Goal: Task Accomplishment & Management: Use online tool/utility

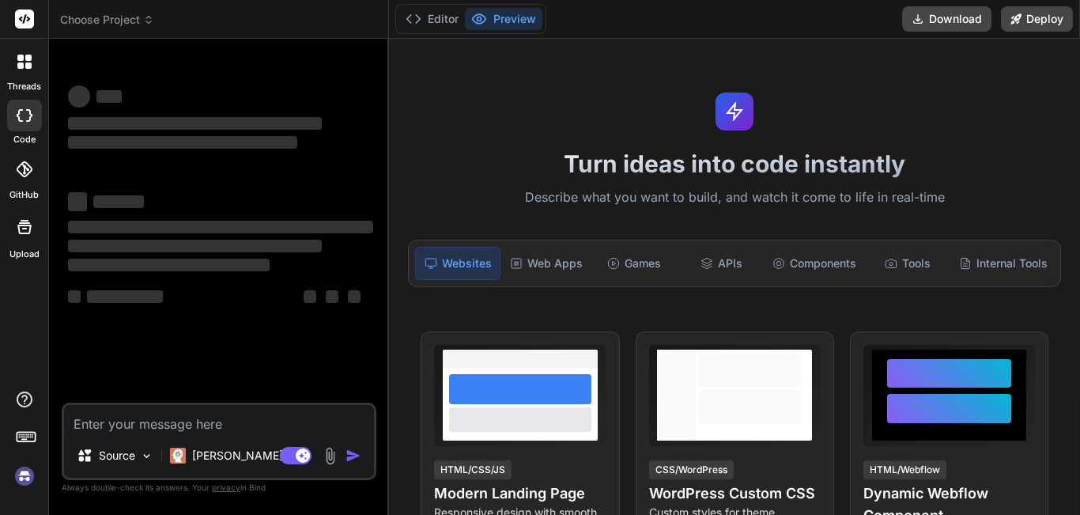
click at [488, 264] on div "Turn ideas into code instantly Describe what you want to build, and watch it co…" at bounding box center [734, 277] width 691 height 476
click at [501, 188] on p "Describe what you want to build, and watch it come to life in real-time" at bounding box center [734, 197] width 672 height 21
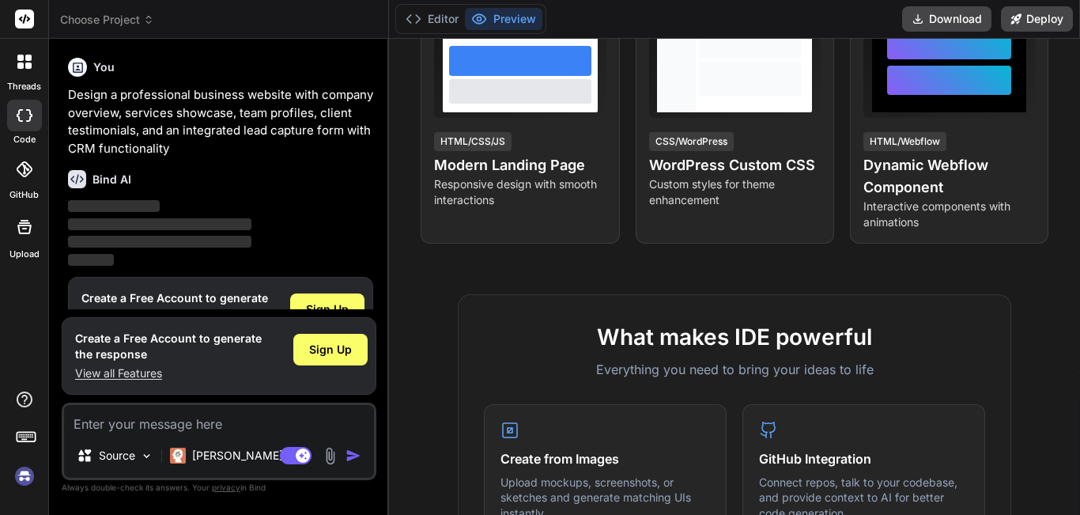
scroll to position [330, 0]
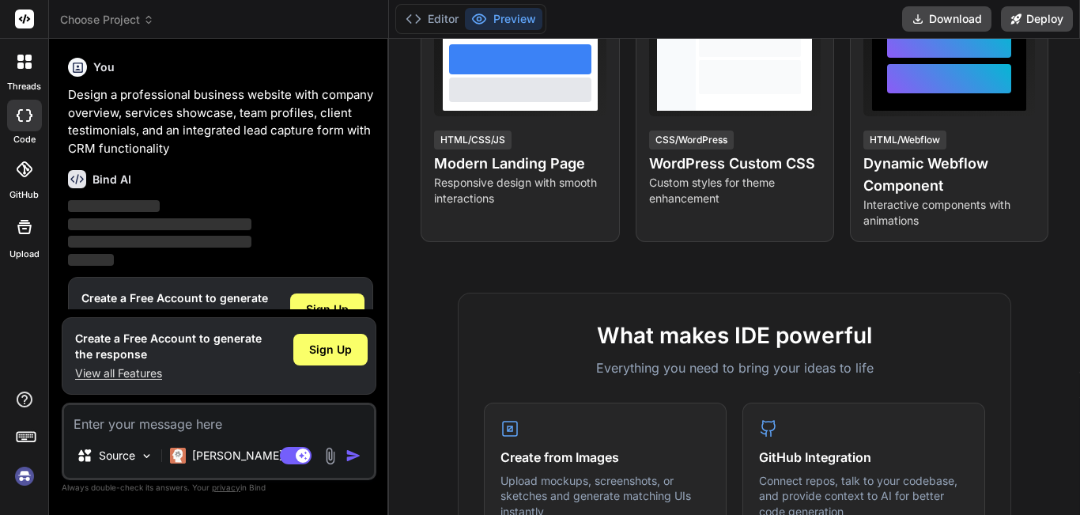
click at [234, 430] on textarea at bounding box center [219, 419] width 310 height 28
type textarea "x"
paste textarea "Create a full MERN-stack project named `property-invest` (monorepo) with two to…"
type textarea "Create a full MERN-stack project named `property-invest` (monorepo) with two to…"
type textarea "x"
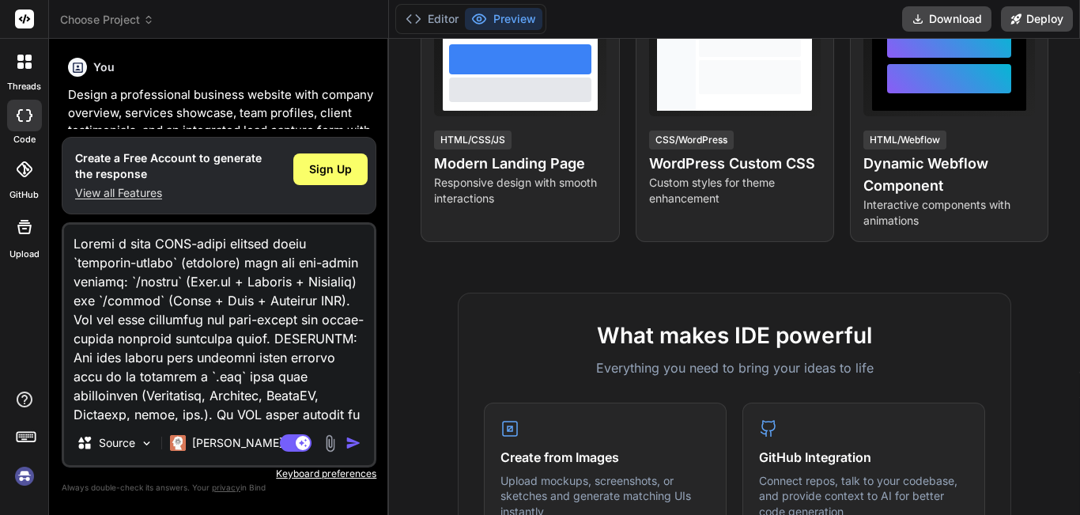
scroll to position [6925, 0]
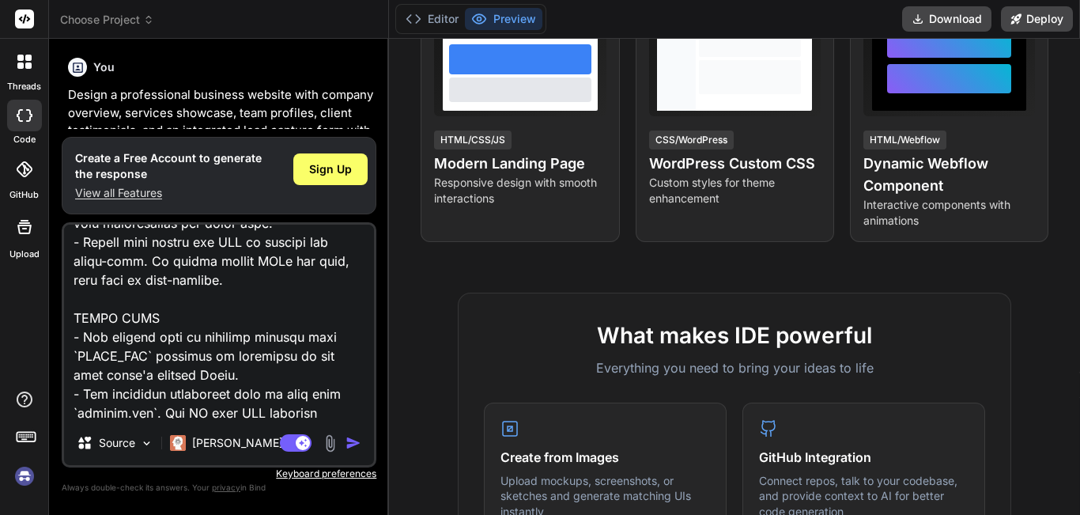
type textarea "Create a full MERN-stack project named `property-invest` (monorepo) with two to…"
click at [352, 439] on img "button" at bounding box center [353, 443] width 16 height 16
click at [354, 443] on img "button" at bounding box center [353, 443] width 16 height 16
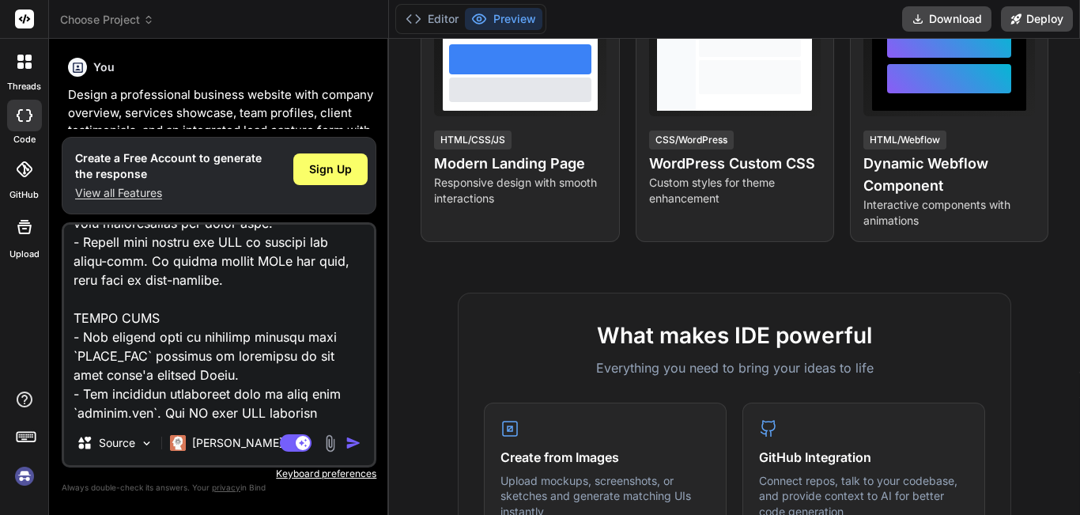
click at [354, 443] on img "button" at bounding box center [353, 443] width 16 height 16
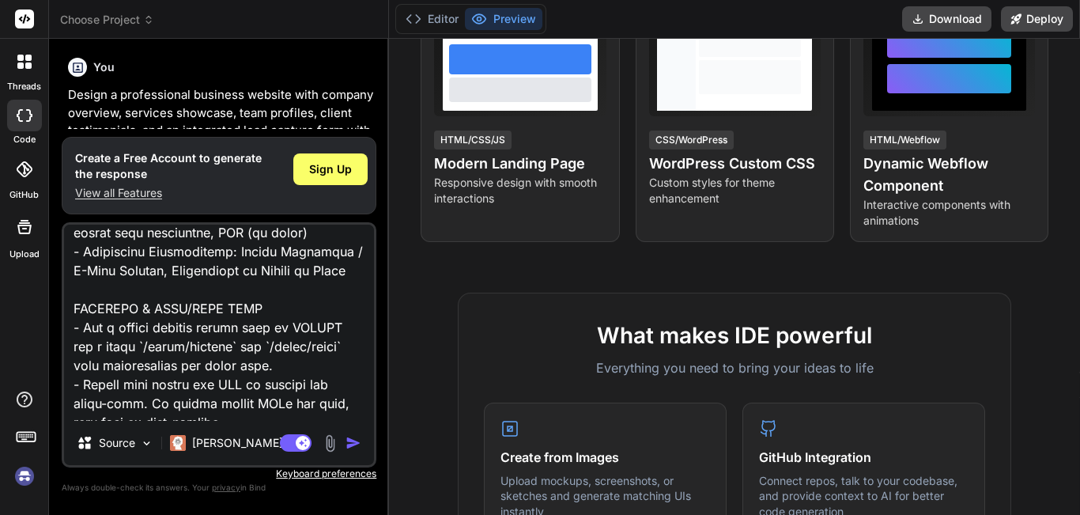
scroll to position [6756, 0]
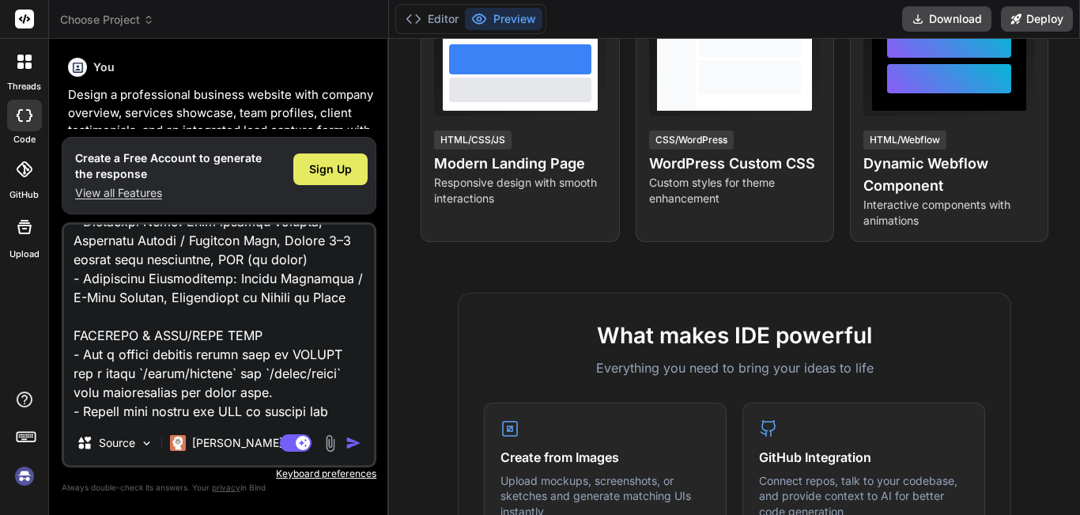
click at [339, 156] on div "Sign Up" at bounding box center [330, 169] width 74 height 32
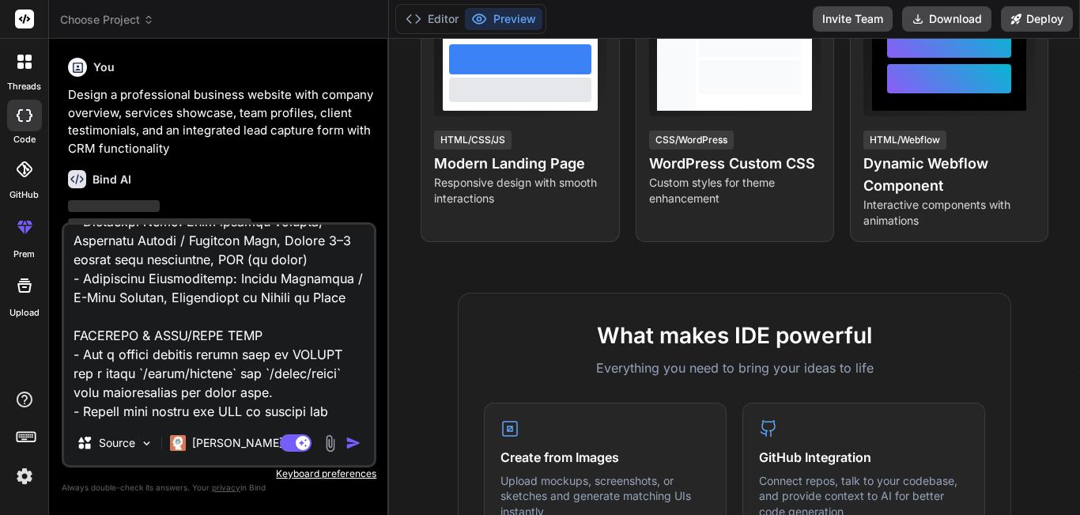
click at [353, 446] on img "button" at bounding box center [353, 443] width 16 height 16
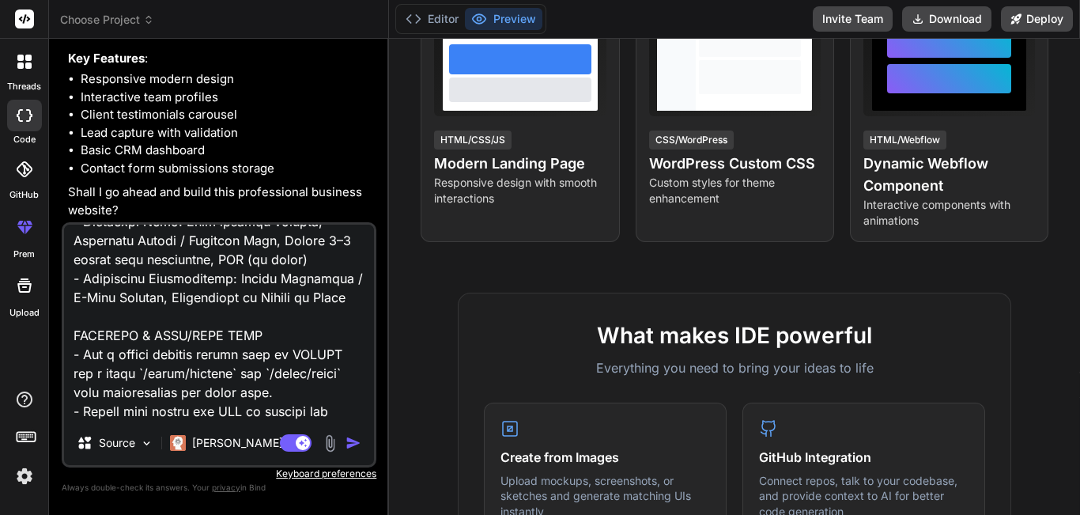
scroll to position [389, 0]
click at [351, 436] on img "button" at bounding box center [353, 443] width 16 height 16
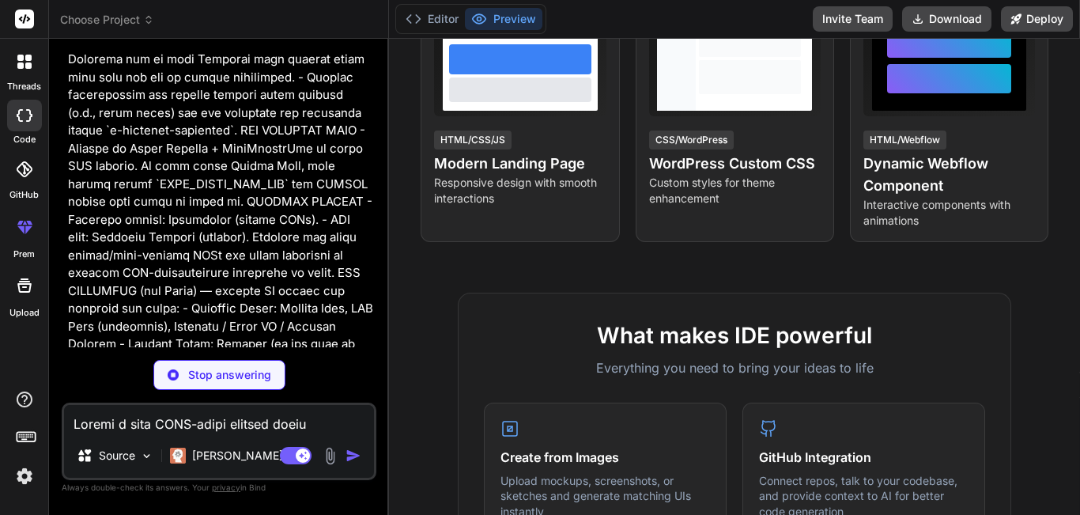
scroll to position [4154, 0]
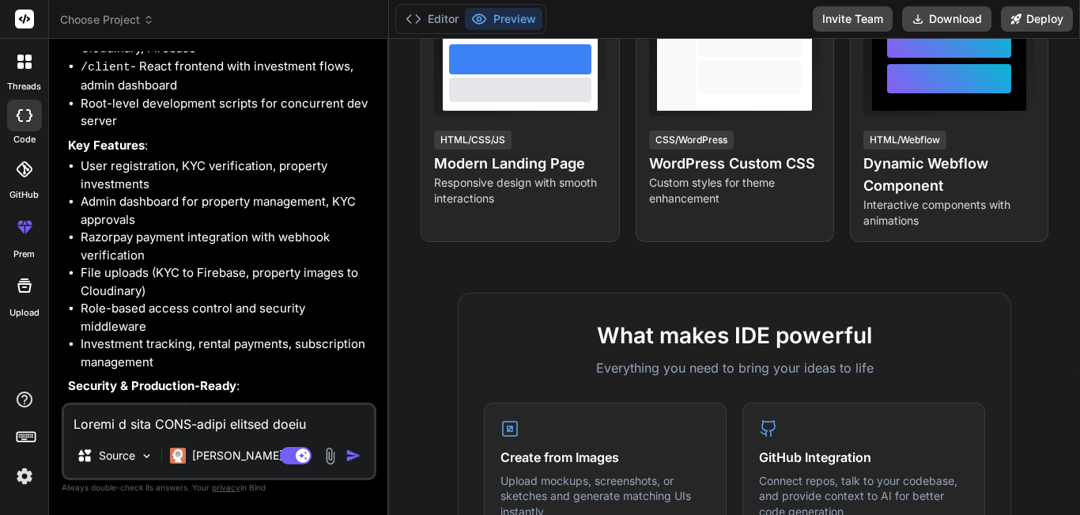
type textarea "x"
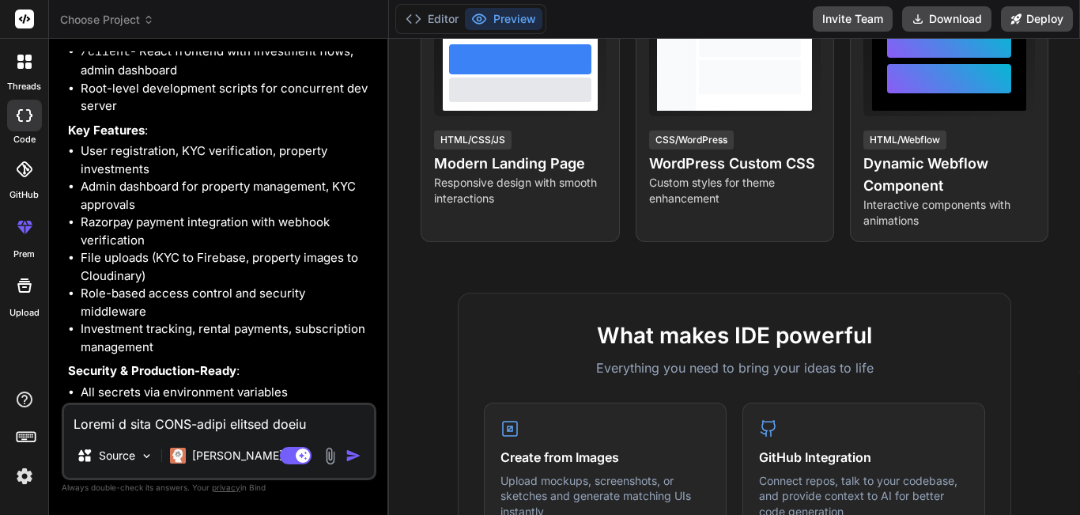
scroll to position [5081, 0]
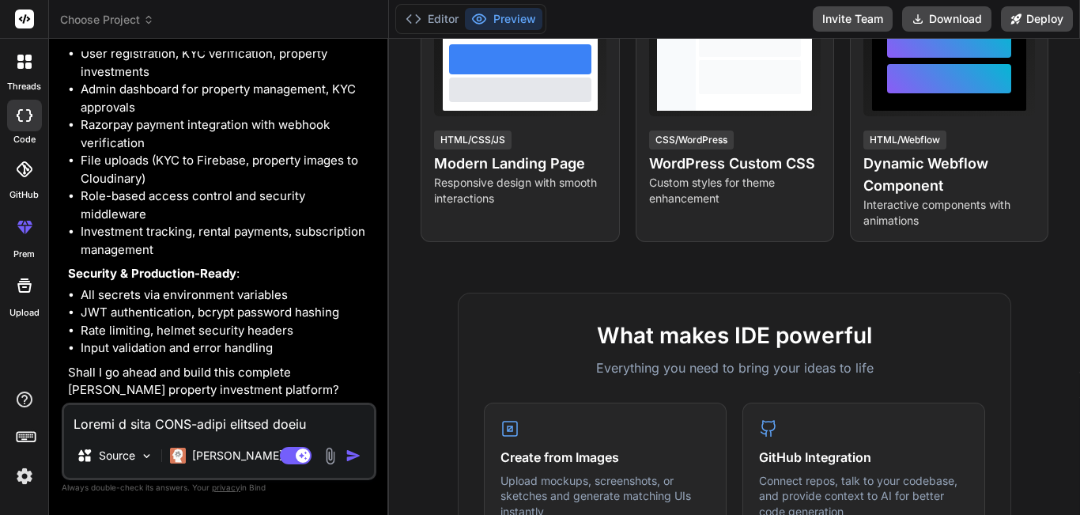
click at [230, 427] on textarea at bounding box center [219, 419] width 310 height 28
type textarea "y"
type textarea "x"
type textarea "ye"
type textarea "x"
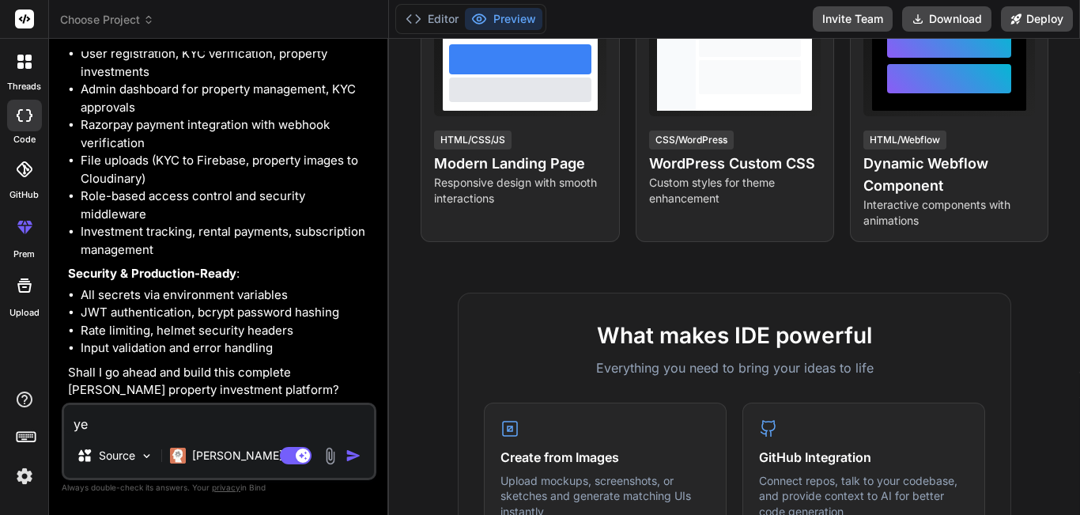
type textarea "yes"
type textarea "x"
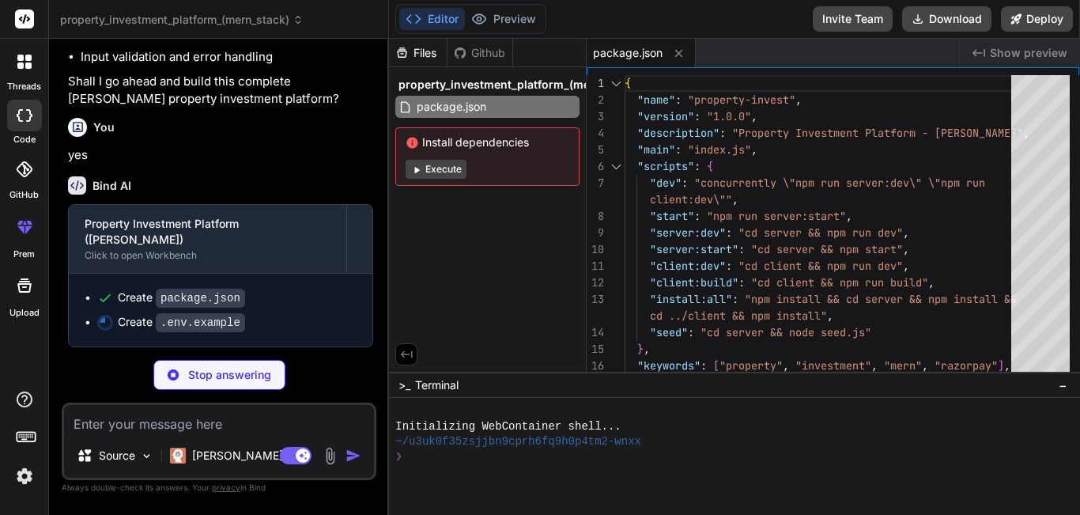
scroll to position [5357, 0]
type textarea "x"
type textarea "EMAIL_PORT=587 EMAIL_USER=[EMAIL_ADDRESS][DOMAIN_NAME] EMAIL_PASS=your-app-pass…"
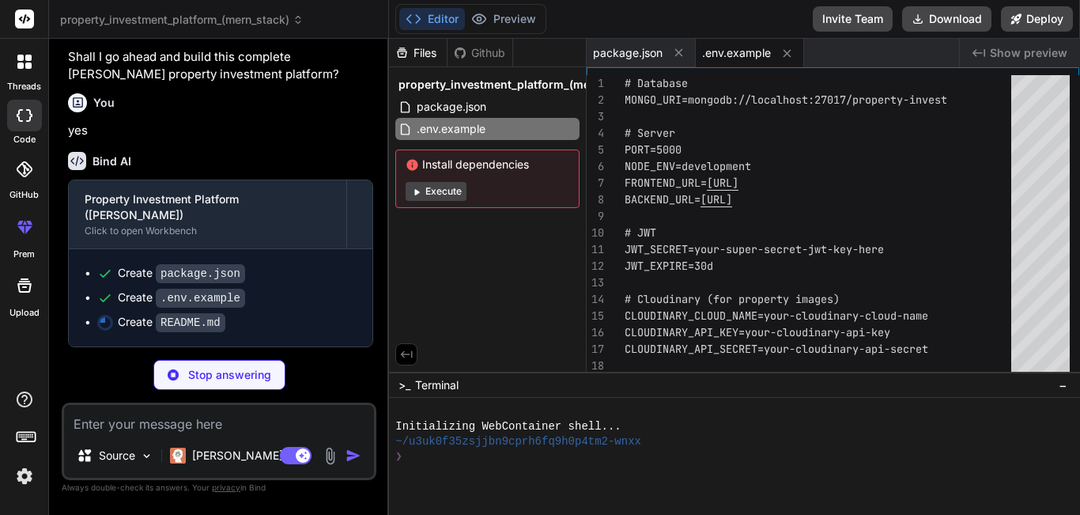
scroll to position [5382, 0]
type textarea "x"
type textarea "- Privacy policy: `/legal/privacy` - Terms of service: `/legal/terms` - KYC com…"
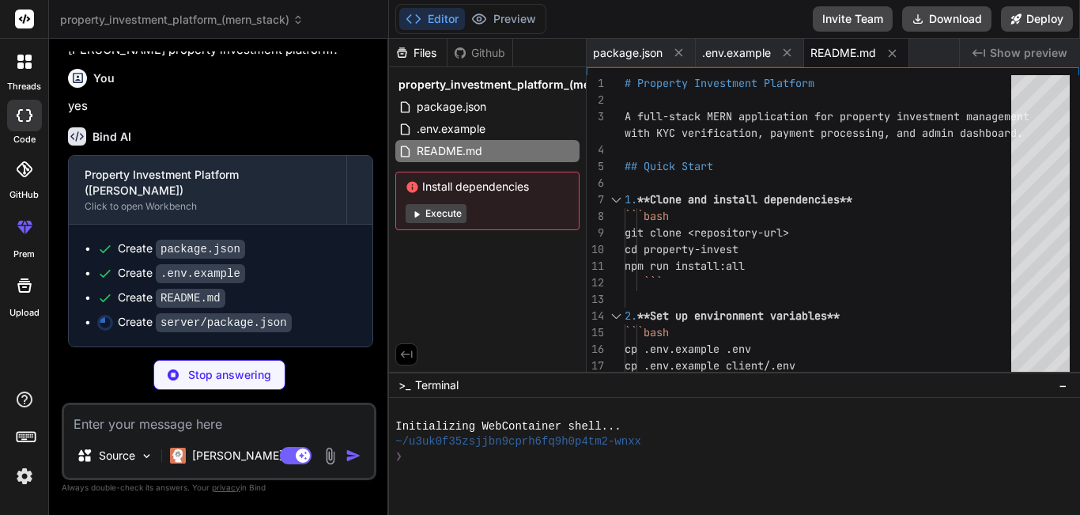
scroll to position [5406, 0]
type textarea "x"
type textarea ""devDependencies": { "nodemon": "^3.0.1", "jest": "^29.6.2", "supertest": "^6.3…"
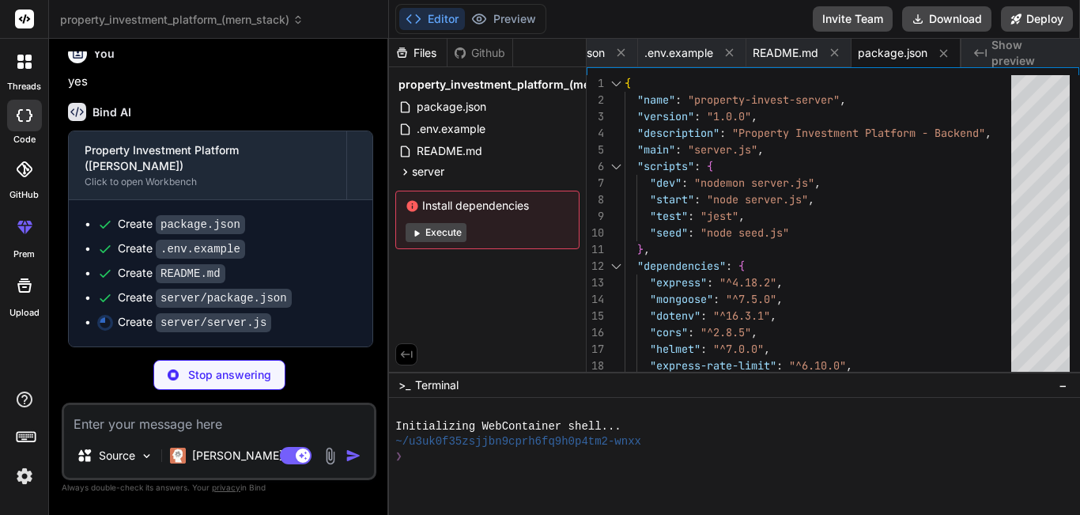
scroll to position [5431, 0]
type textarea "x"
type textarea "message); process.exit(1); }); module.exports = app;"
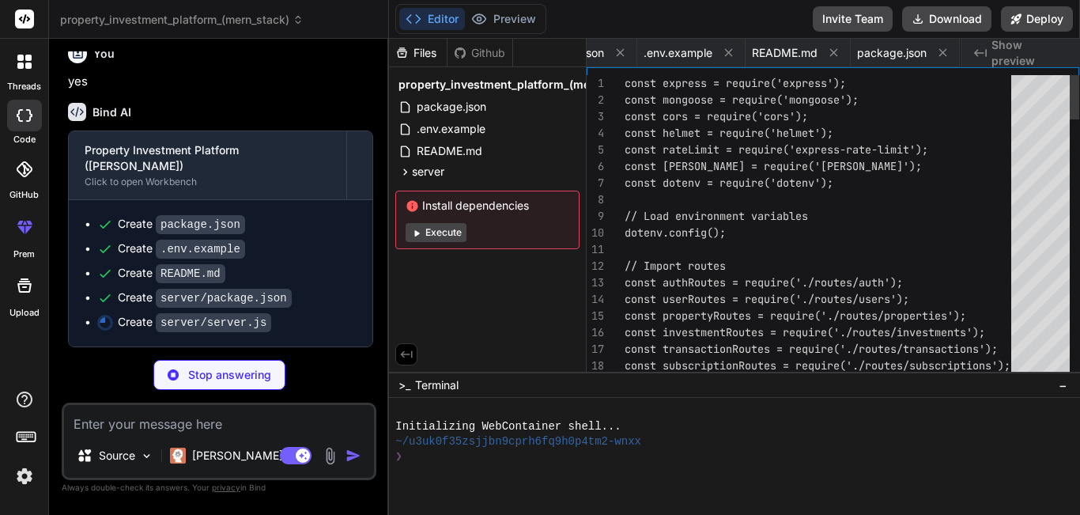
scroll to position [0, 153]
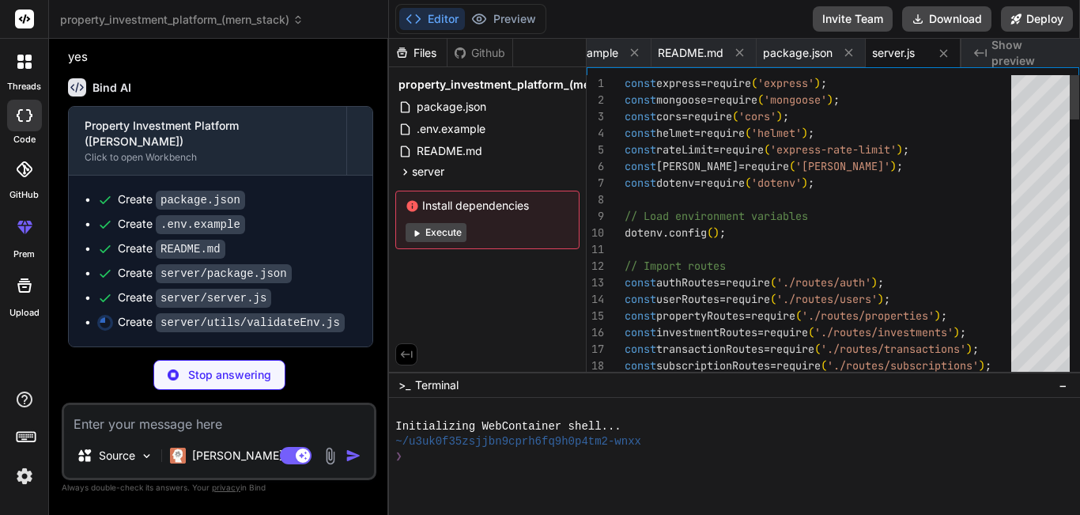
type textarea "x"
type textarea "} console.log('✅ All required environment variables are set'); }; module.export…"
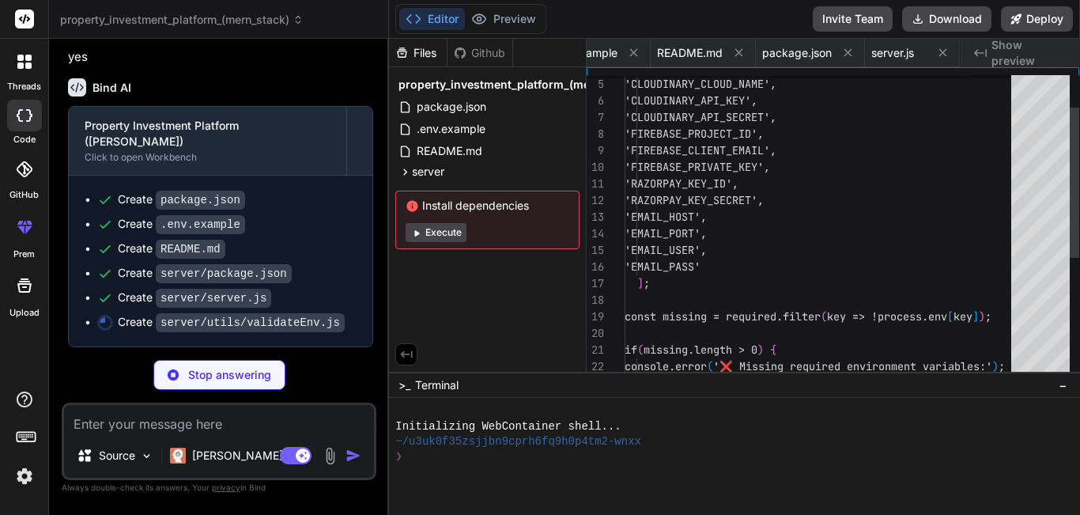
scroll to position [0, 264]
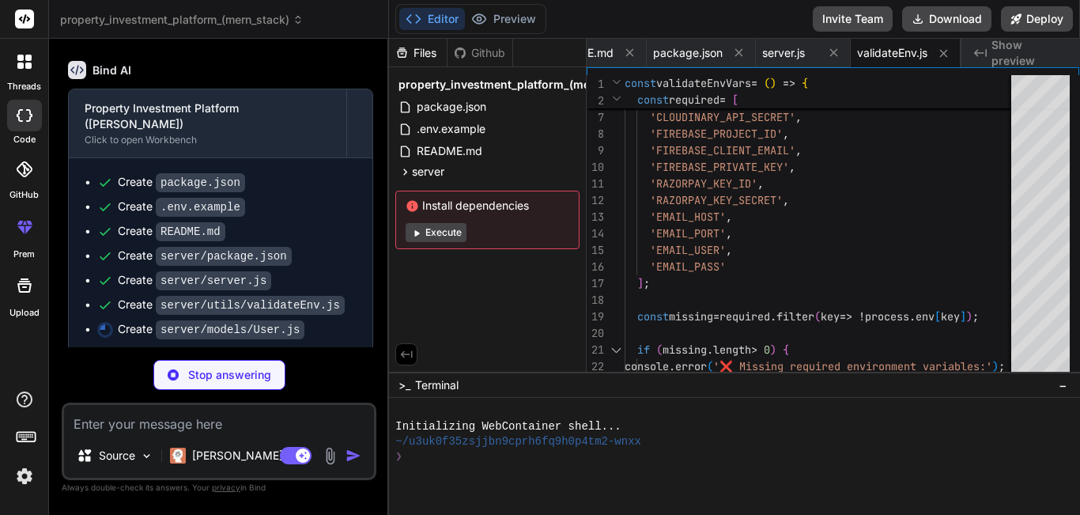
click at [296, 294] on ul "Create package.json Create .env.example Create README.md Create server/package.…" at bounding box center [221, 256] width 272 height 164
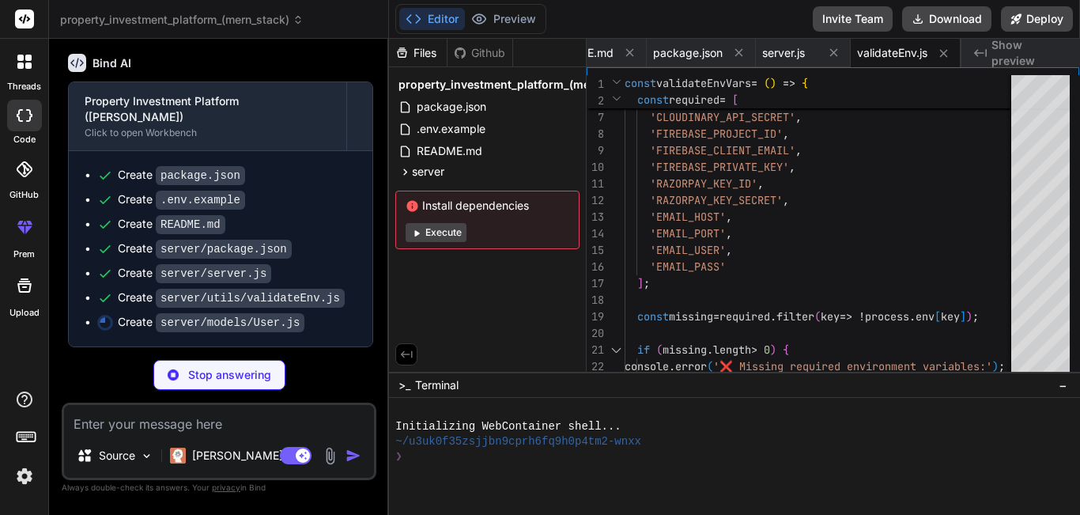
scroll to position [5480, 0]
type textarea "x"
type textarea "return await [DOMAIN_NAME](enteredPassword, this.passwordHash); }; module.expor…"
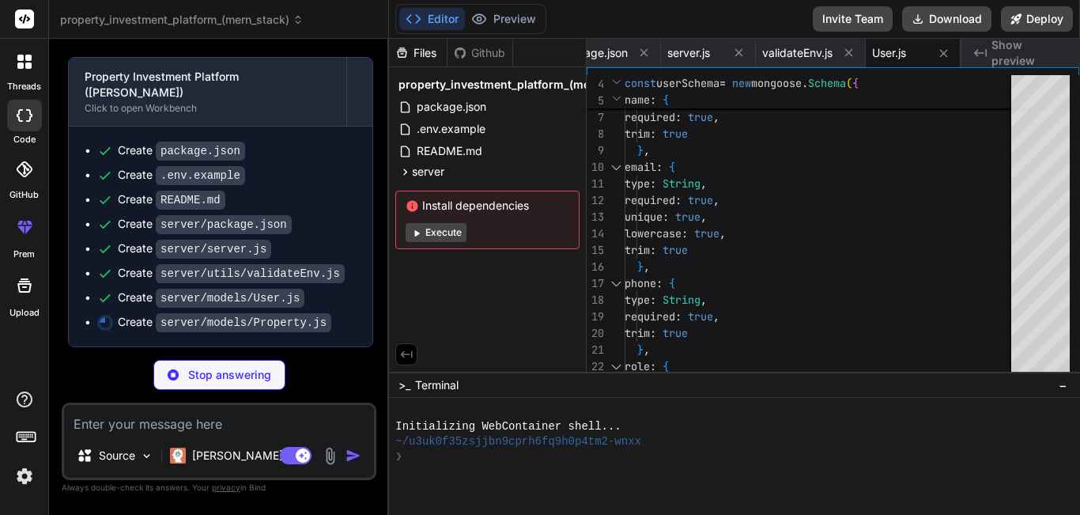
scroll to position [5504, 0]
type textarea "x"
type textarea "true }); } next(); }); module.exports = mongoose.model('Property', propertySche…"
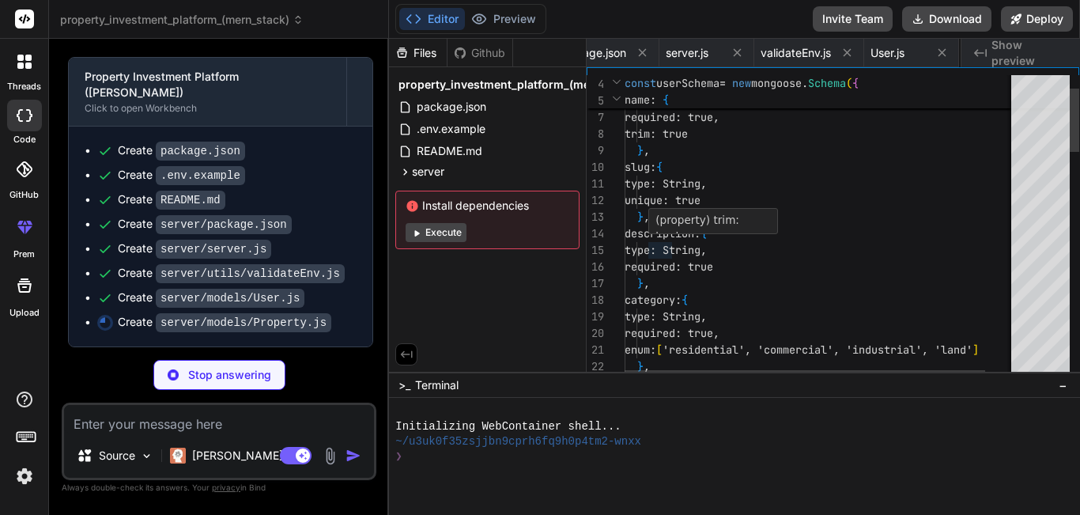
scroll to position [0, 455]
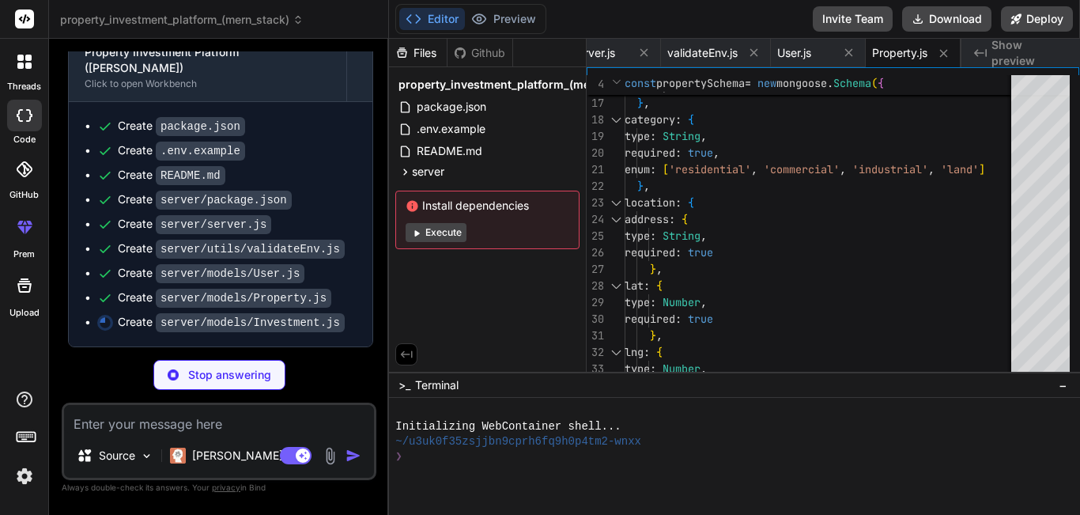
type textarea "x"
type textarea "}, { timestamps: true }); module.exports = mongoose.model('Investment', investm…"
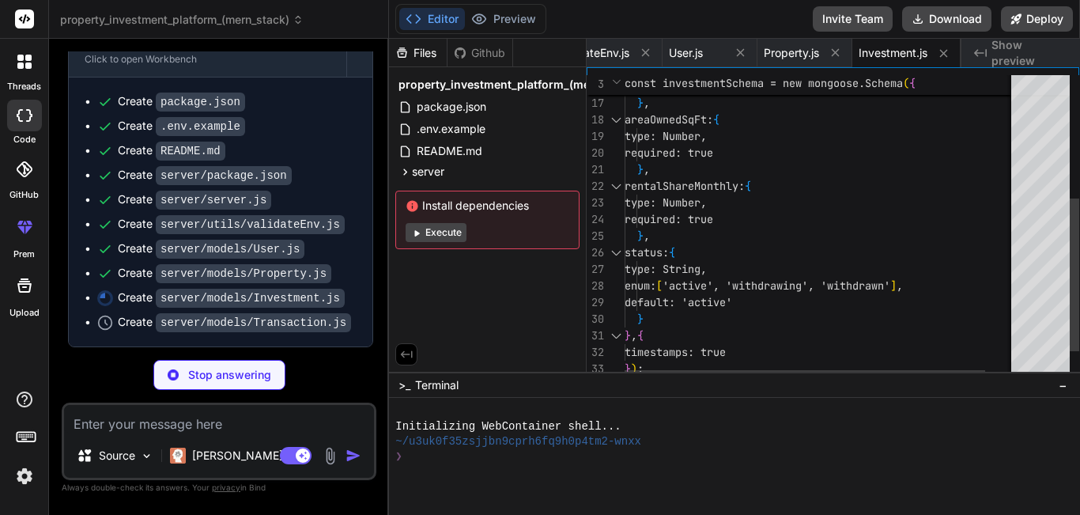
scroll to position [5553, 0]
type textarea "x"
type textarea "enum: ['pending', 'completed', 'failed'], default: 'pending' } }, { timestamps:…"
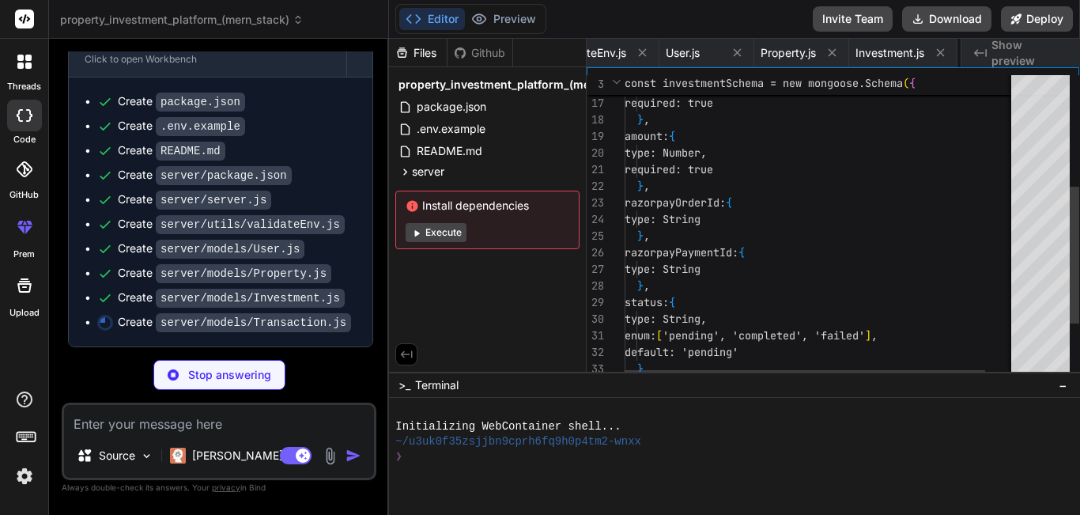
scroll to position [0, 677]
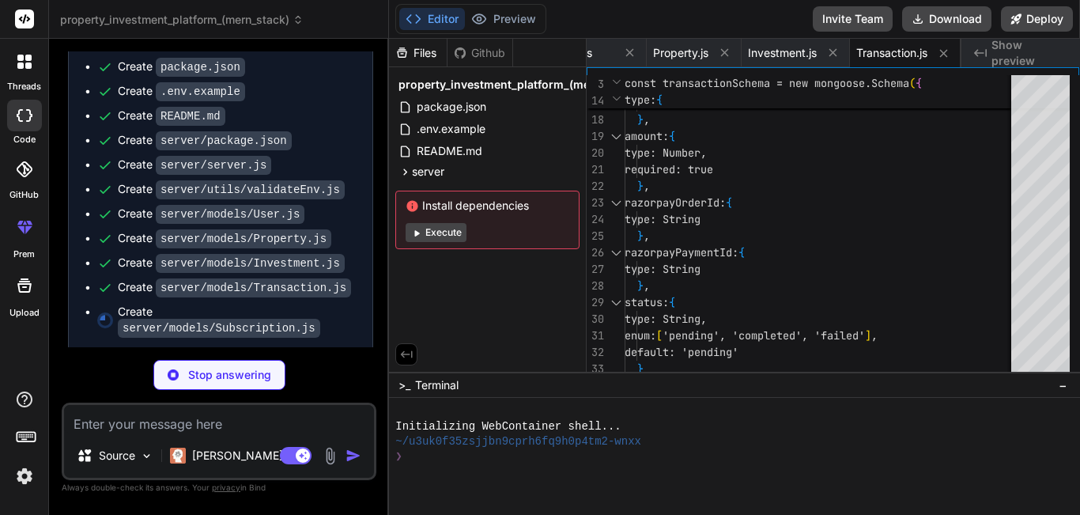
type textarea "x"
type textarea "timestamps: true }); module.exports = mongoose.model('Subscription', subscripti…"
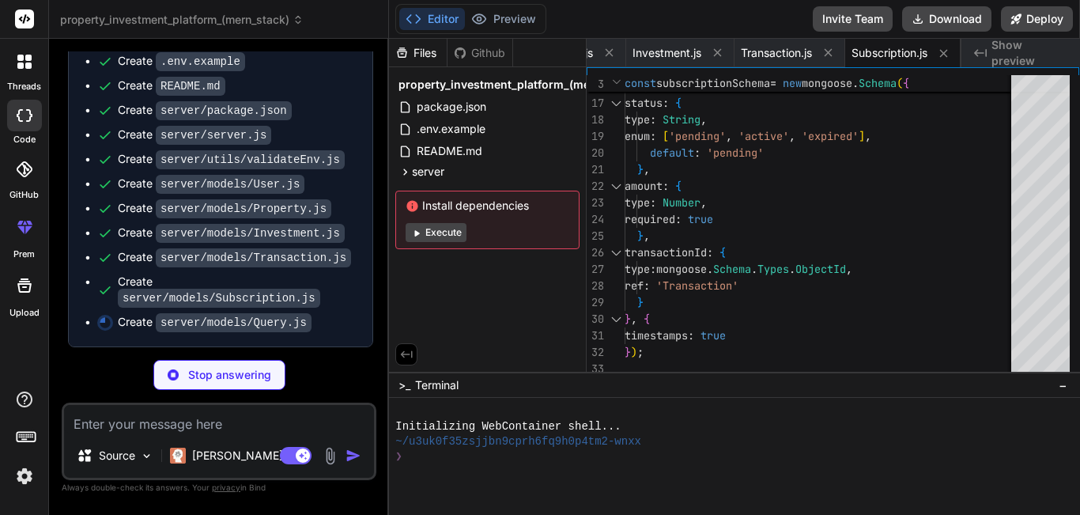
scroll to position [5602, 0]
type textarea "x"
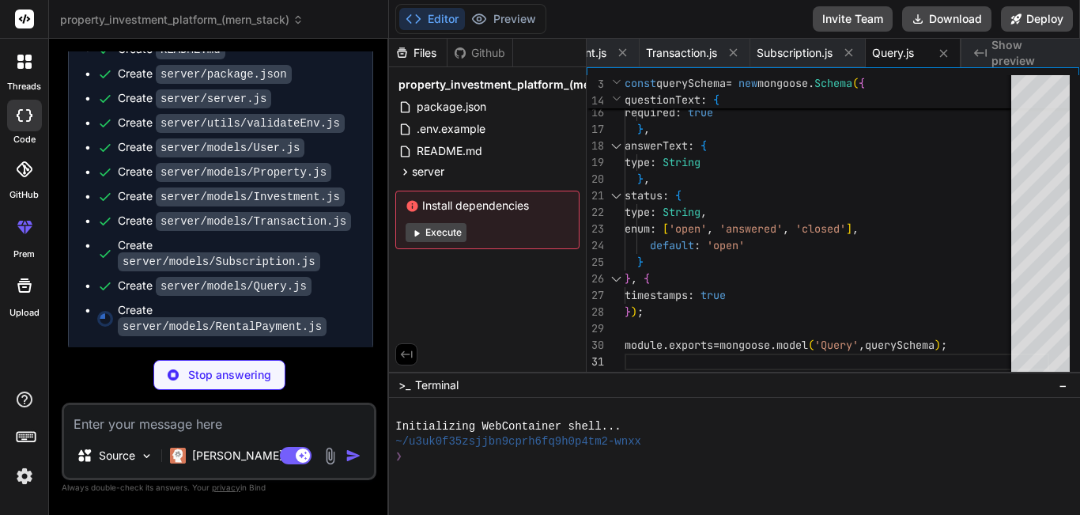
scroll to position [5627, 0]
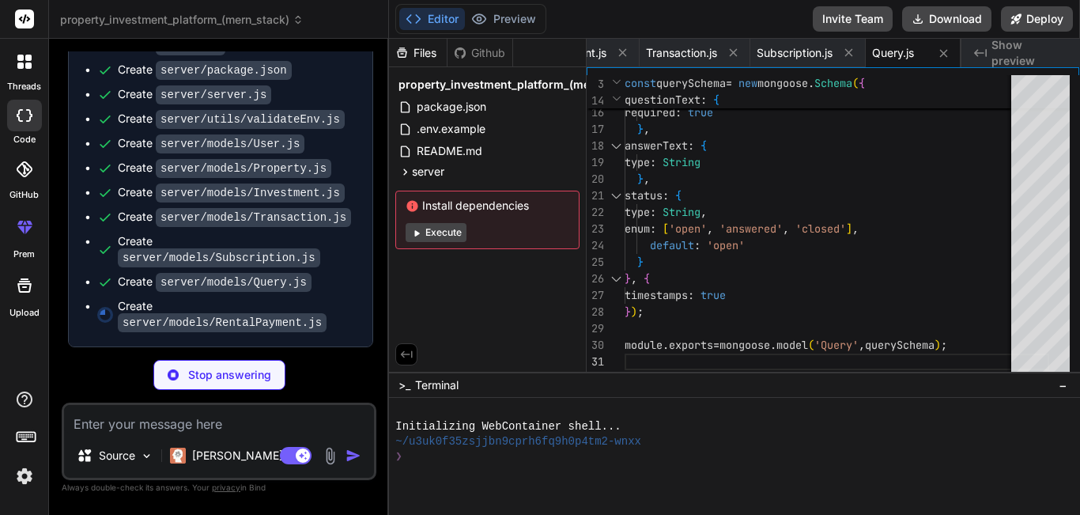
type textarea "x"
type textarea "timestamps: true }); module.exports = mongoose.model('RentalPayment', rentalPay…"
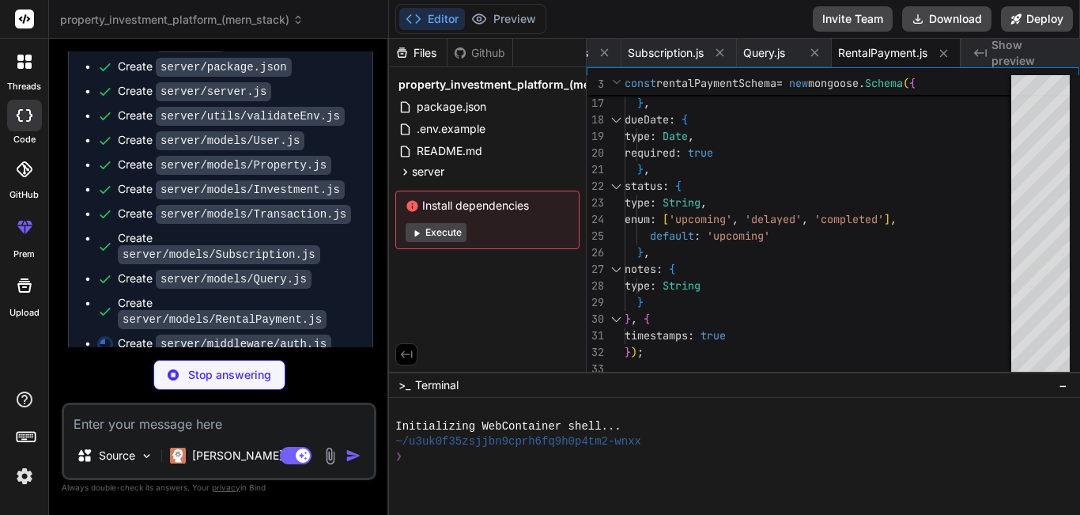
scroll to position [5651, 0]
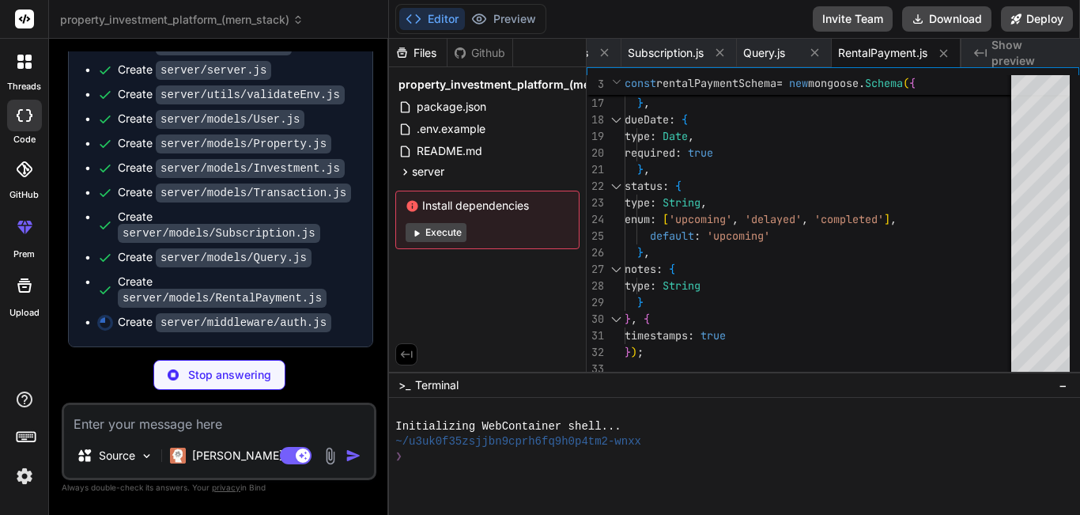
type textarea "x"
type textarea "}; module.exports = { protect, authorize };"
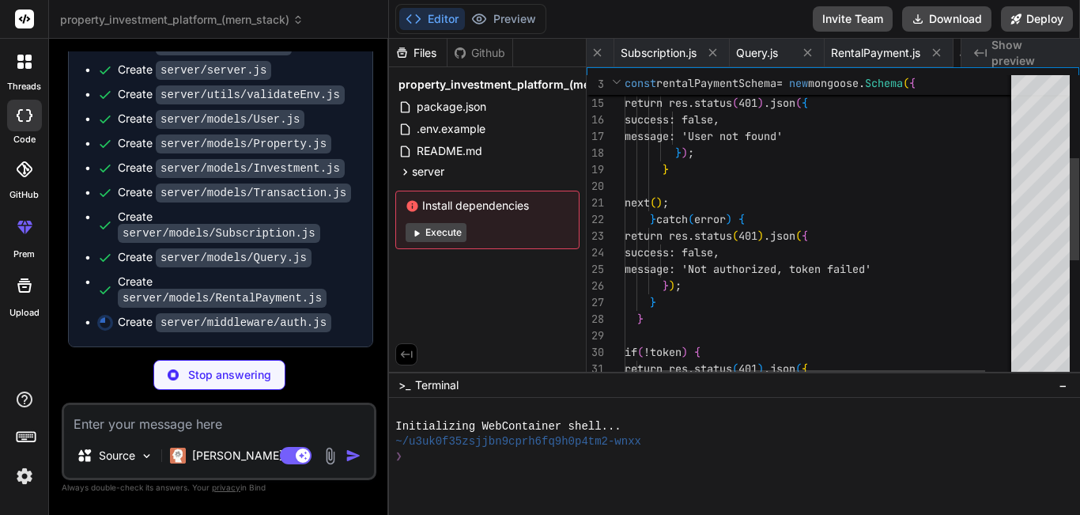
scroll to position [0, 1112]
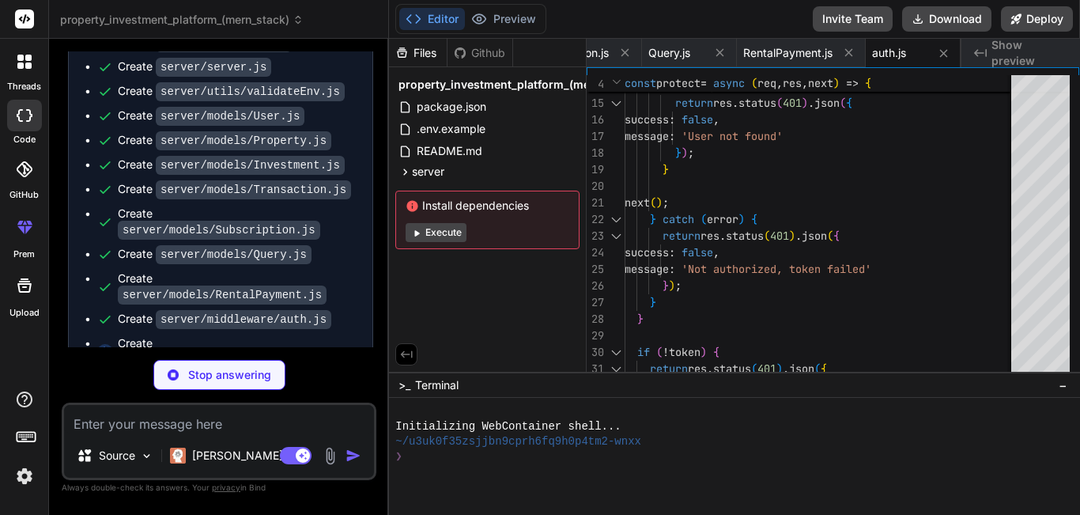
type textarea "x"
type textarea "}; module.exports = { errorHandler };"
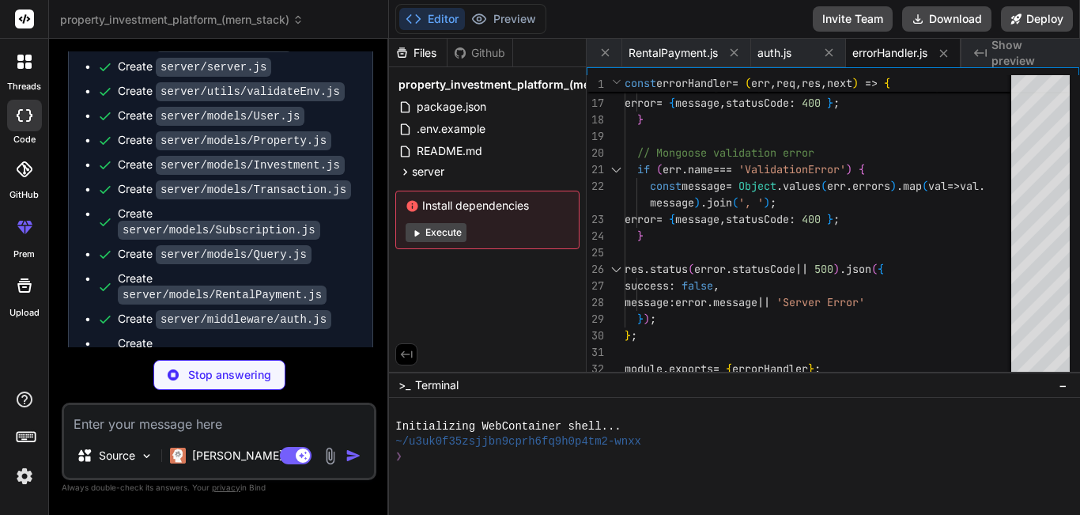
type textarea "x"
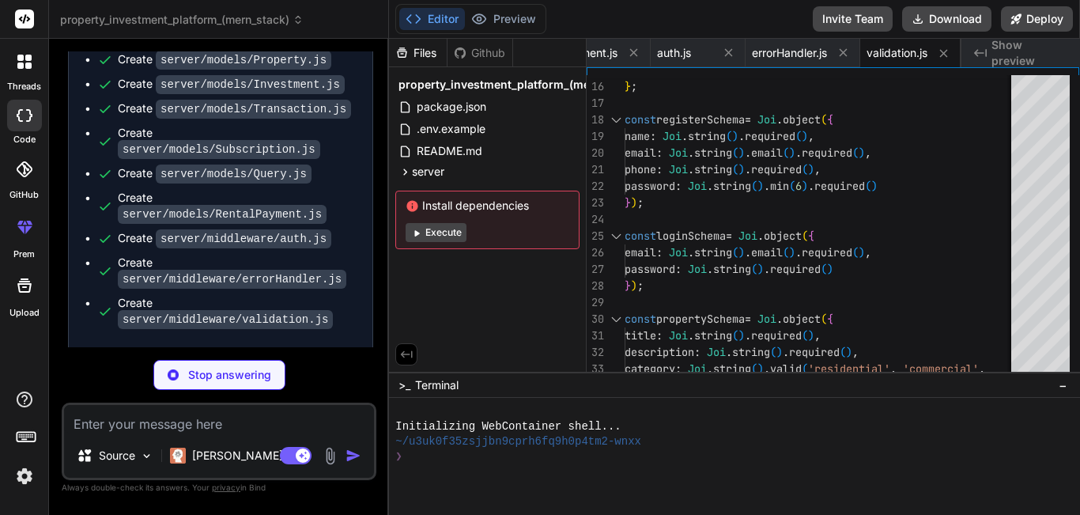
scroll to position [5741, 0]
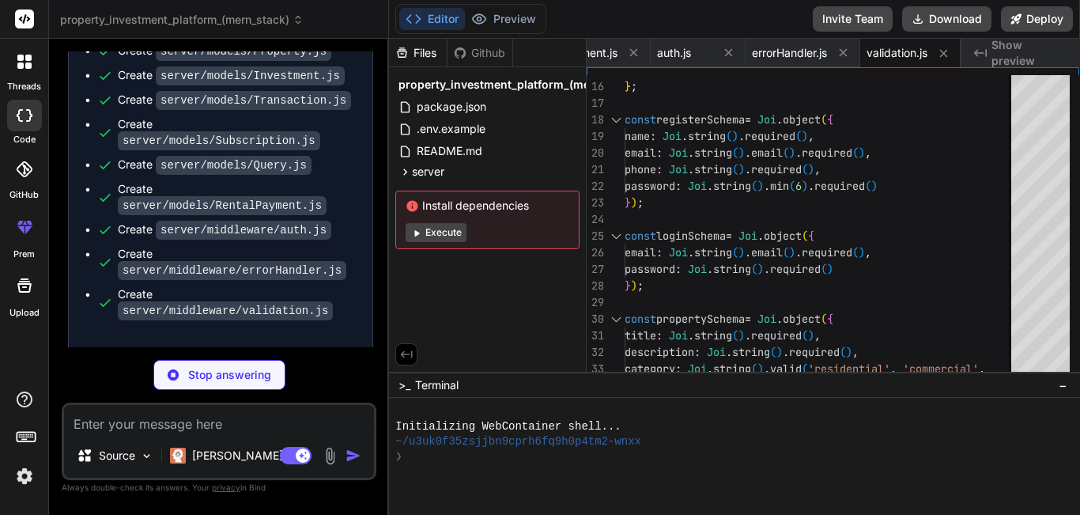
type textarea "x"
type textarea "const jwt = require('jsonwebtoken'); const generateToken = (id) => { return jwt…"
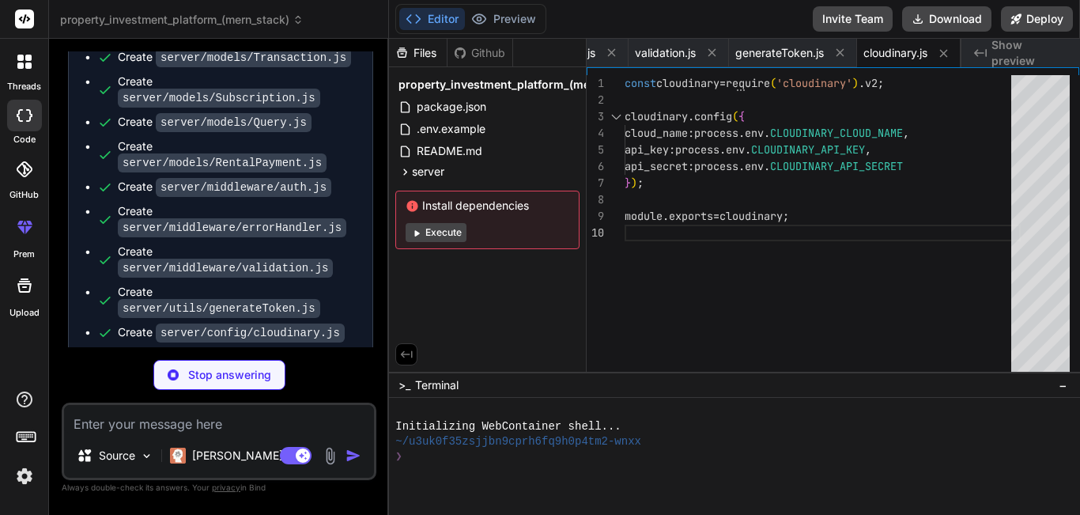
scroll to position [5790, 0]
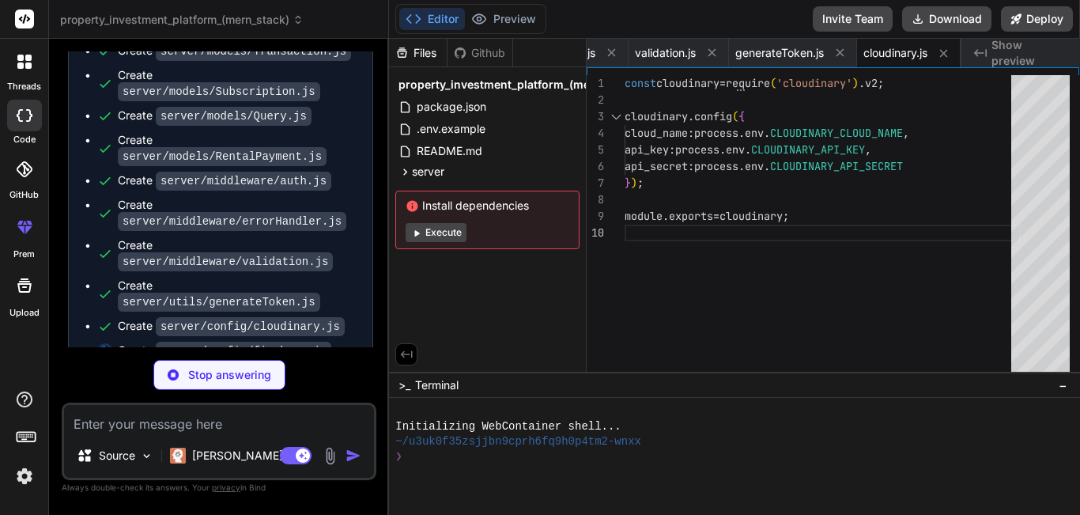
type textarea "x"
type textarea "admin.initializeApp({ credential: admin.credential.cert(serviceAccount), storag…"
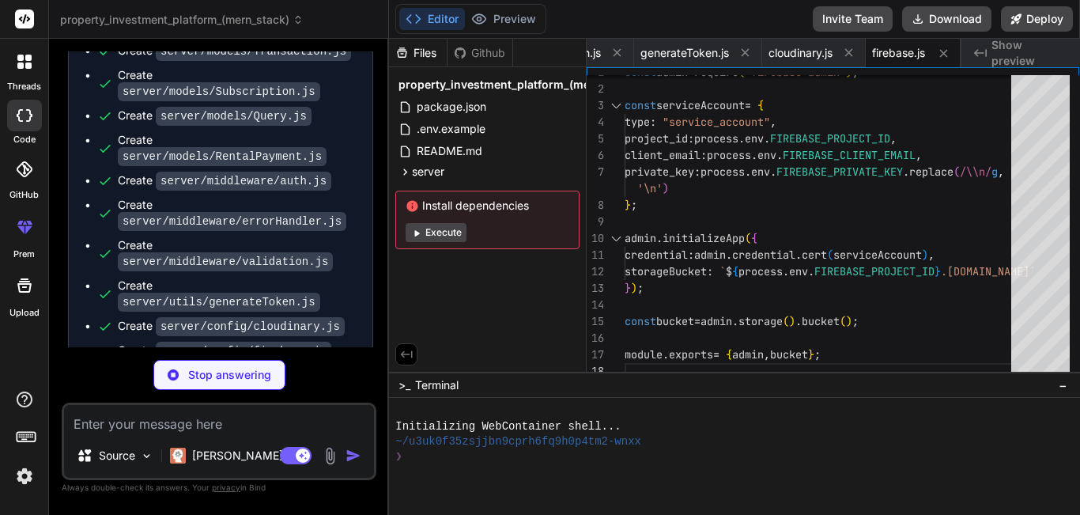
type textarea "x"
type textarea "const Razorpay = require('razorpay'); const razorpay = new Razorpay({ key_id: p…"
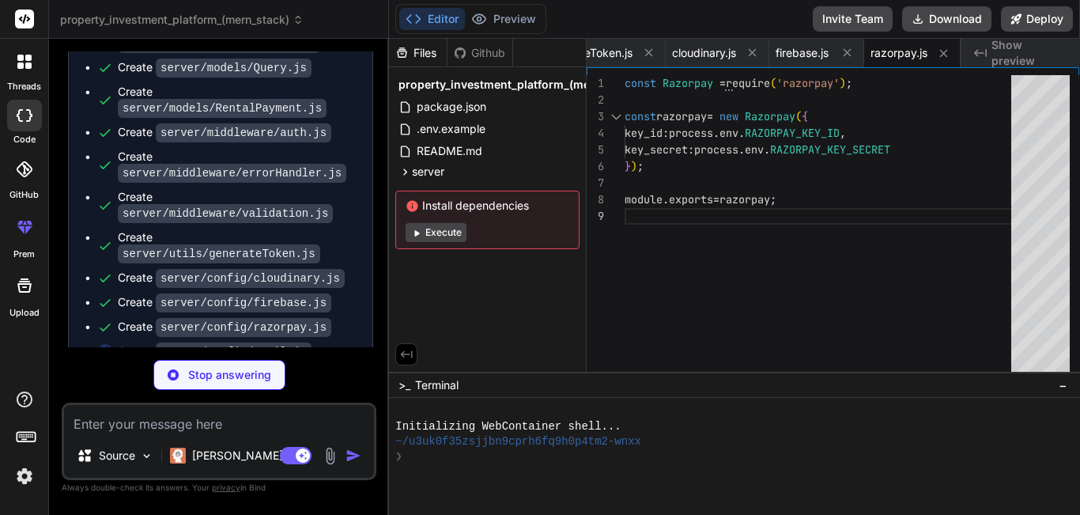
scroll to position [5839, 0]
type textarea "x"
type textarea "await transporter.sendMail(message); }; module.exports = { sendEmail };"
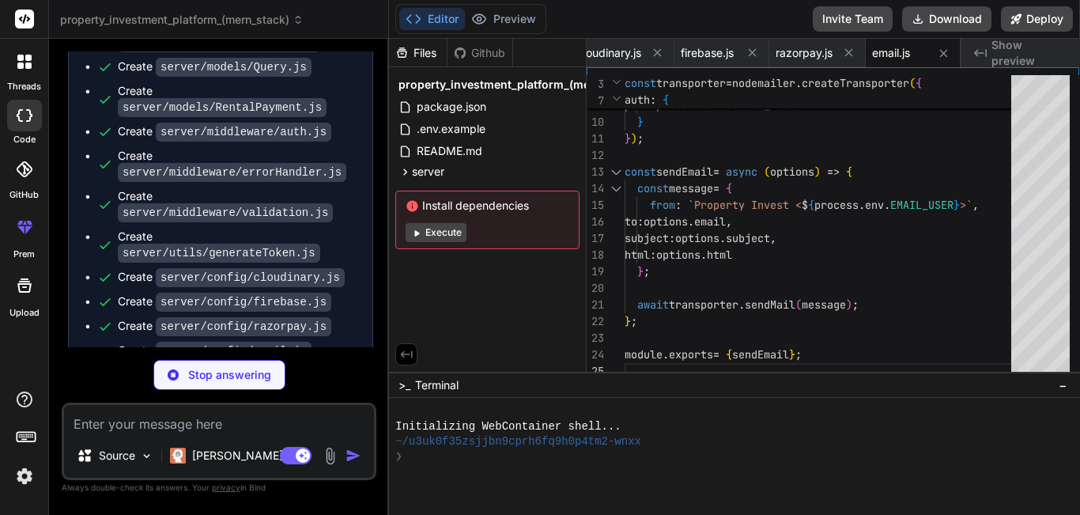
scroll to position [5863, 0]
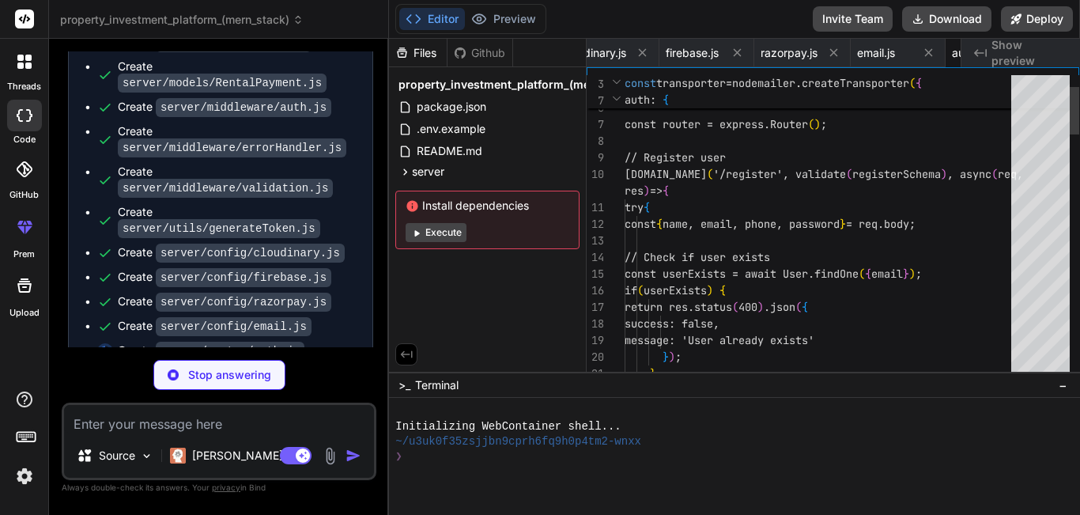
type textarea "x"
type textarea "}); } }); module.exports = router;"
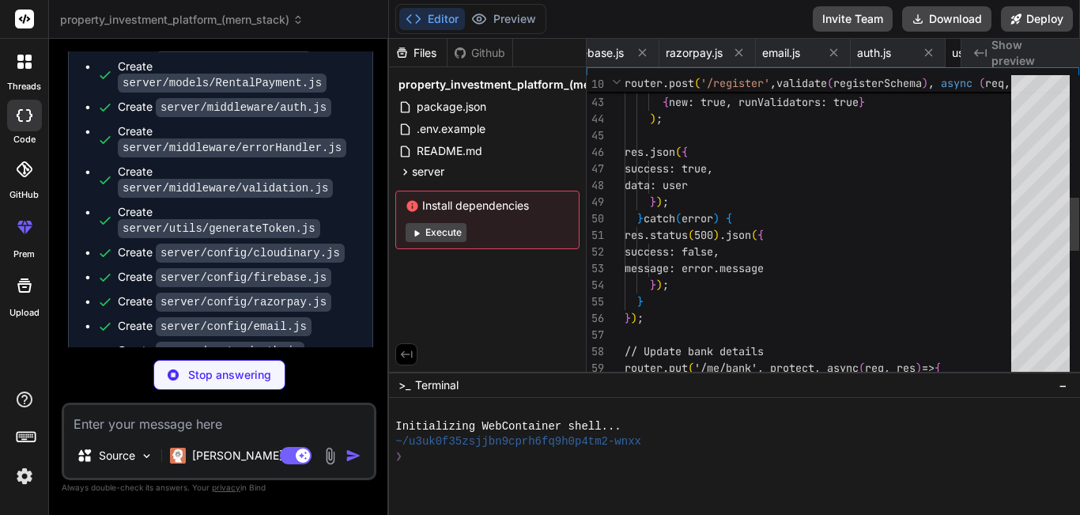
type textarea "x"
type textarea "}); module.exports = router;"
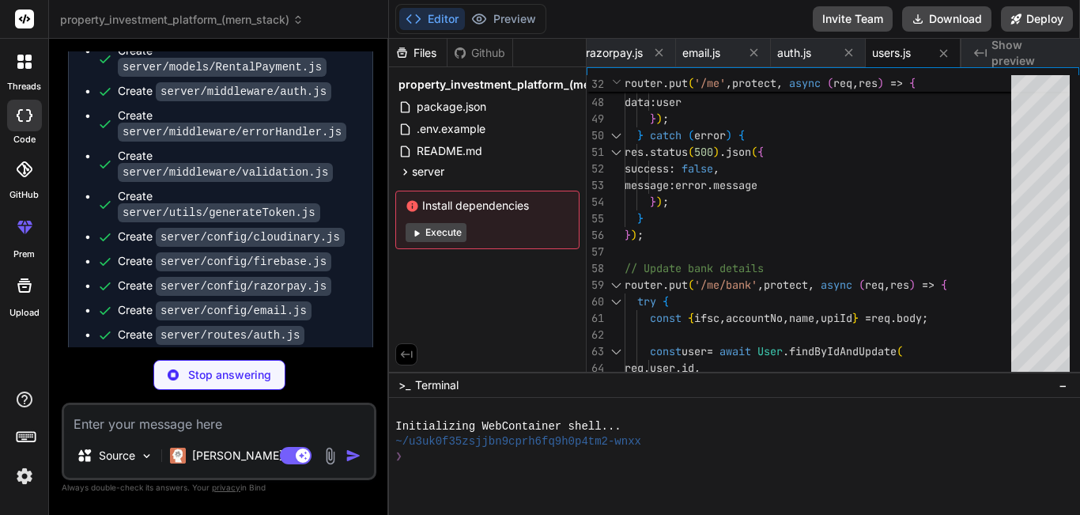
scroll to position [5912, 0]
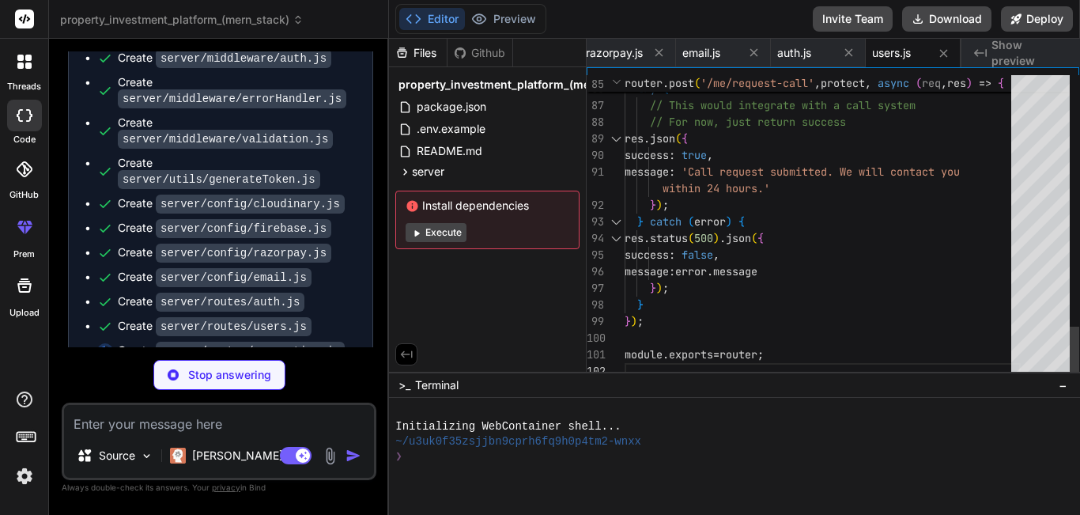
type textarea "x"
type textarea "return R * c; } module.exports = router;"
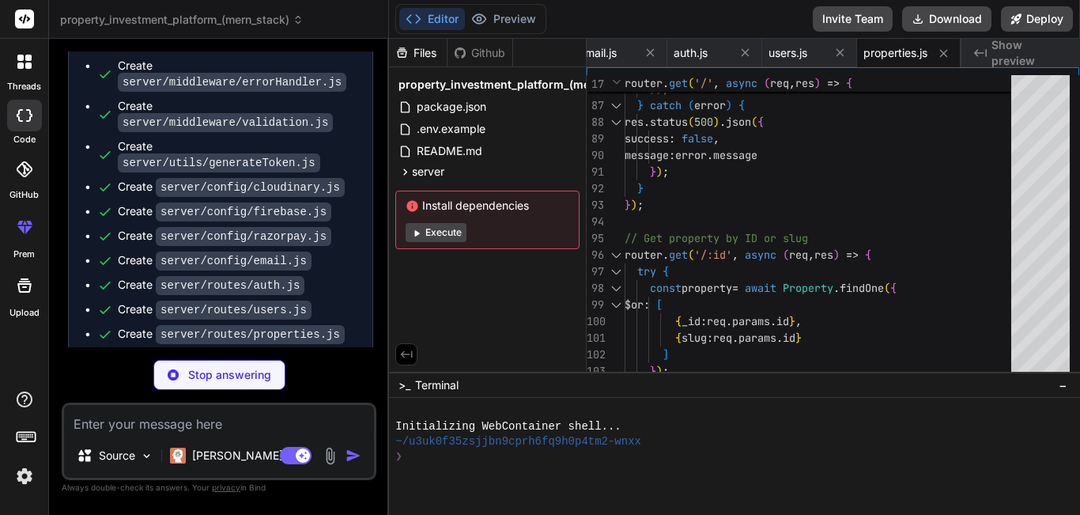
scroll to position [5937, 0]
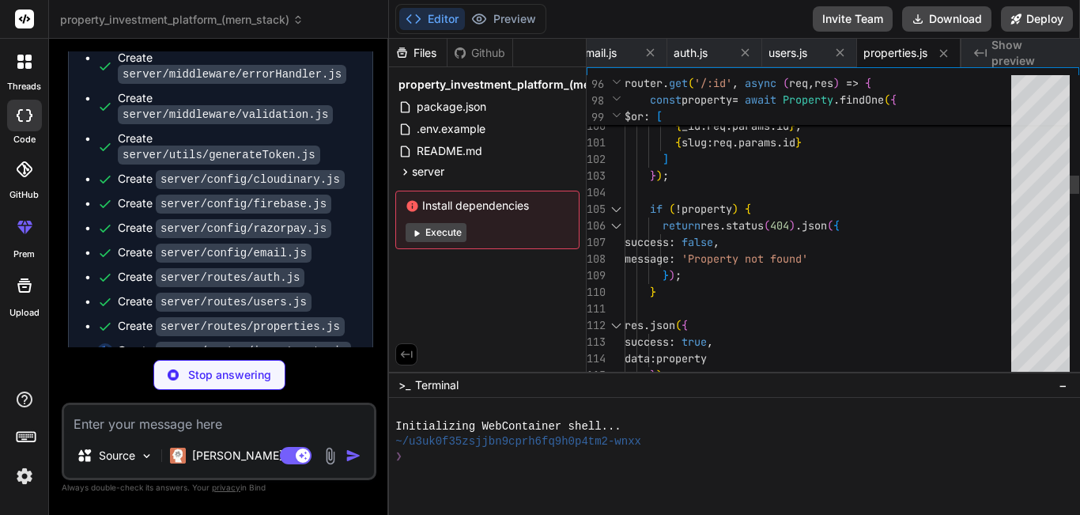
type textarea "x"
type textarea "res.status(500).json({ success: false, message: error.message }); } }); module.…"
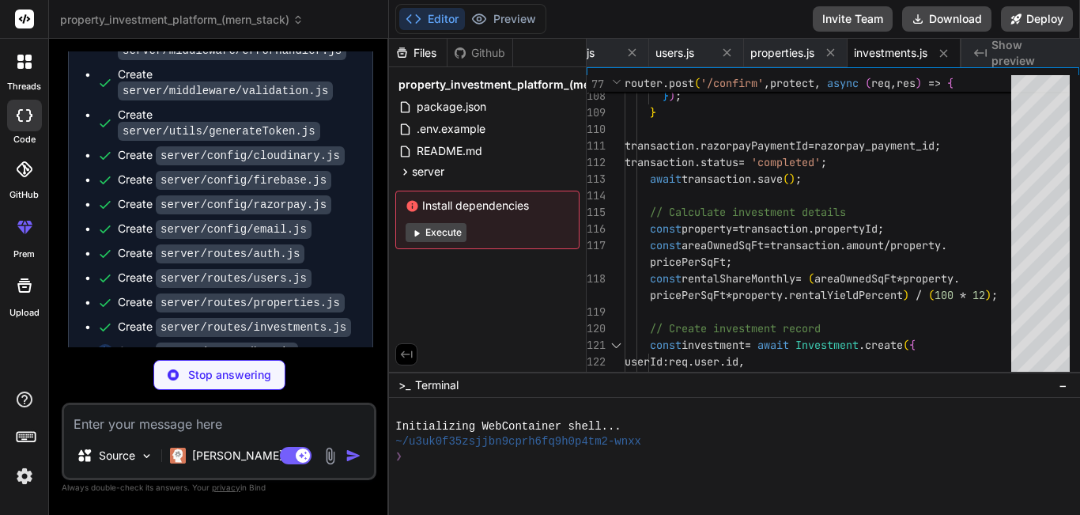
scroll to position [5961, 0]
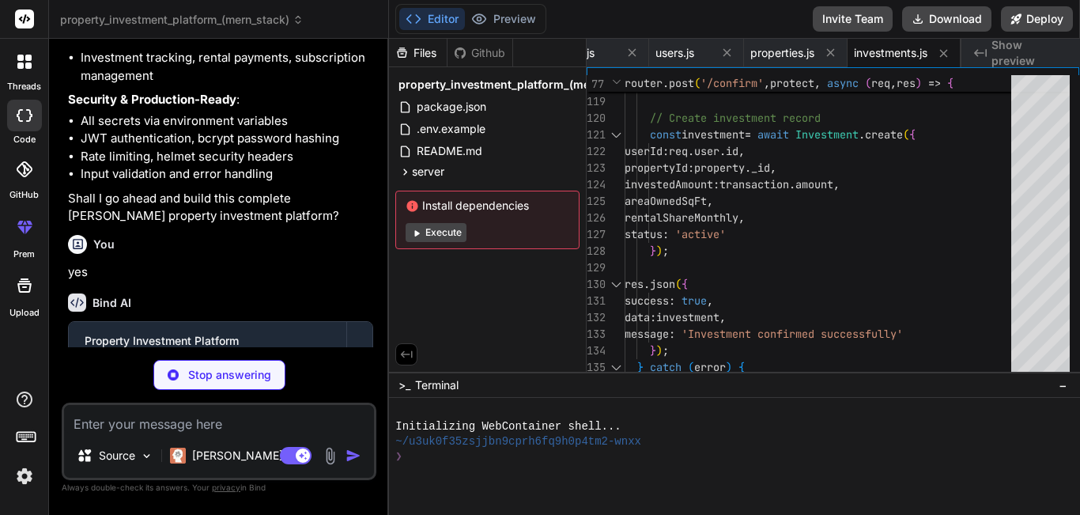
type textarea "x"
type textarea "} catch (error) { res.status(500).json({ success: false, message: error.message…"
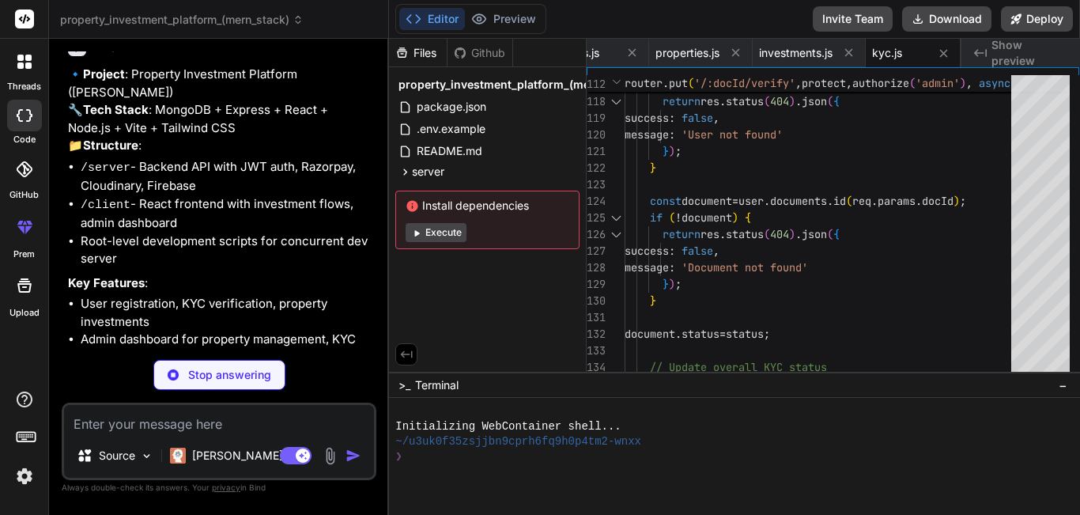
scroll to position [4789, 0]
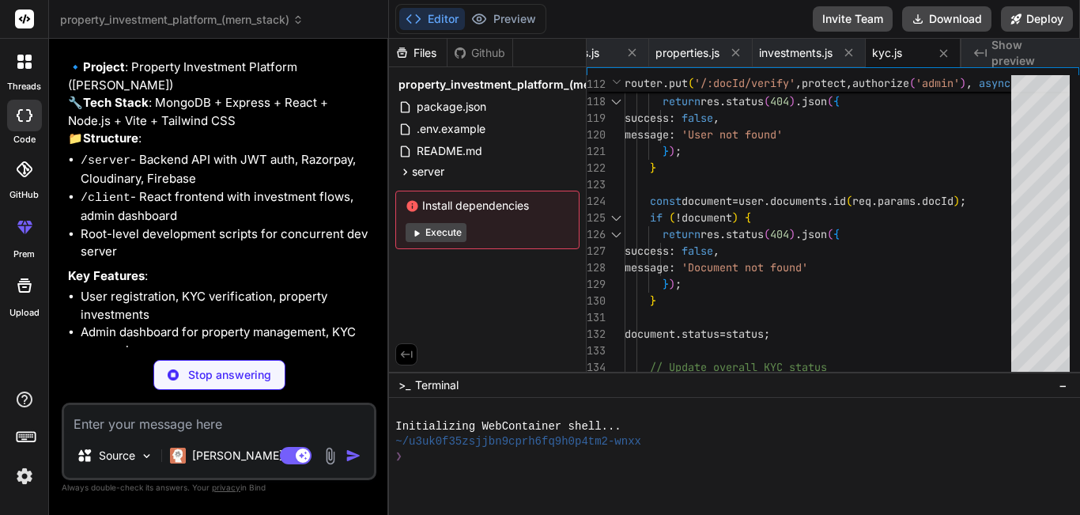
type textarea "x"
type textarea "}); } }); module.exports = router;"
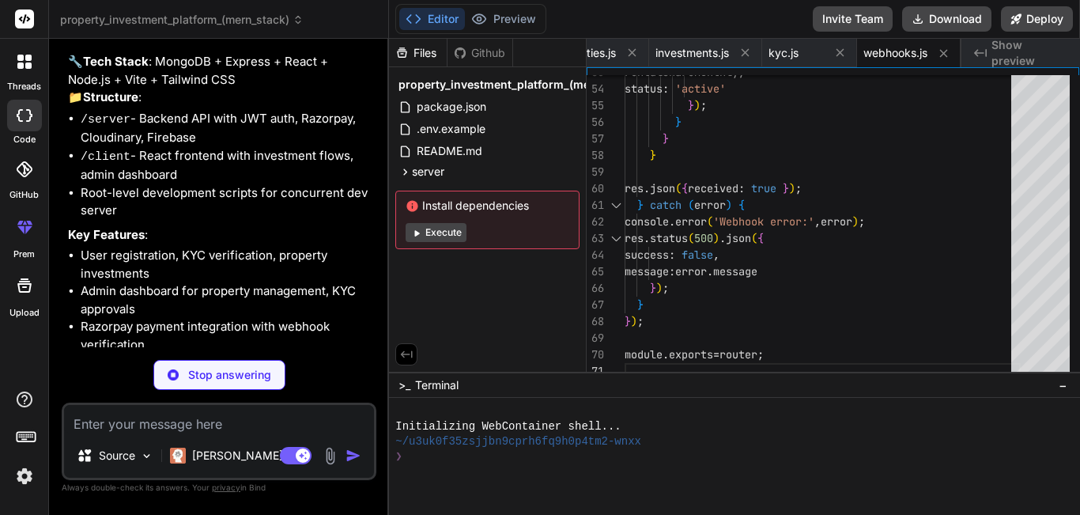
scroll to position [4845, 0]
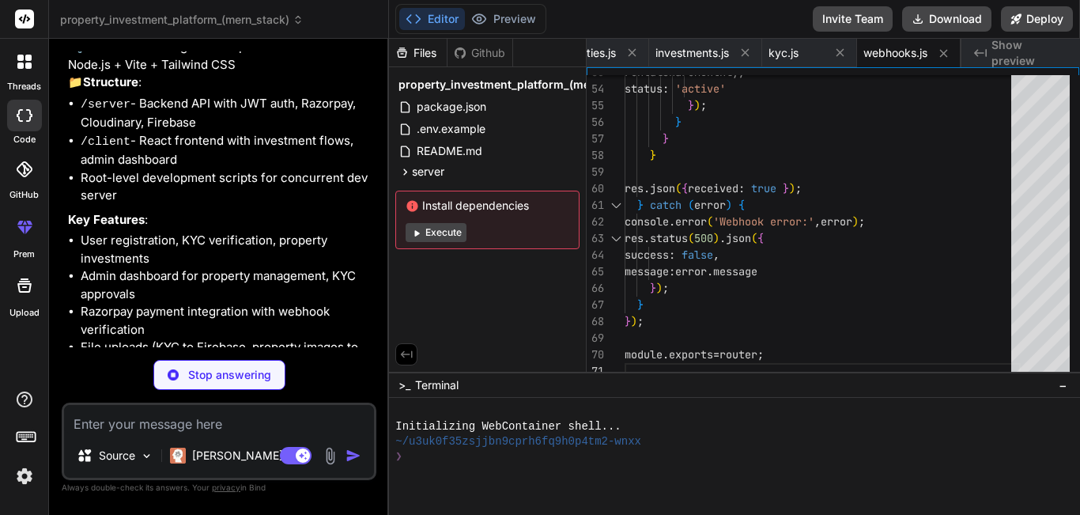
type textarea "x"
type textarea "} }); module.exports = router;"
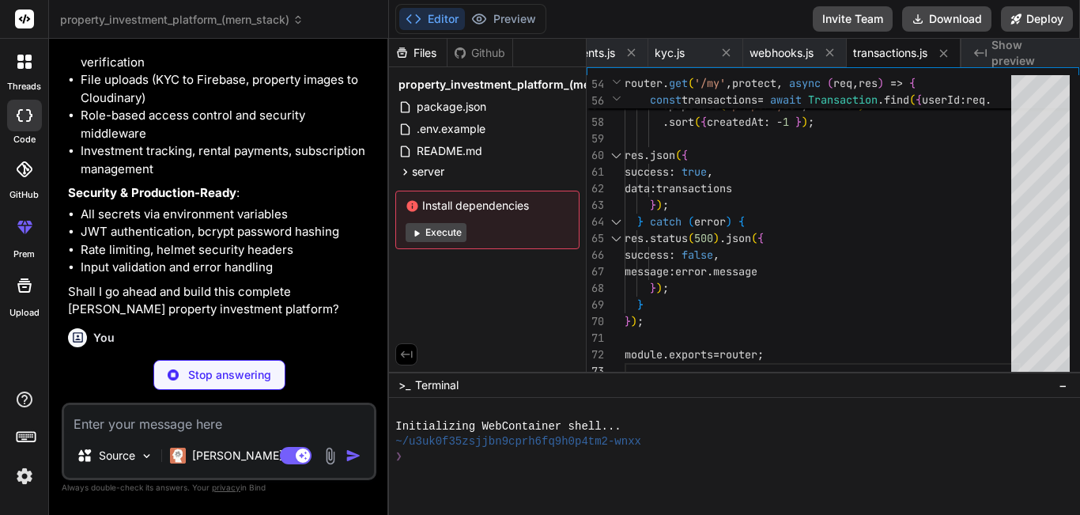
scroll to position [5114, 0]
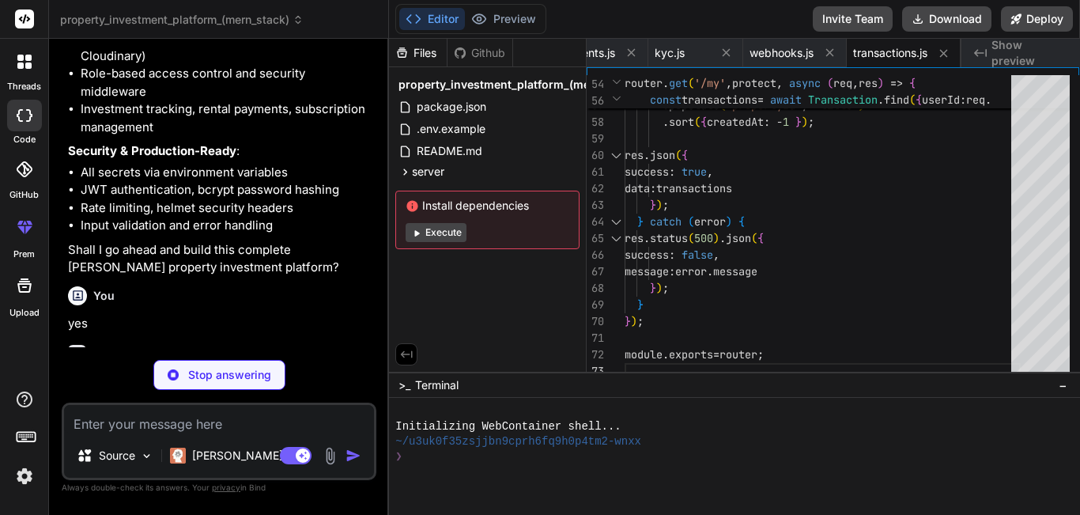
type textarea "x"
type textarea "}); module.exports = router;"
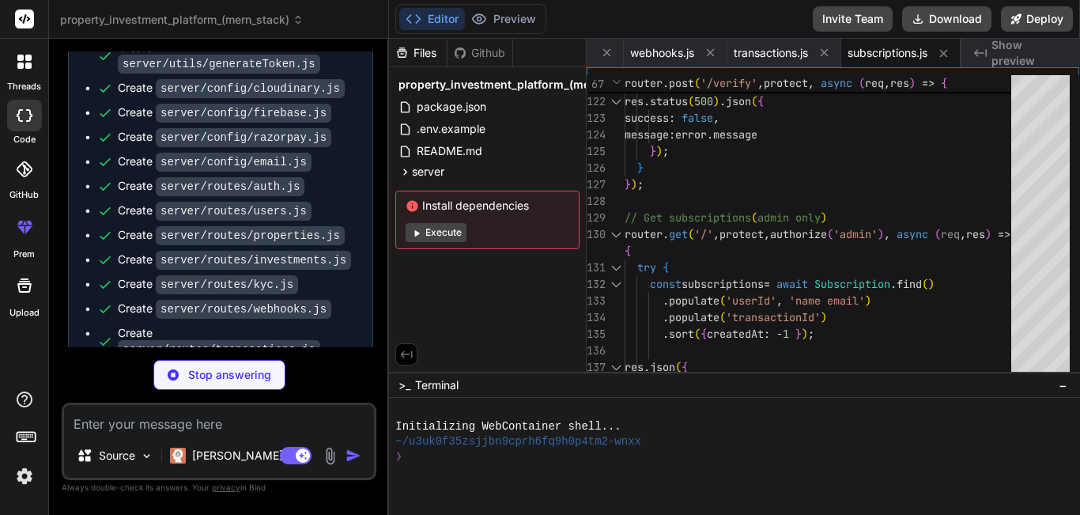
scroll to position [6059, 0]
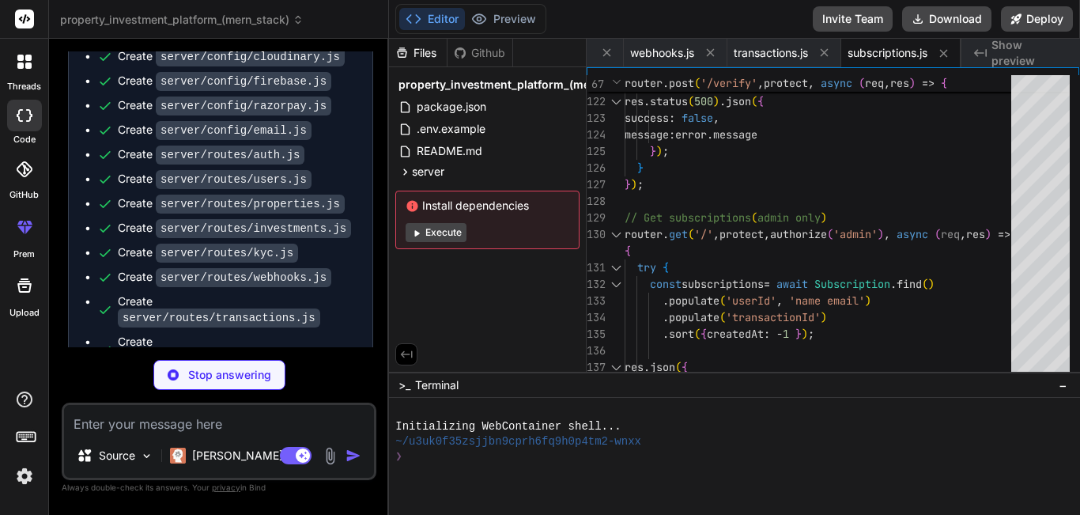
type textarea "x"
type textarea "message: error.message }); } }); module.exports = router;"
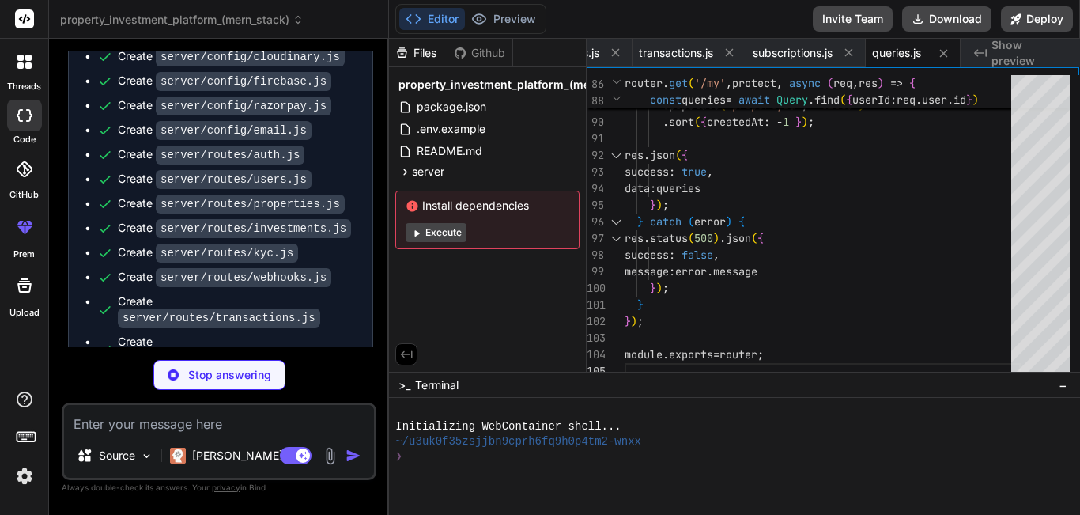
scroll to position [6084, 0]
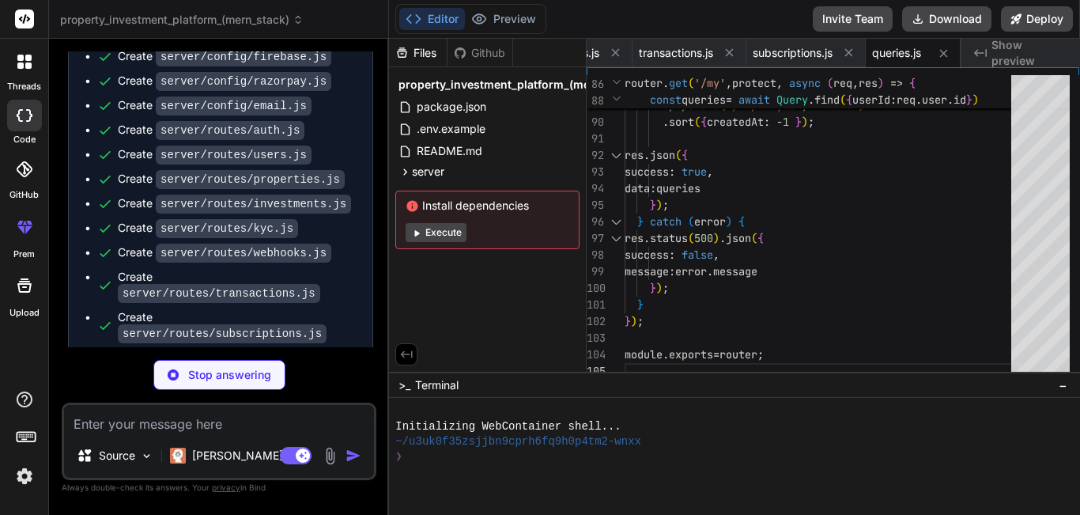
type textarea "x"
type textarea "}); } }); module.exports = router;"
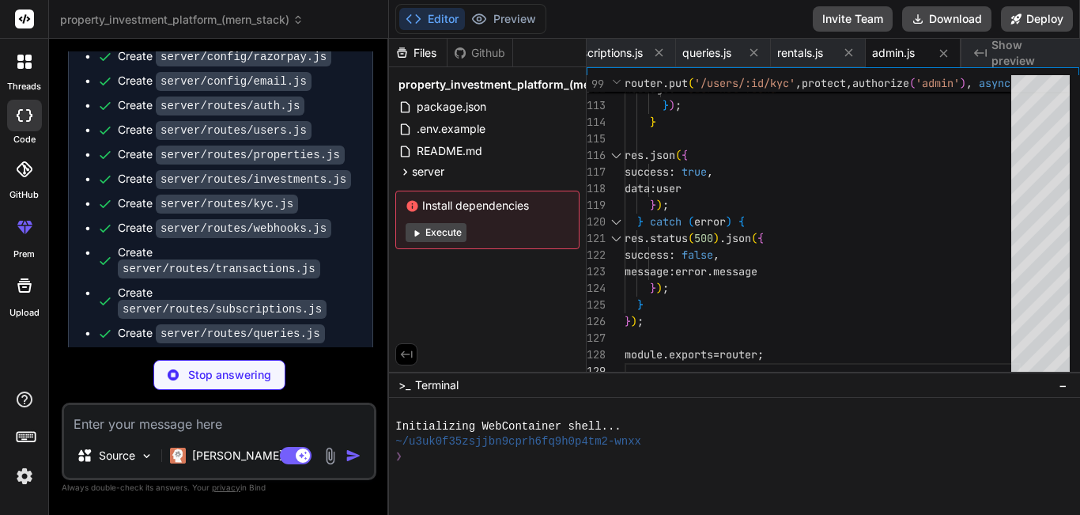
scroll to position [6133, 0]
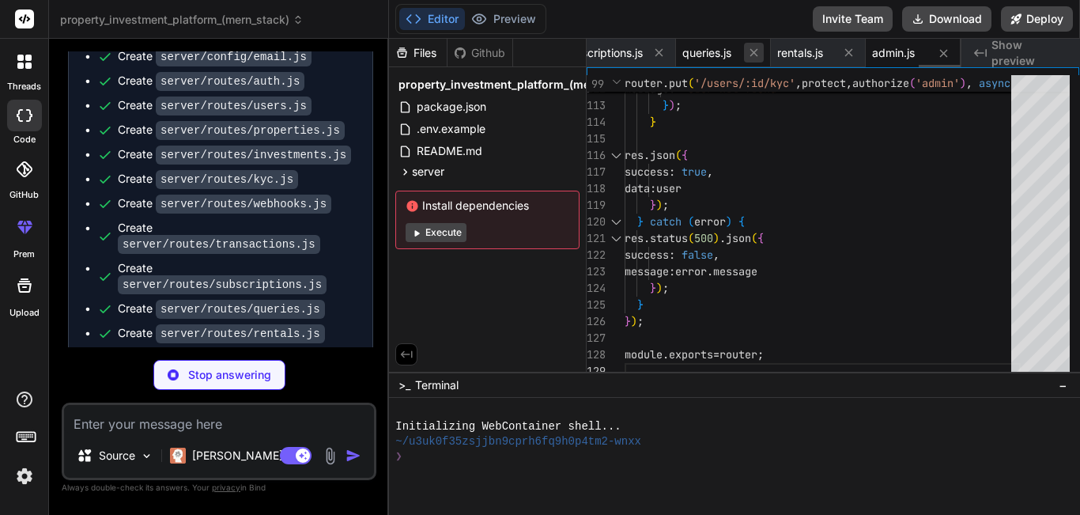
type textarea "x"
type textarea "process.exit(0); } catch (error) { console.error('❌ Error seeding data:', error…"
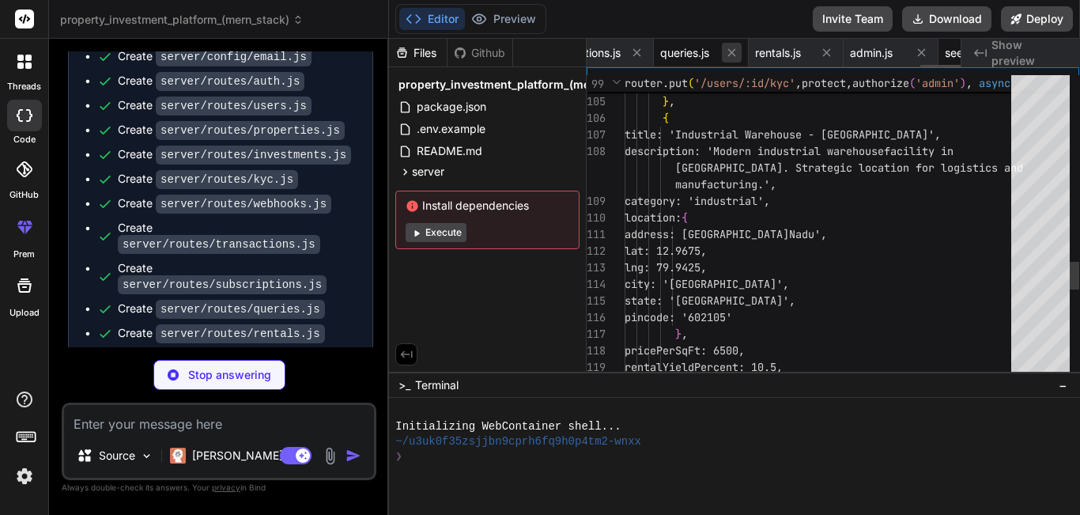
click at [820, 54] on icon at bounding box center [826, 52] width 13 height 13
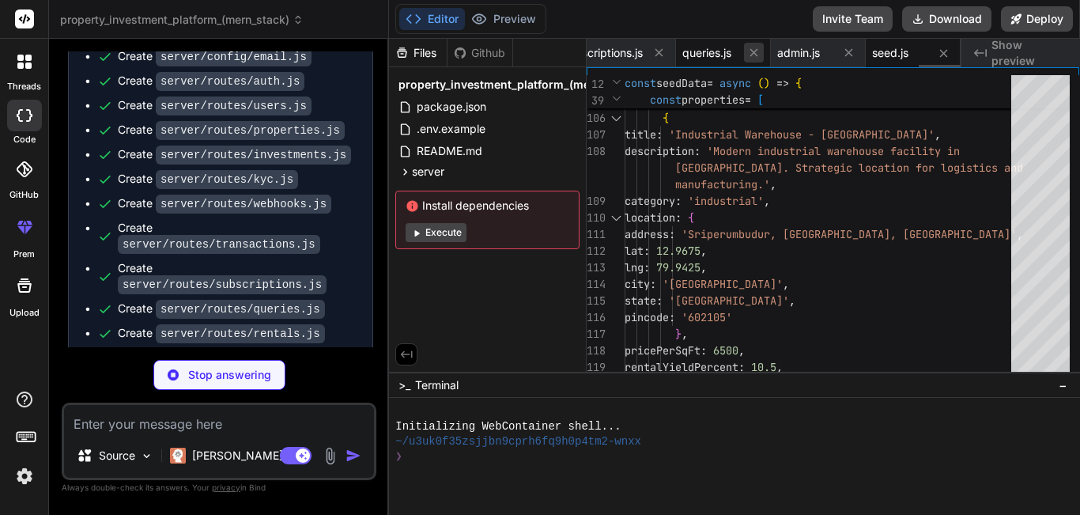
click at [751, 54] on icon at bounding box center [753, 52] width 13 height 13
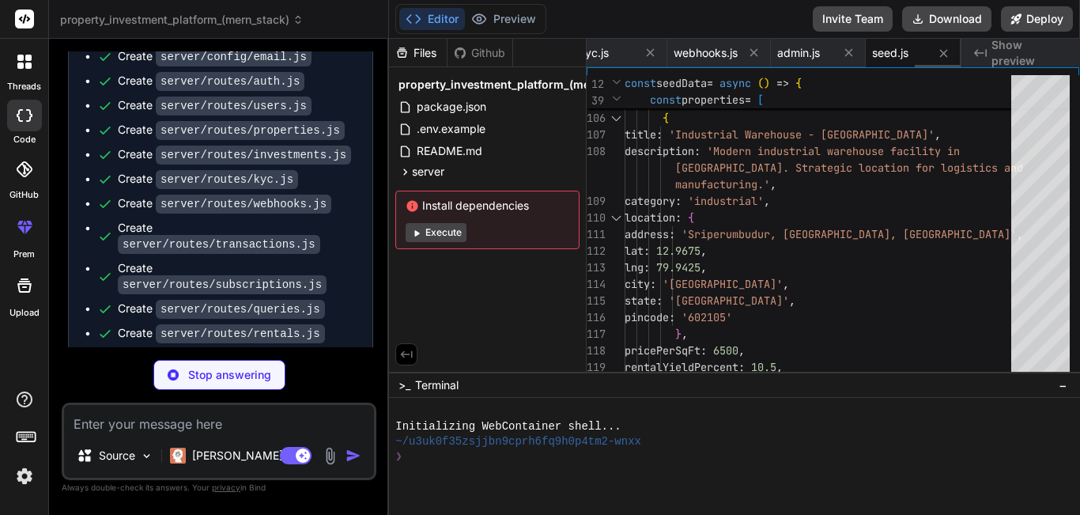
scroll to position [0, 2546]
click at [751, 54] on icon at bounding box center [753, 52] width 13 height 13
click at [647, 54] on icon at bounding box center [640, 52] width 13 height 13
click at [751, 54] on icon at bounding box center [753, 52] width 13 height 13
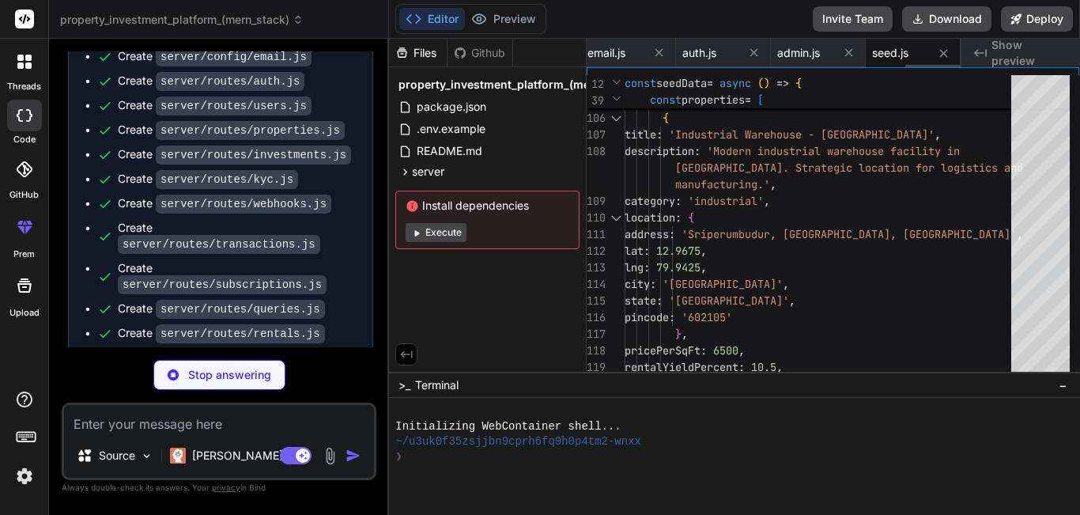
click at [751, 54] on icon at bounding box center [753, 52] width 13 height 13
click at [666, 54] on icon at bounding box center [658, 52] width 13 height 13
click at [751, 54] on icon at bounding box center [753, 52] width 13 height 13
click at [746, 54] on icon at bounding box center [739, 52] width 13 height 13
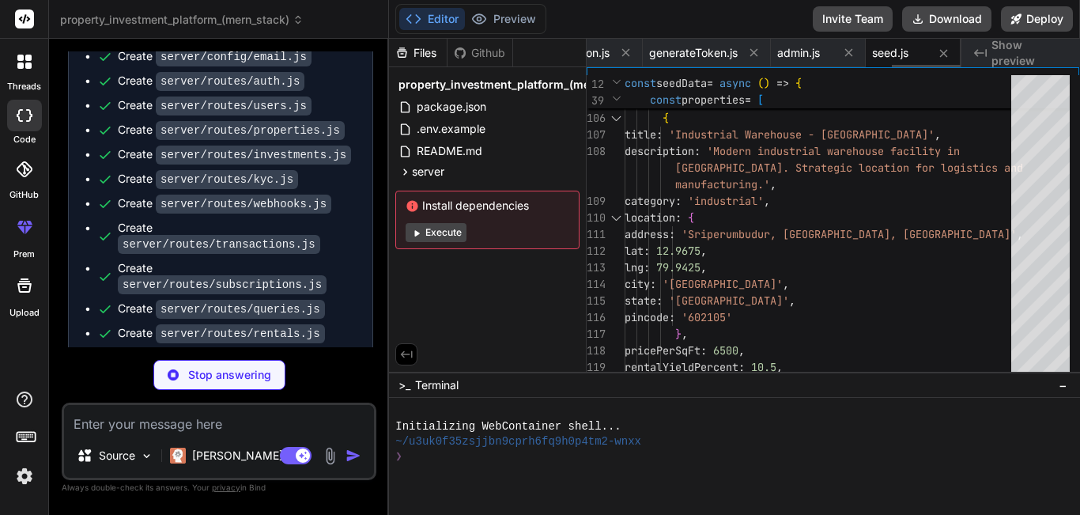
click at [751, 54] on icon at bounding box center [753, 52] width 13 height 13
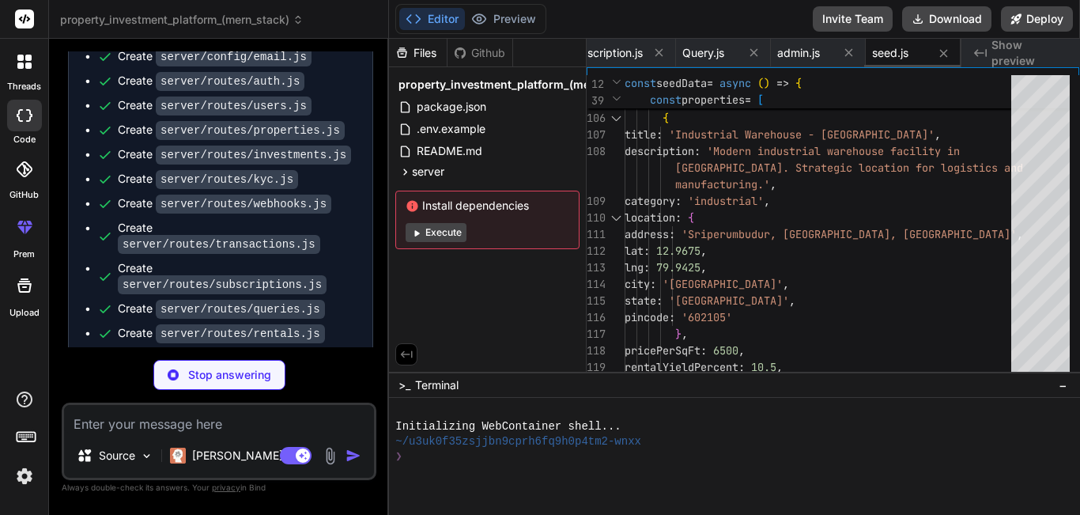
click at [751, 54] on icon at bounding box center [753, 52] width 13 height 13
click at [751, 54] on icon at bounding box center [746, 52] width 13 height 13
click at [751, 54] on icon at bounding box center [753, 52] width 13 height 13
click at [751, 54] on div "package.json .env.example README.md package.json server.js validateEnv.js User.…" at bounding box center [773, 53] width 374 height 28
click at [842, 54] on icon at bounding box center [848, 52] width 13 height 13
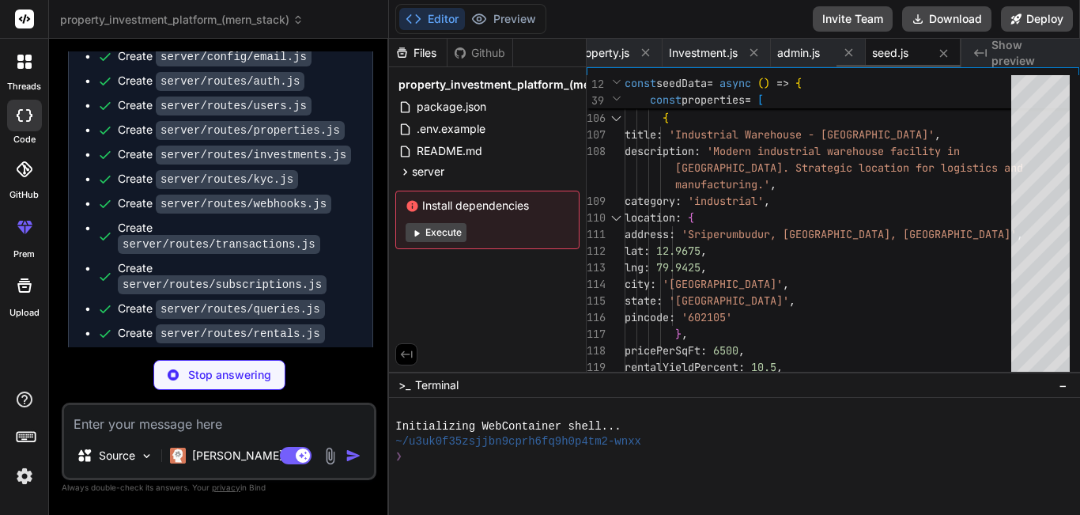
type textarea "x"
type textarea "## Webhook Testing Use ngrok to expose local webhook endpoint: ```bash ngrok ht…"
click at [751, 54] on icon at bounding box center [753, 52] width 13 height 13
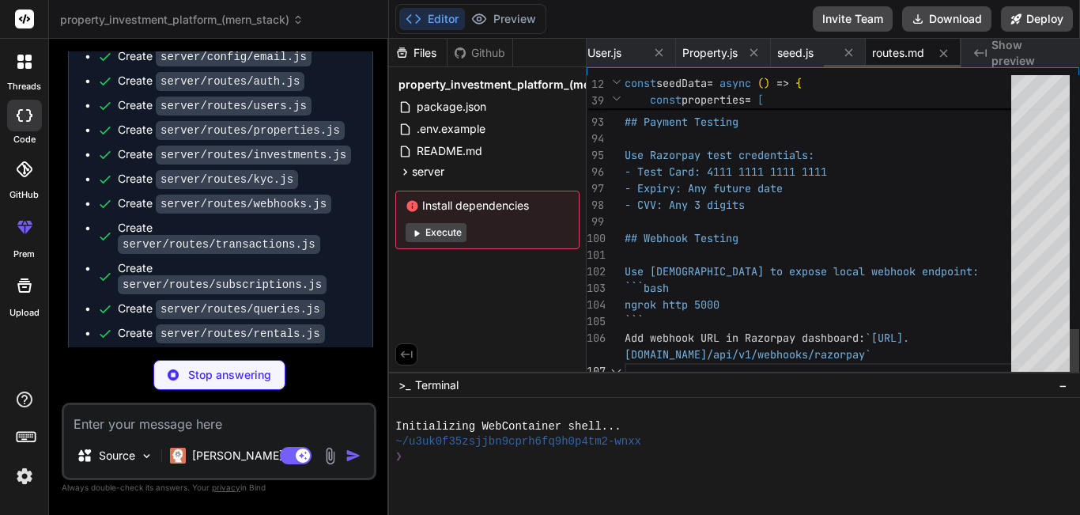
click at [751, 54] on icon at bounding box center [753, 52] width 13 height 13
click at [666, 54] on icon at bounding box center [658, 52] width 13 height 13
click at [751, 54] on icon at bounding box center [753, 52] width 13 height 13
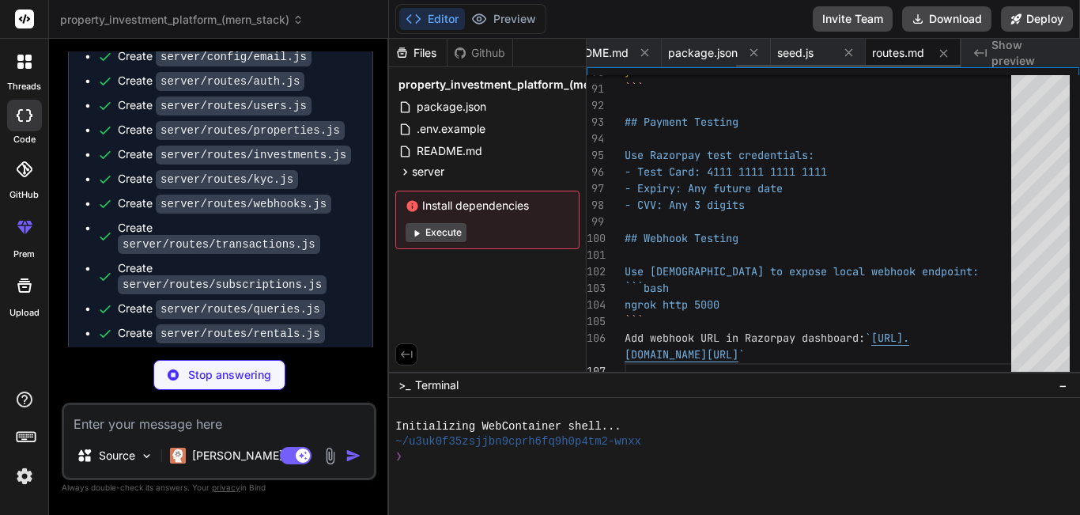
click at [751, 54] on icon at bounding box center [753, 52] width 13 height 13
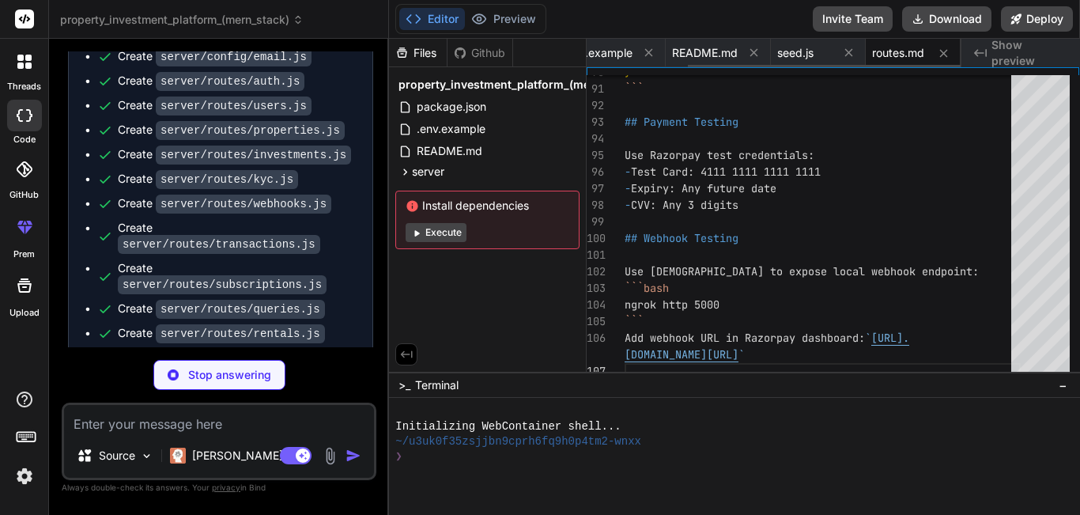
scroll to position [0, 139]
click at [751, 54] on icon at bounding box center [753, 52] width 13 height 13
click at [655, 54] on icon at bounding box center [648, 52] width 13 height 13
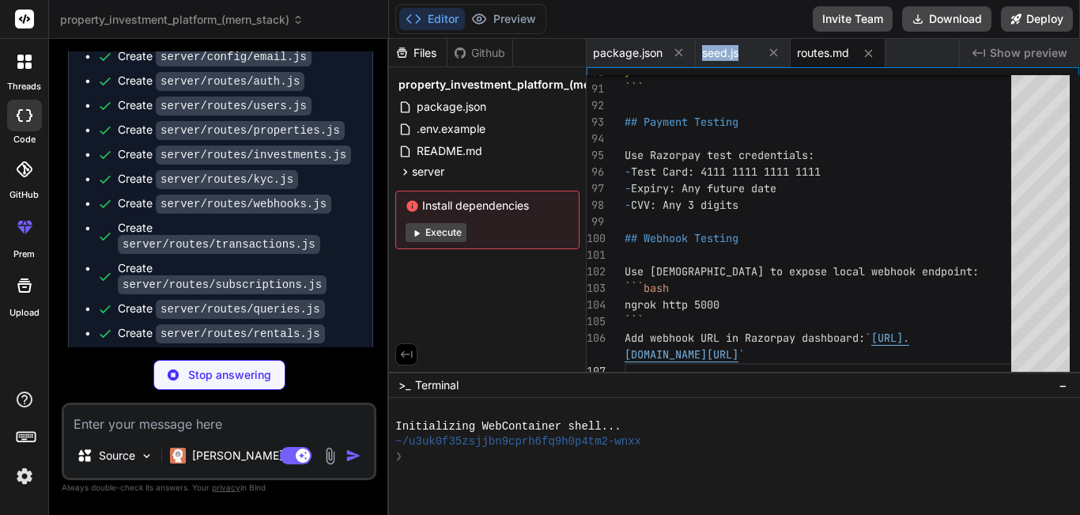
click at [751, 54] on div "seed.js" at bounding box center [729, 53] width 55 height 16
type textarea "x"
type textarea "process.exit(0); } catch (error) { console.error('❌ Error seeding data:', error…"
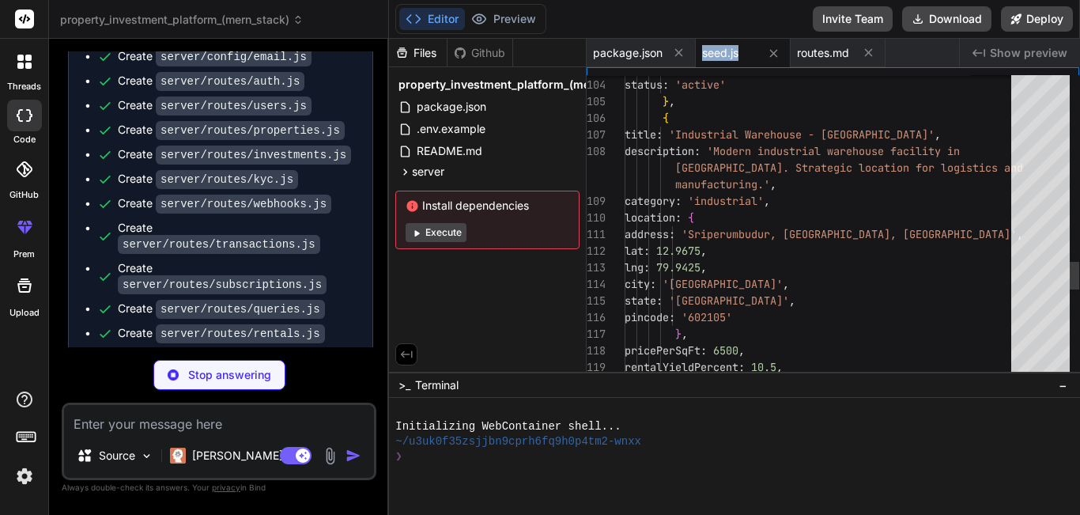
click at [751, 54] on div "seed.js" at bounding box center [729, 53] width 55 height 16
type textarea "x"
type textarea ""autoprefixer": "^[DATE]", "postcss": "^[DATE]" } }"
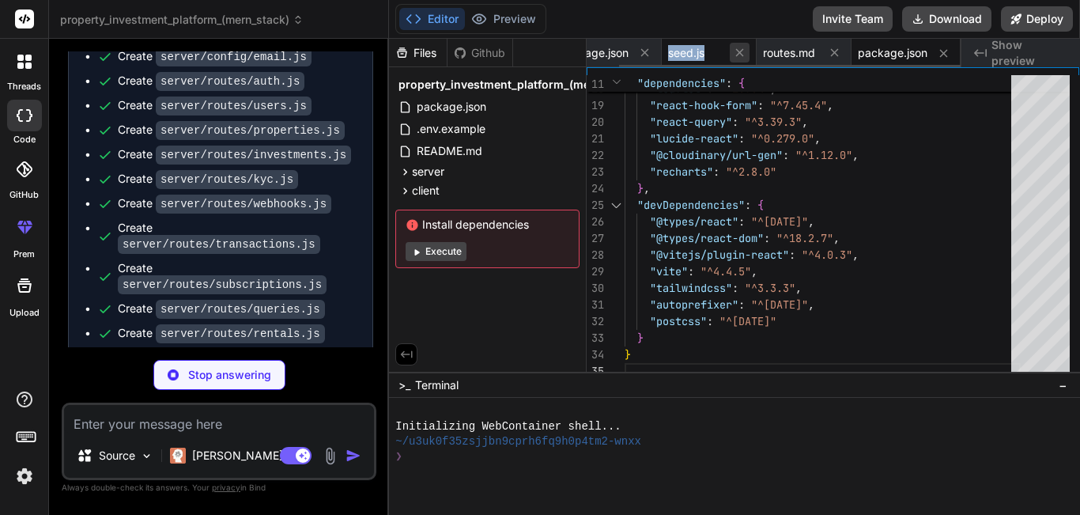
type textarea "x"
type textarea "changeOrigin: true, secure: false, } } } })"
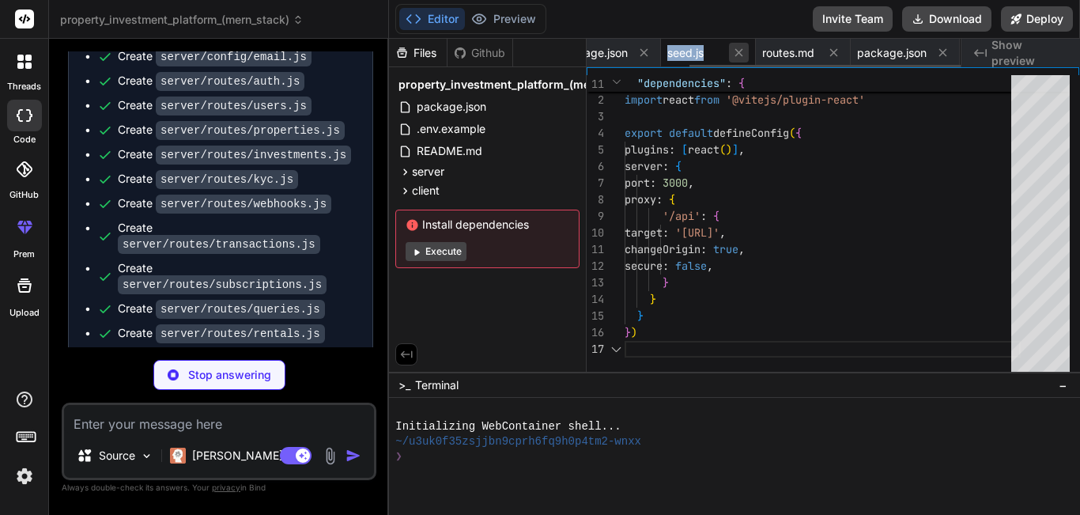
scroll to position [0, 141]
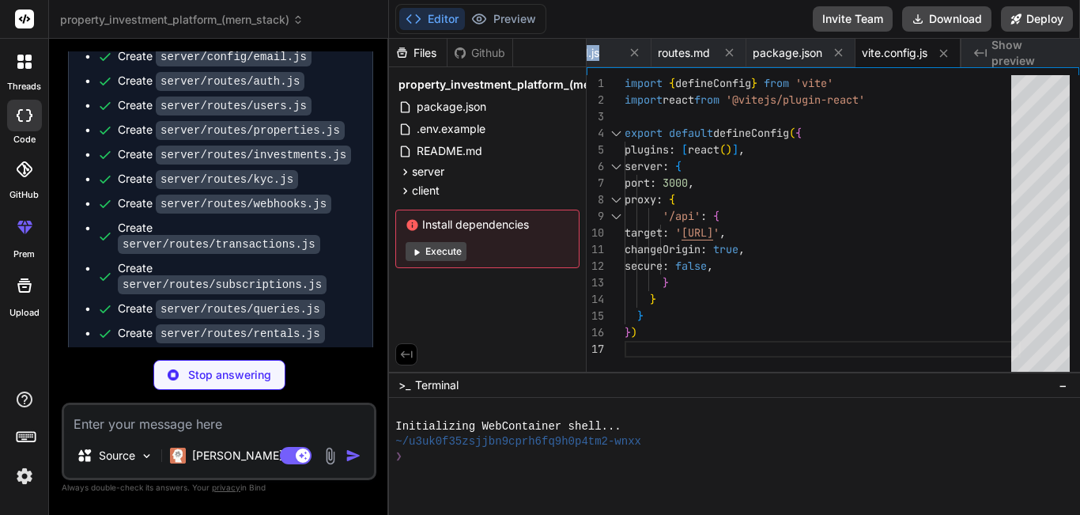
type textarea "x"
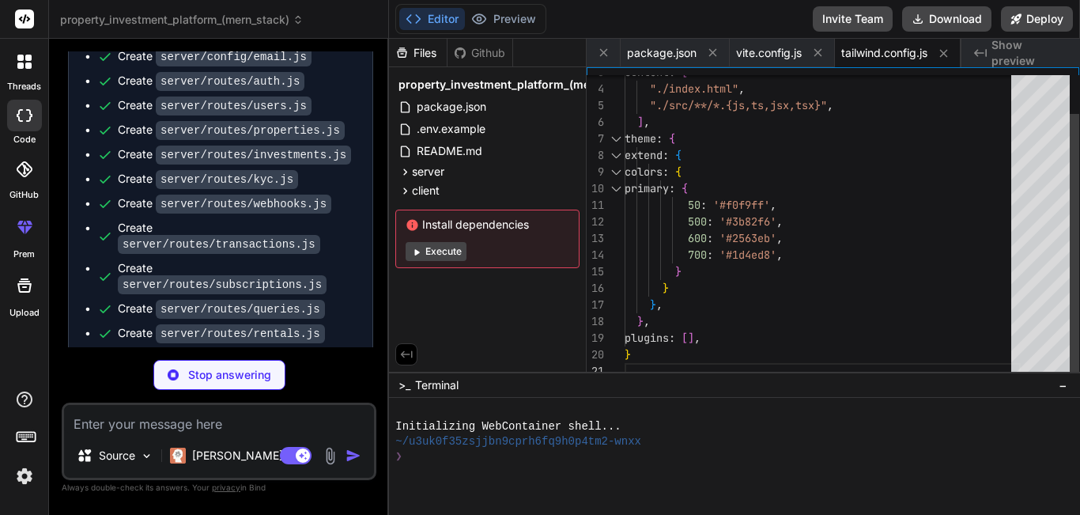
type textarea "x"
type textarea "export default { plugins: { tailwindcss: {}, autoprefixer: {}, }, }"
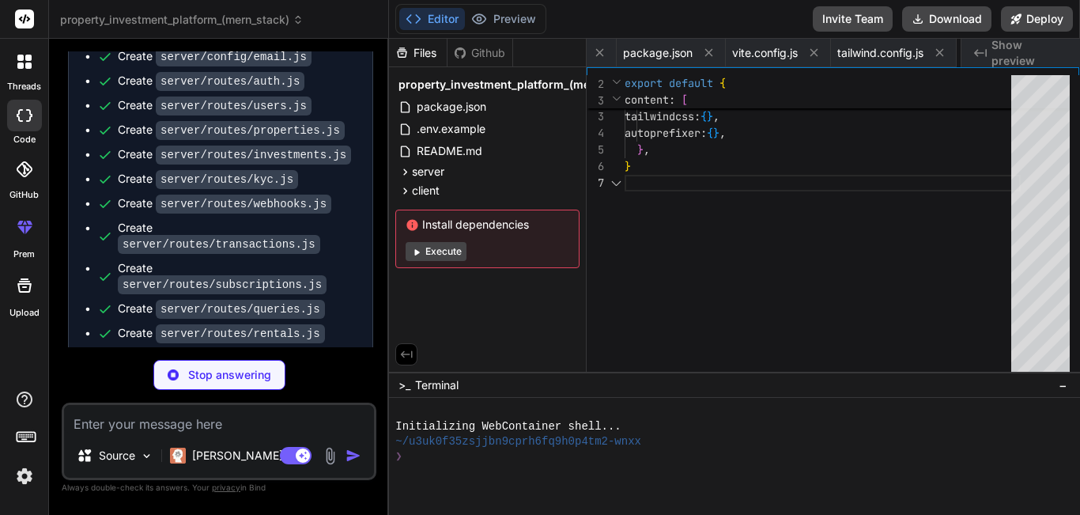
scroll to position [0, 397]
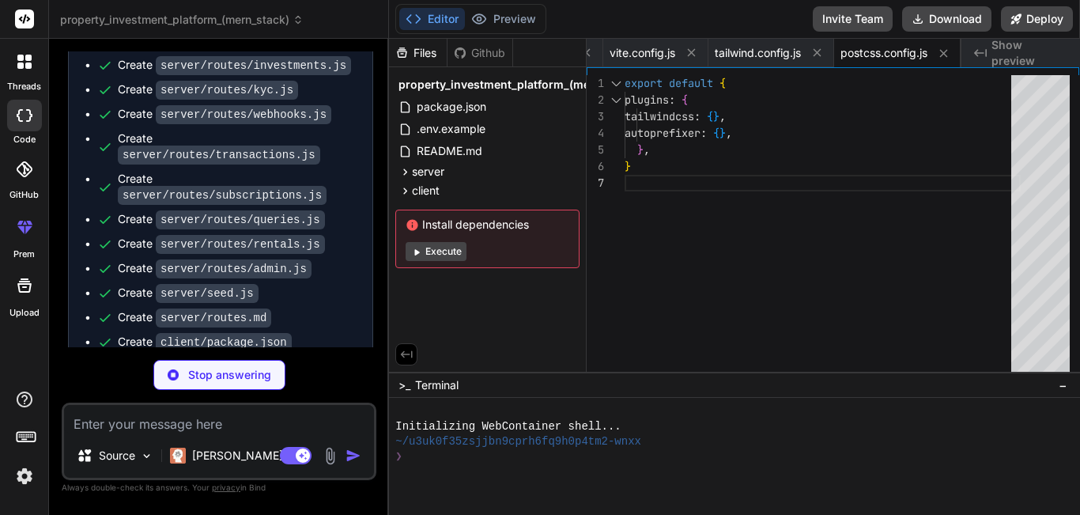
type textarea "x"
type textarea "dist/leaflet.css" /> <script src="[URL][DOMAIN_NAME]"></script> </head> <body> …"
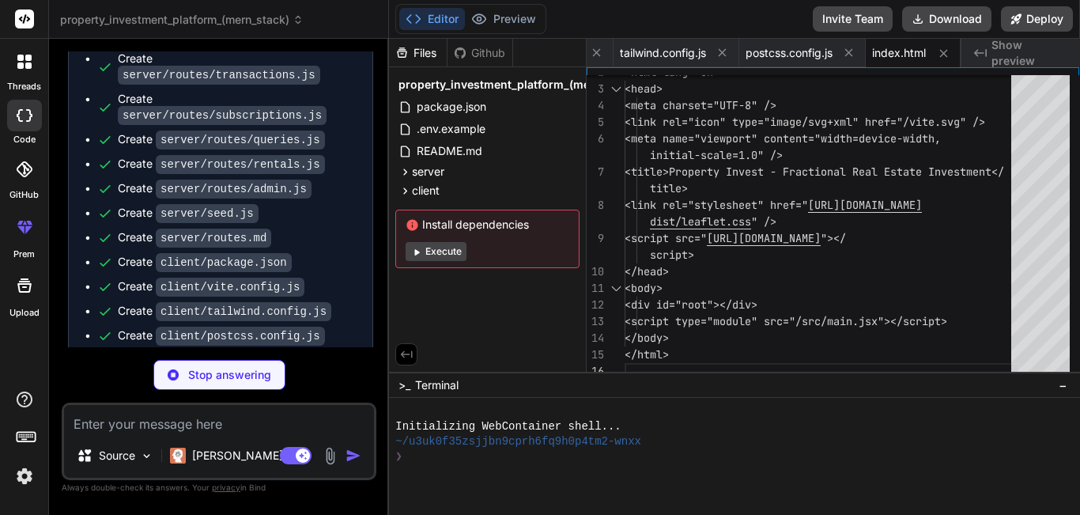
scroll to position [6304, 0]
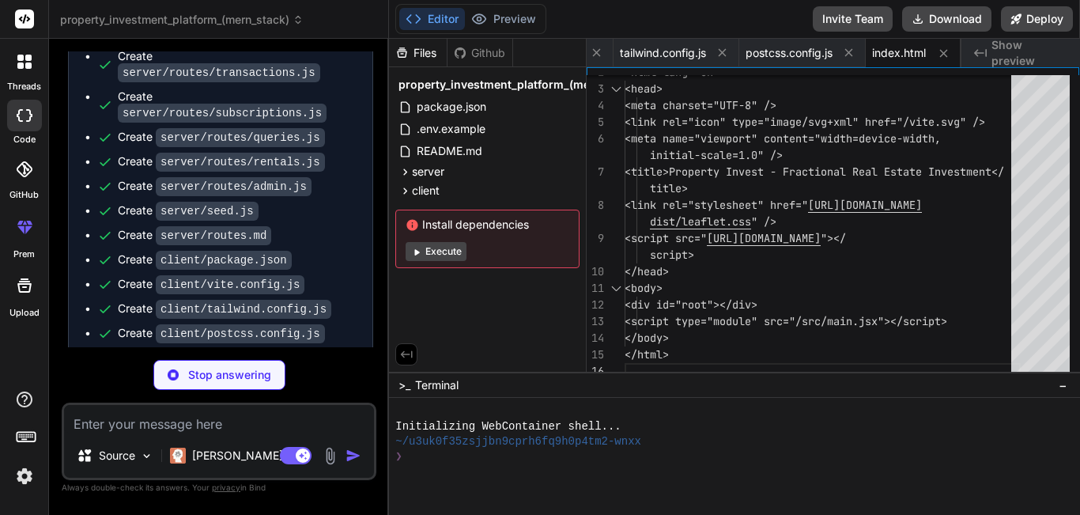
type textarea "x"
type textarea "<App /> </BrowserRouter> </QueryClientProvider> </React.StrictMode>, )"
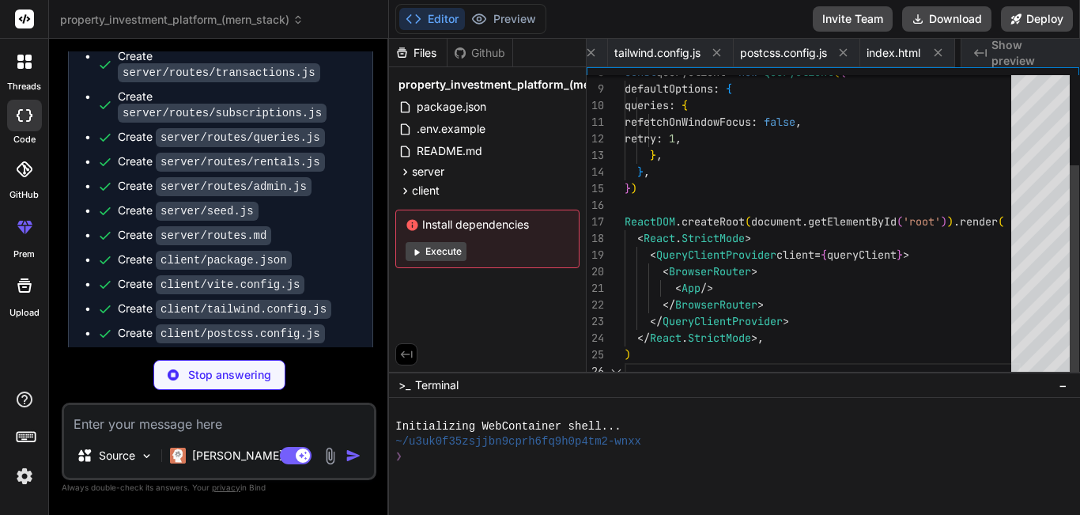
scroll to position [0, 586]
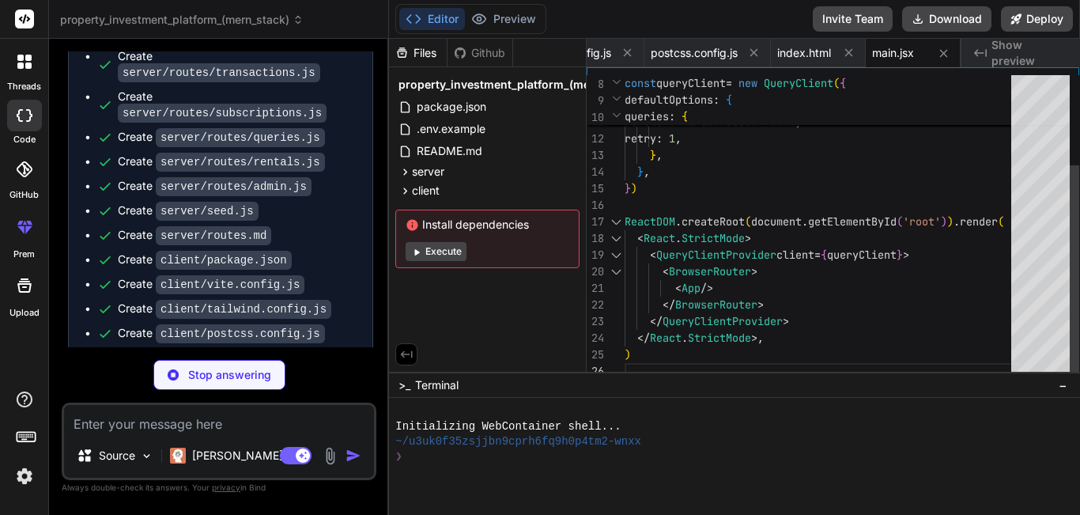
type textarea "x"
type textarea "} .input-field { @apply w-full px-3 py-2 border border-gray-300 rounded-lg focu…"
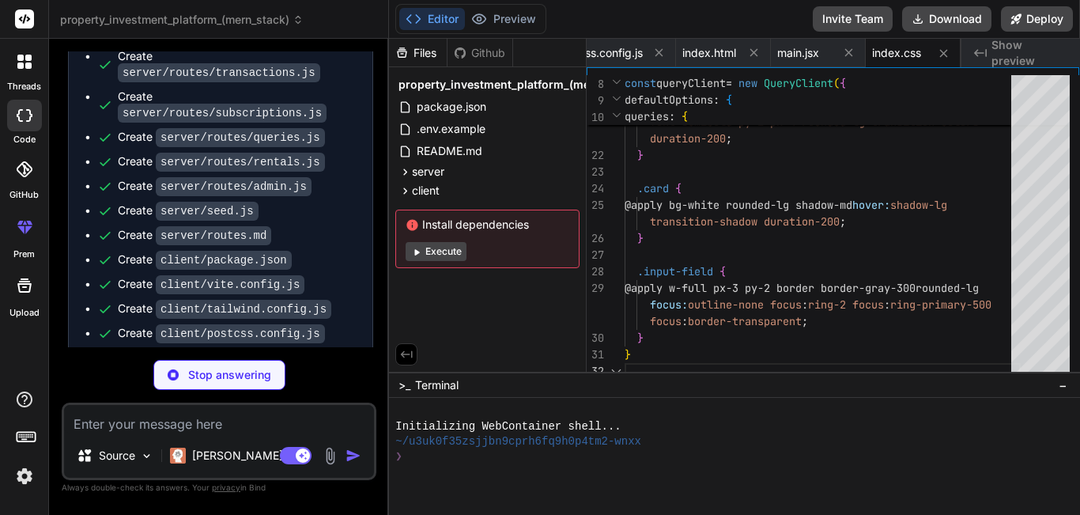
type textarea "x"
type textarea "VITE_BACKEND_URL=[URL] VITE_GMAPS_API_KEY=your-google-maps-api-key-optional"
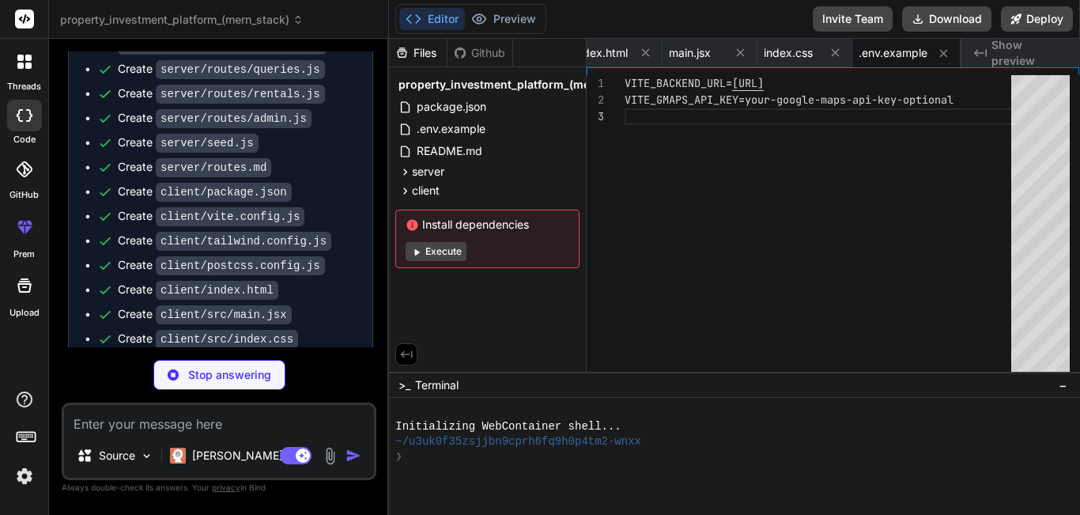
scroll to position [6378, 0]
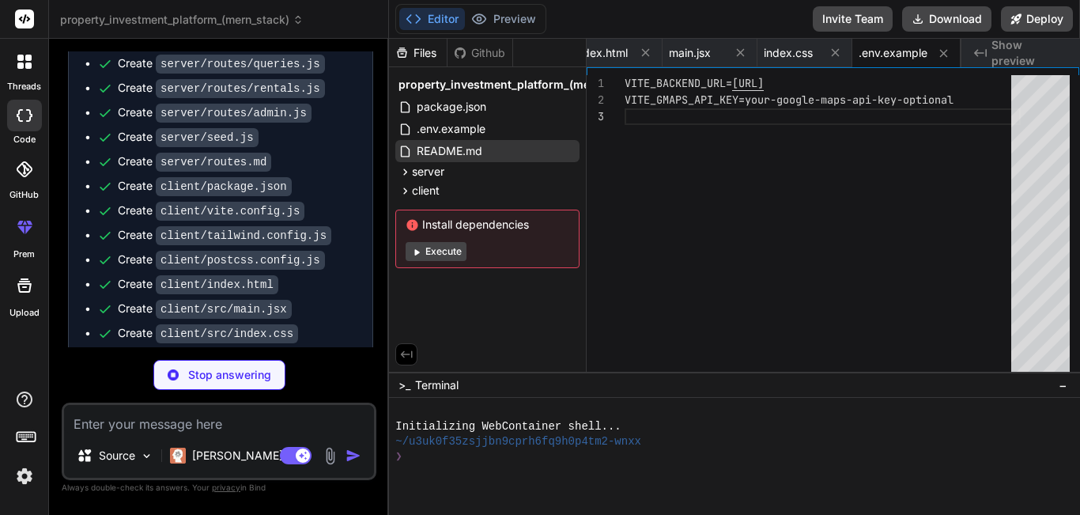
type textarea "x"
type textarea ") } export default App"
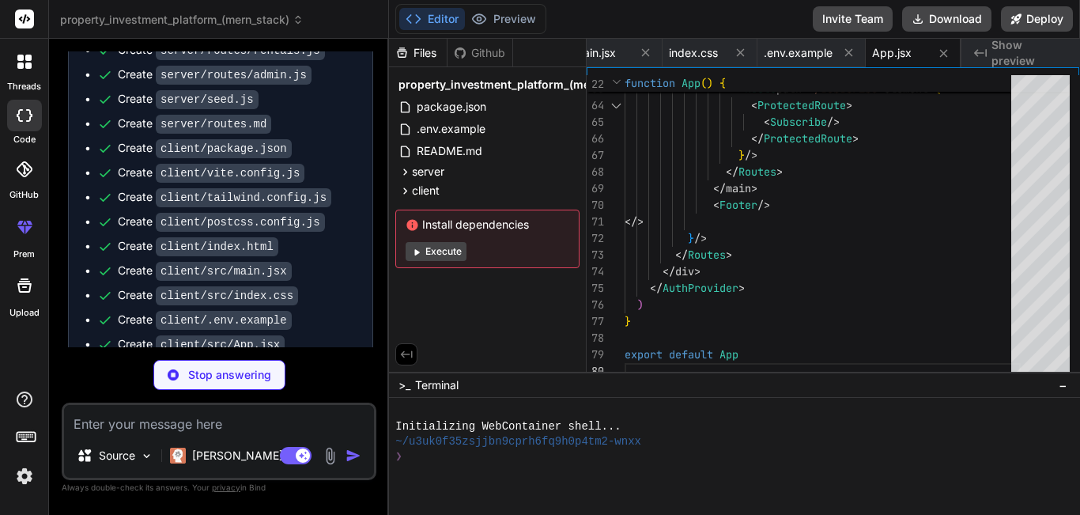
scroll to position [6418, 0]
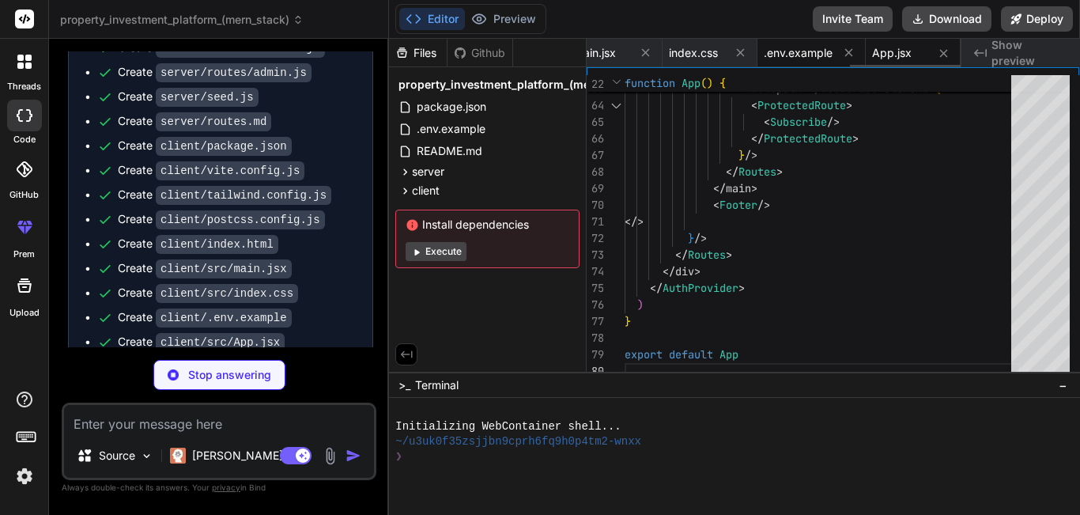
type textarea "x"
type textarea "{children} </AuthContext.Provider> ) }"
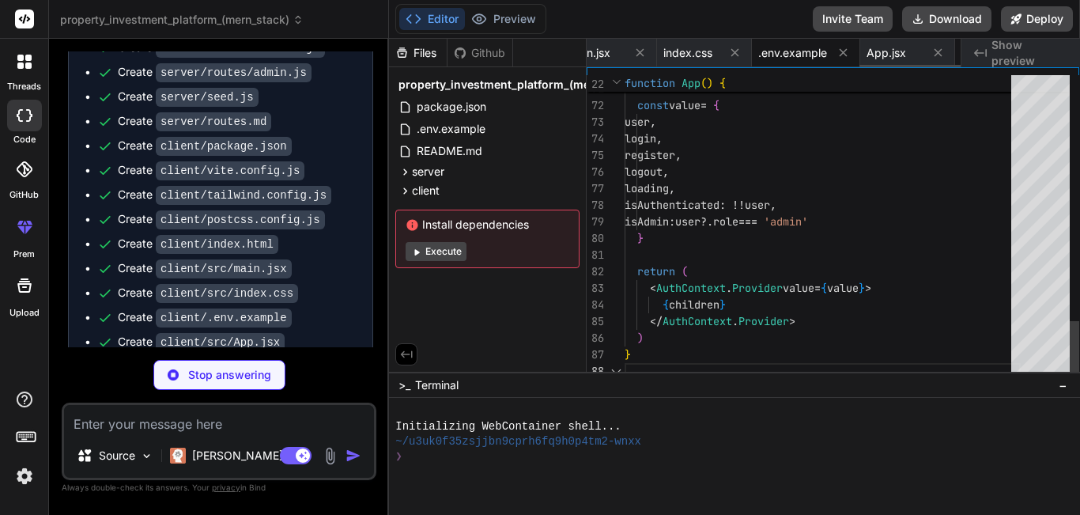
scroll to position [0, 1007]
click at [805, 47] on div "App.jsx" at bounding box center [776, 53] width 55 height 16
type textarea "x"
type textarea ") } export default App"
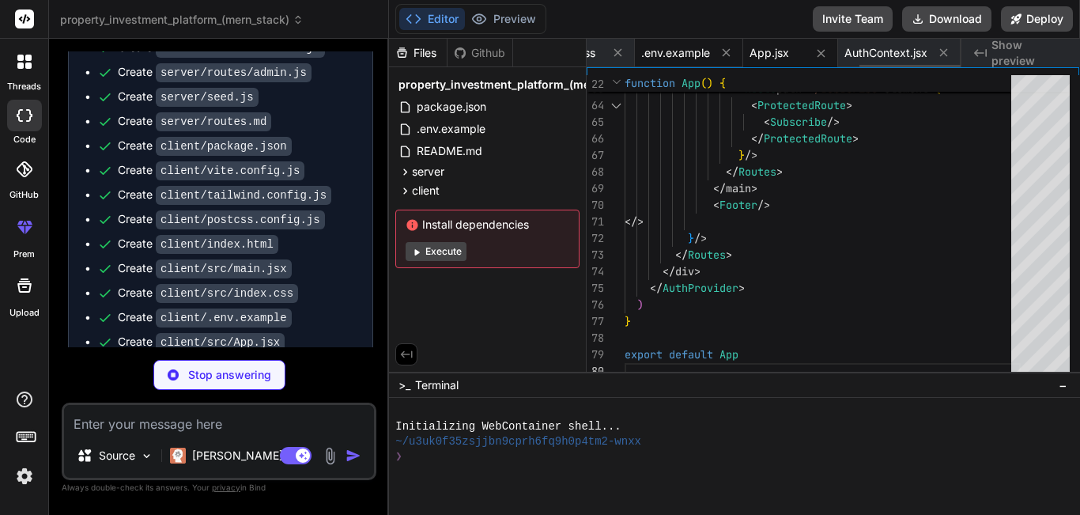
type textarea "x"
type textarea "export default api"
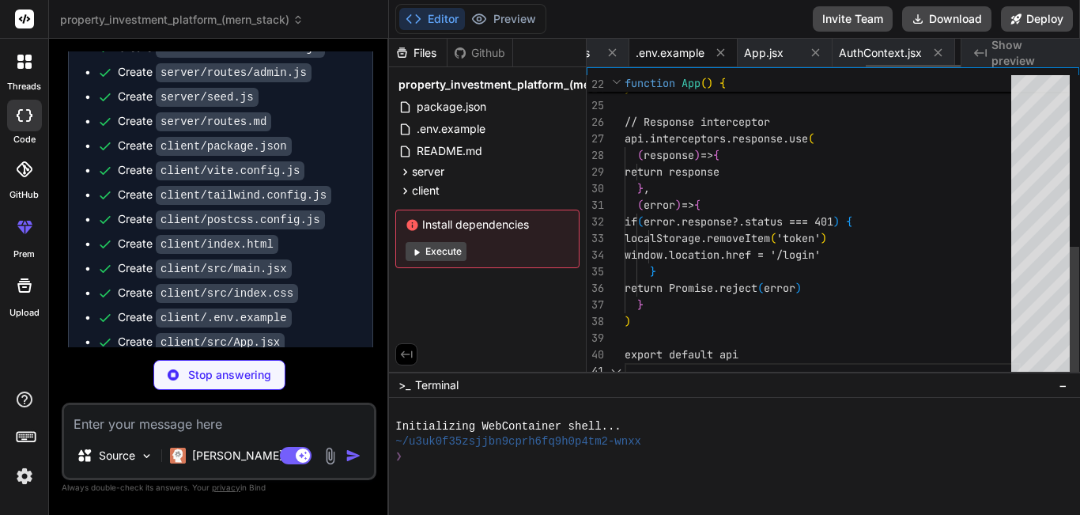
scroll to position [0, 1102]
click at [693, 48] on span "App.jsx" at bounding box center [674, 53] width 40 height 16
type textarea "x"
type textarea ") } export default App"
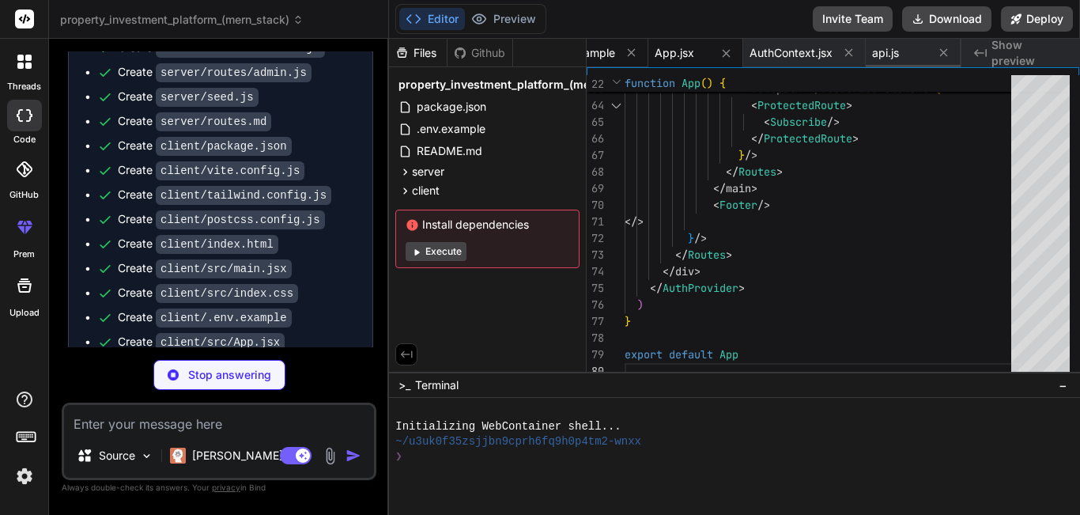
click at [605, 55] on span ".env.example" at bounding box center [580, 53] width 69 height 16
type textarea "x"
type textarea "VITE_BACKEND_URL=[URL] VITE_GMAPS_API_KEY=your-google-maps-api-key-optional"
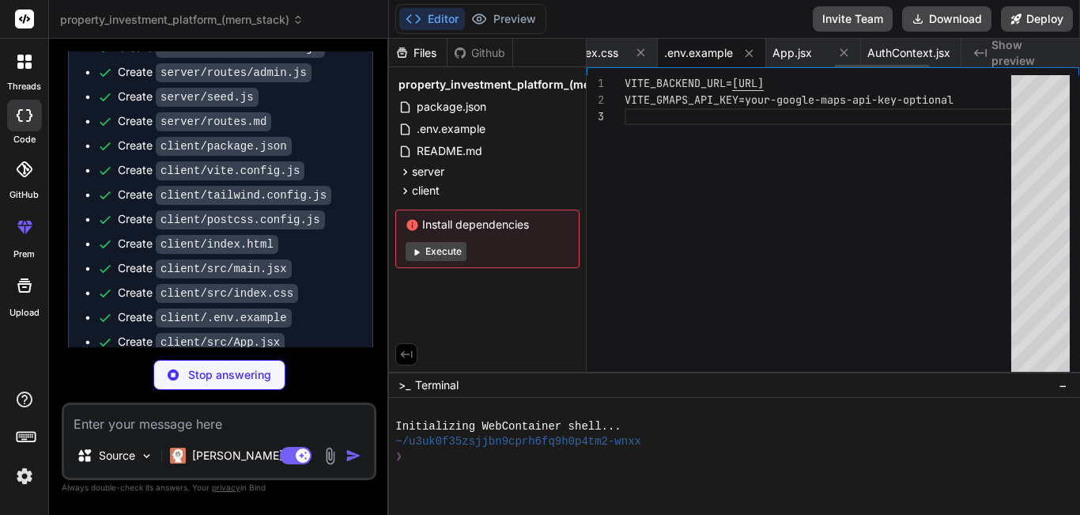
scroll to position [0, 978]
click at [625, 45] on div "index.css" at bounding box center [597, 53] width 55 height 16
type textarea "x"
type textarea "} .input-field { @apply w-full px-3 py-2 border border-gray-300 rounded-lg focu…"
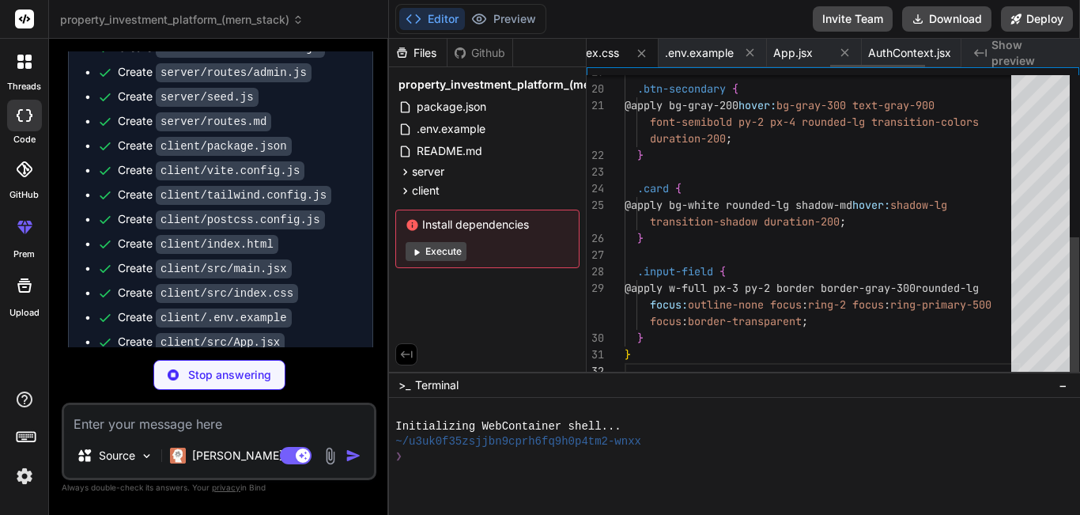
scroll to position [0, 960]
type textarea "x"
click at [700, 46] on span ".env.example" at bounding box center [716, 53] width 69 height 16
type textarea "VITE_BACKEND_URL=[URL] VITE_GMAPS_API_KEY=your-google-maps-api-key-optional"
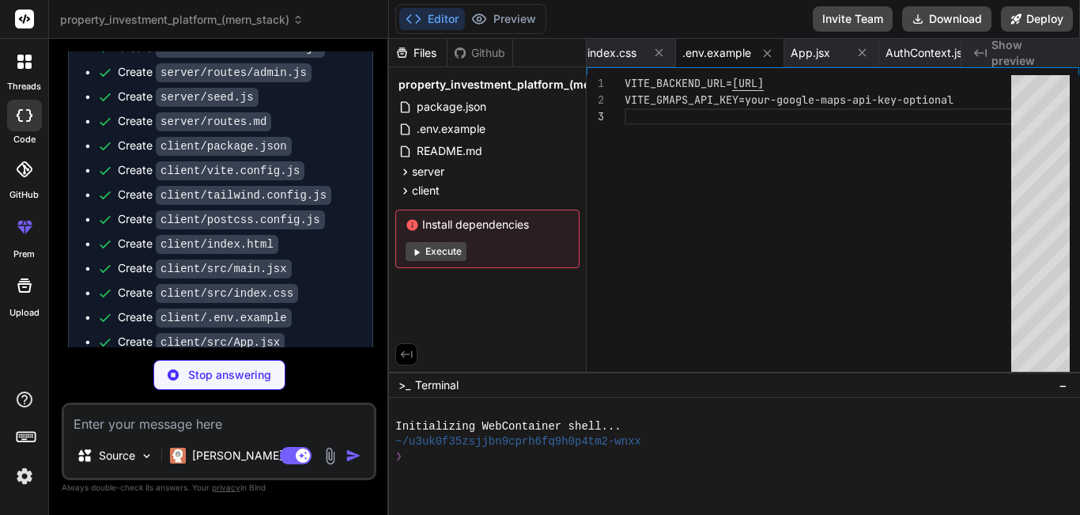
scroll to position [6483, 0]
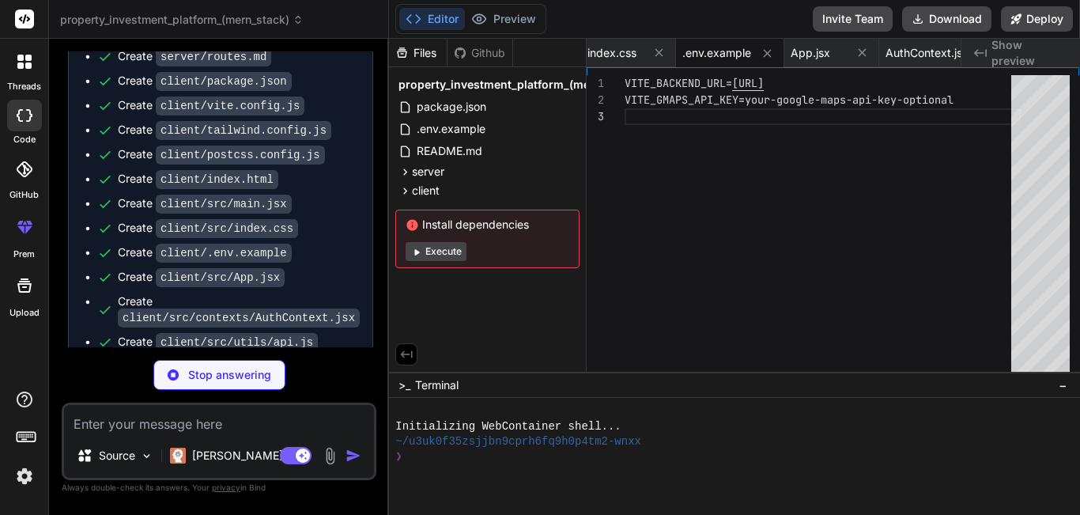
type textarea "x"
type textarea "</div> </nav> ) } export default Navbar"
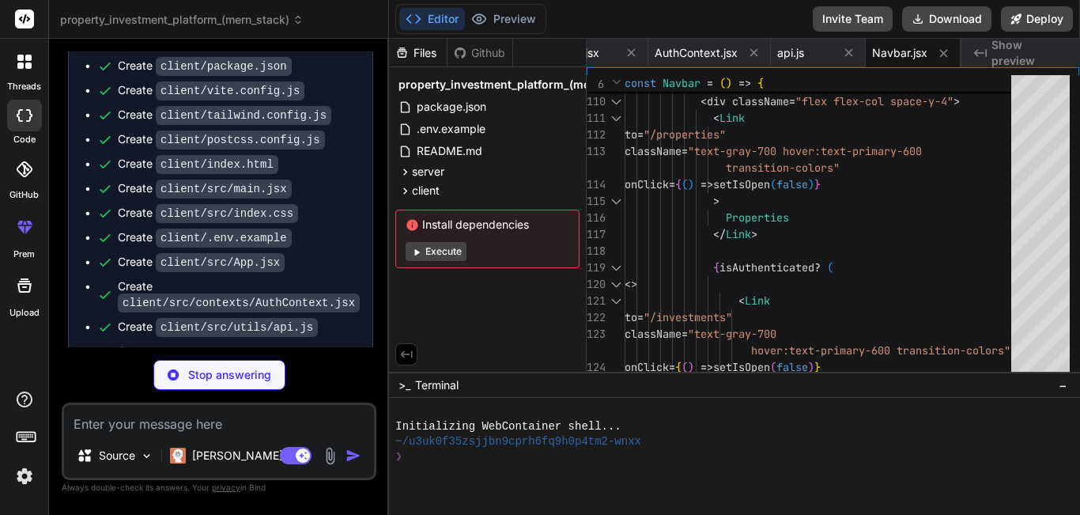
scroll to position [6523, 0]
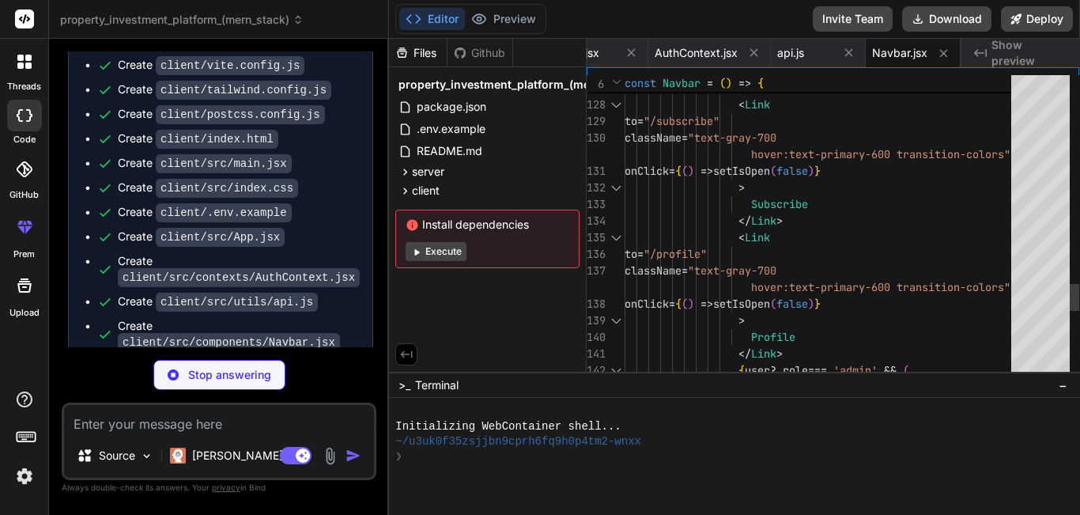
type textarea "x"
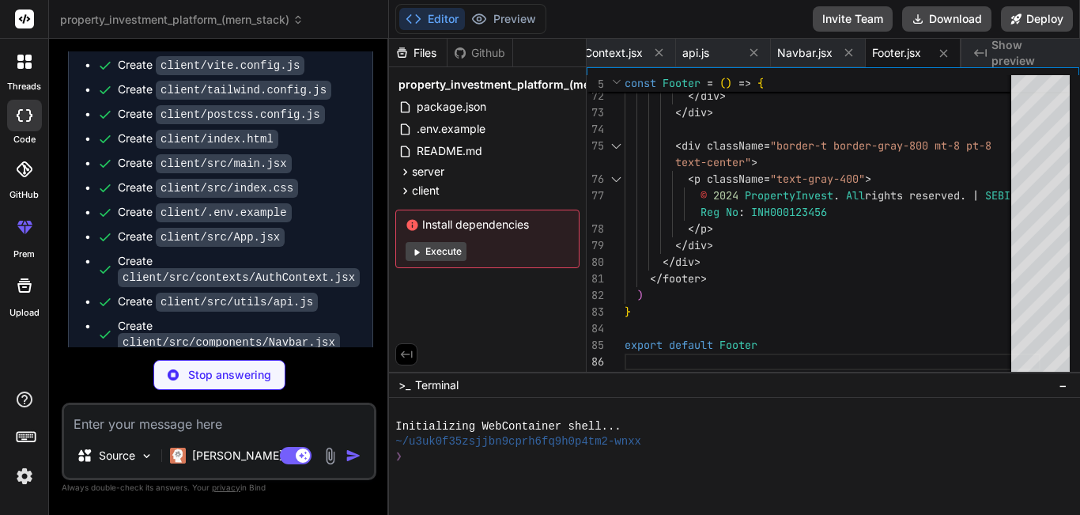
type textarea "x"
type textarea "if (role && user?.role !== role) { return <Navigate to="/" /> } return children…"
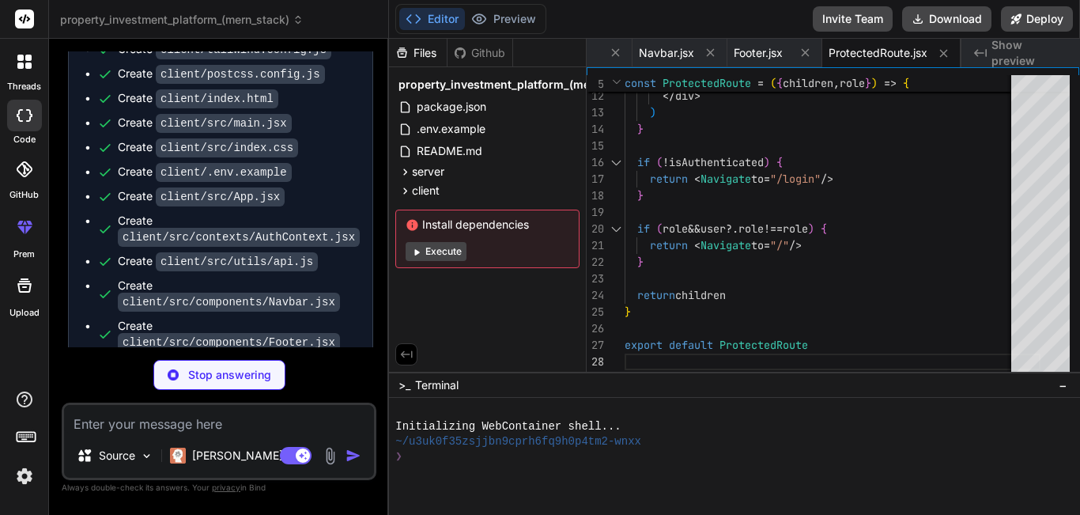
scroll to position [6588, 0]
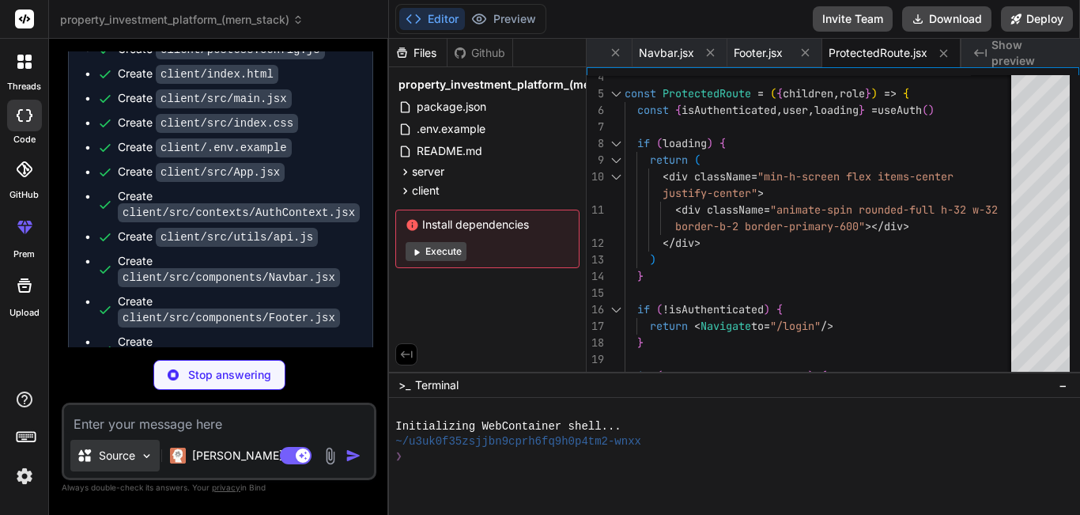
click at [148, 446] on div "Source" at bounding box center [114, 455] width 89 height 32
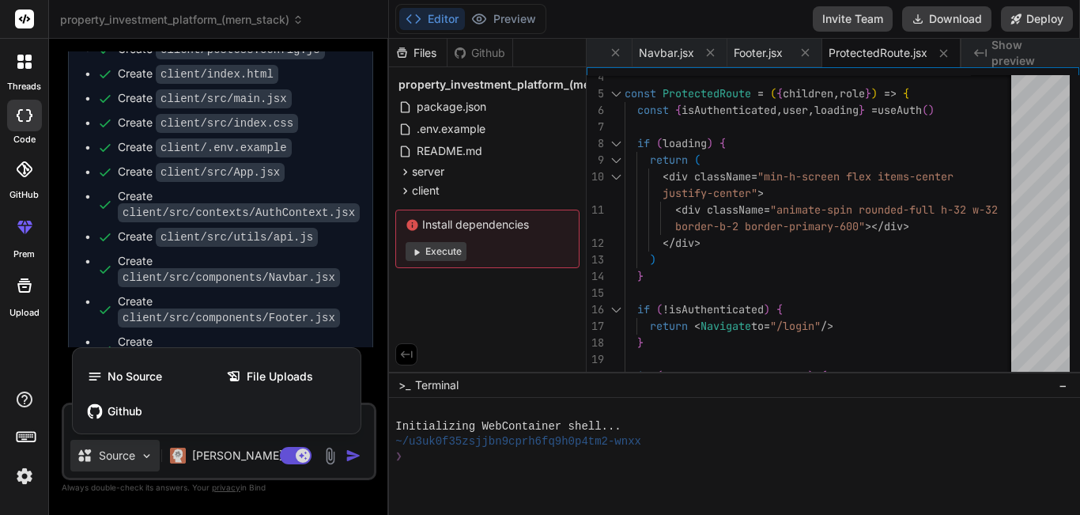
click at [148, 446] on div at bounding box center [540, 257] width 1080 height 515
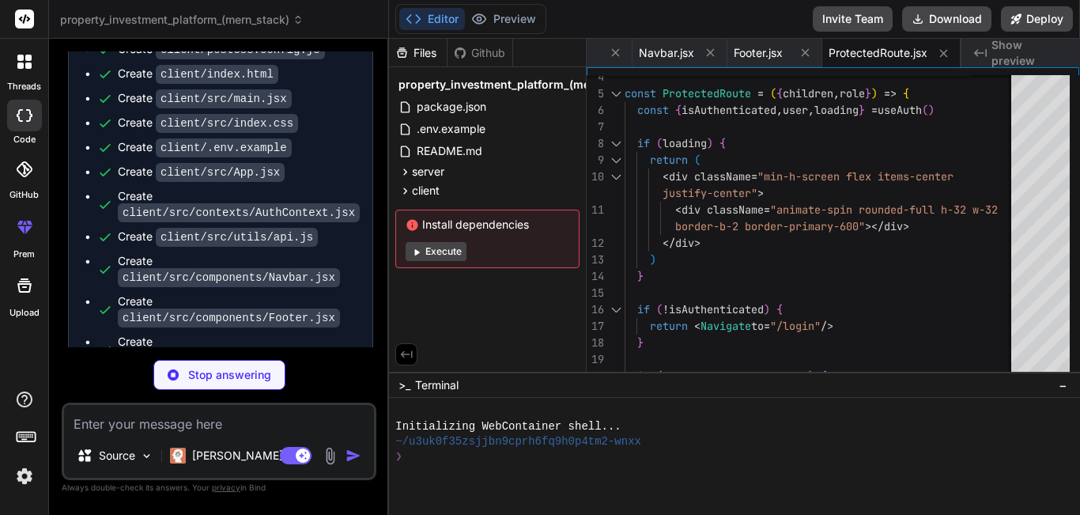
type textarea "x"
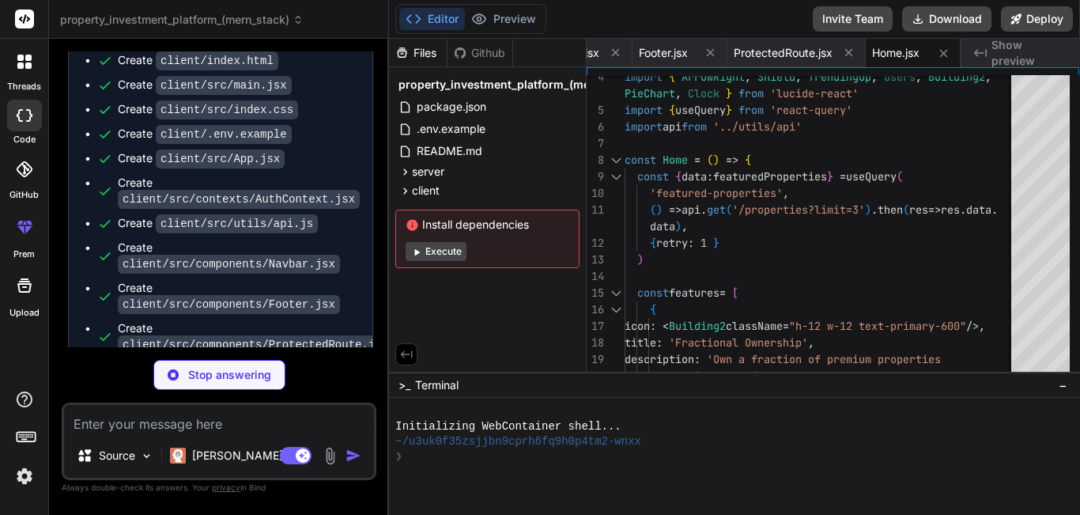
scroll to position [6612, 0]
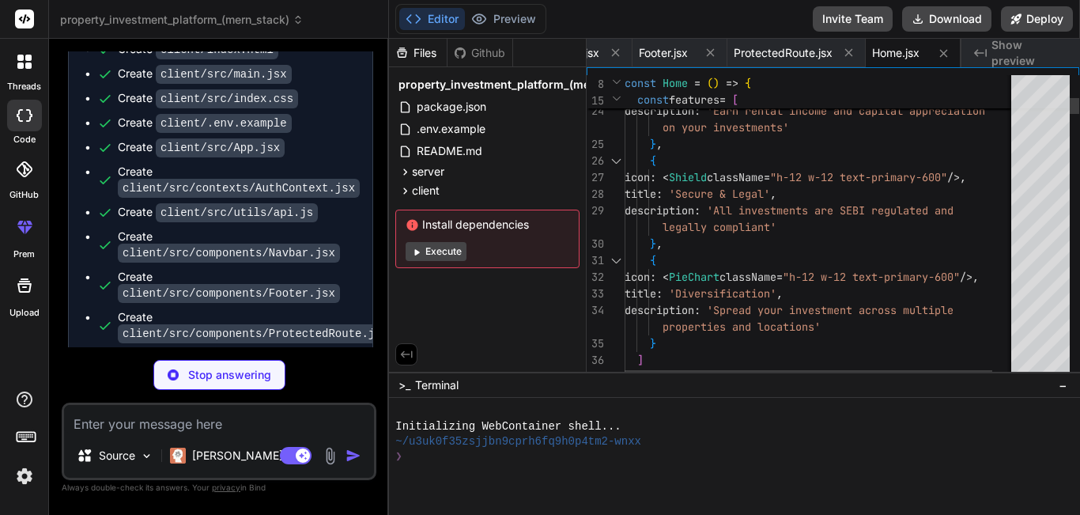
type textarea "x"
type textarea "{ icon: <Shield className="h-12 w-12 text-primary-600" />, title: 'Secure & Leg…"
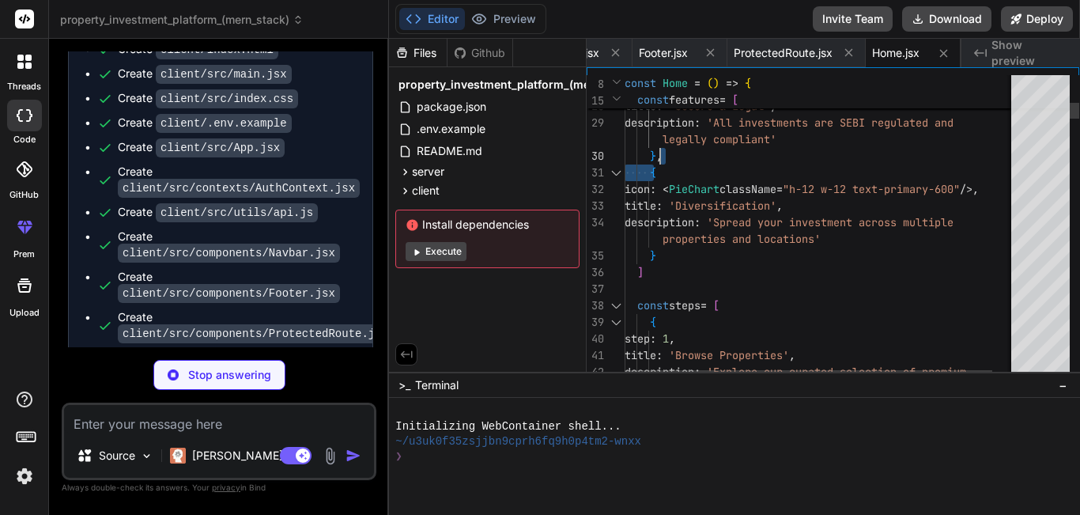
type textarea "x"
type textarea "properties and locations' } ] const steps = [ { step: 1, title: 'Browse Propert…"
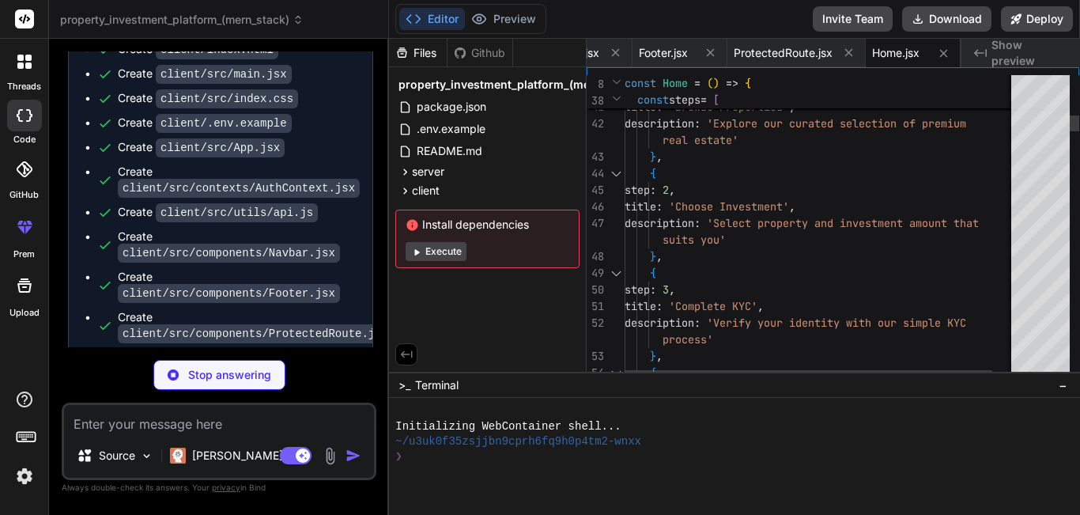
type textarea "x"
type textarea "export default Properties"
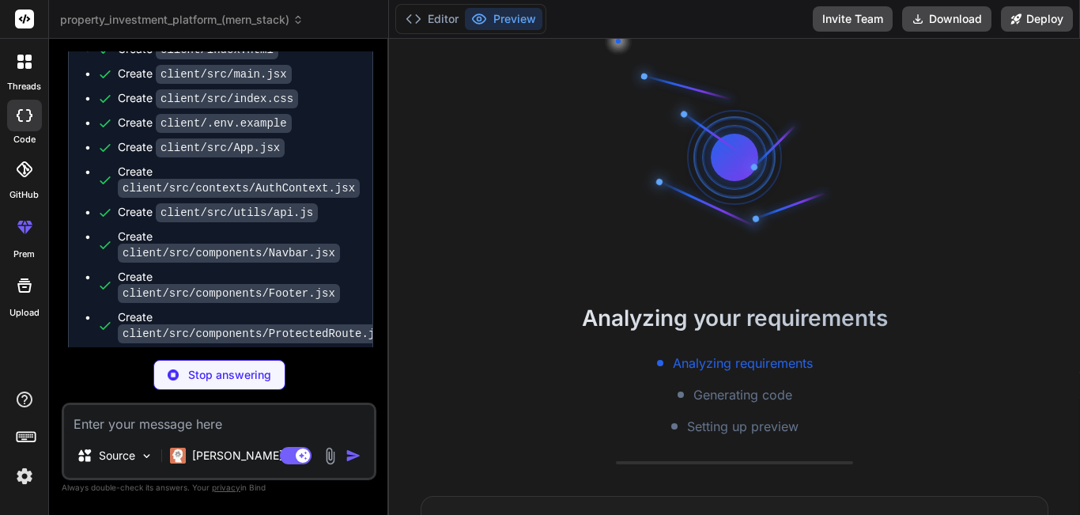
scroll to position [0, 1636]
click at [775, 239] on div at bounding box center [734, 157] width 237 height 237
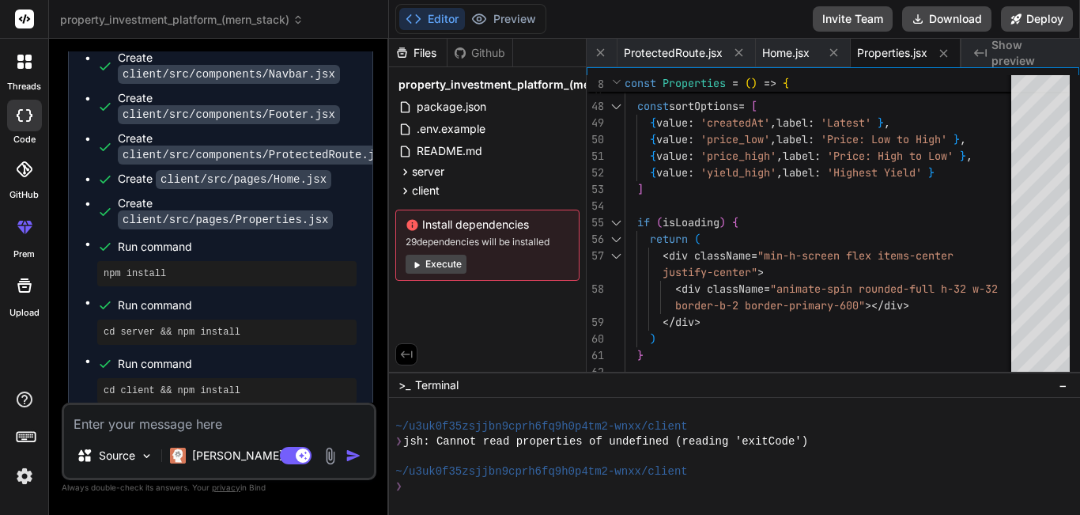
scroll to position [6791, 0]
click at [438, 258] on button "Execute" at bounding box center [435, 264] width 61 height 19
type textarea "x"
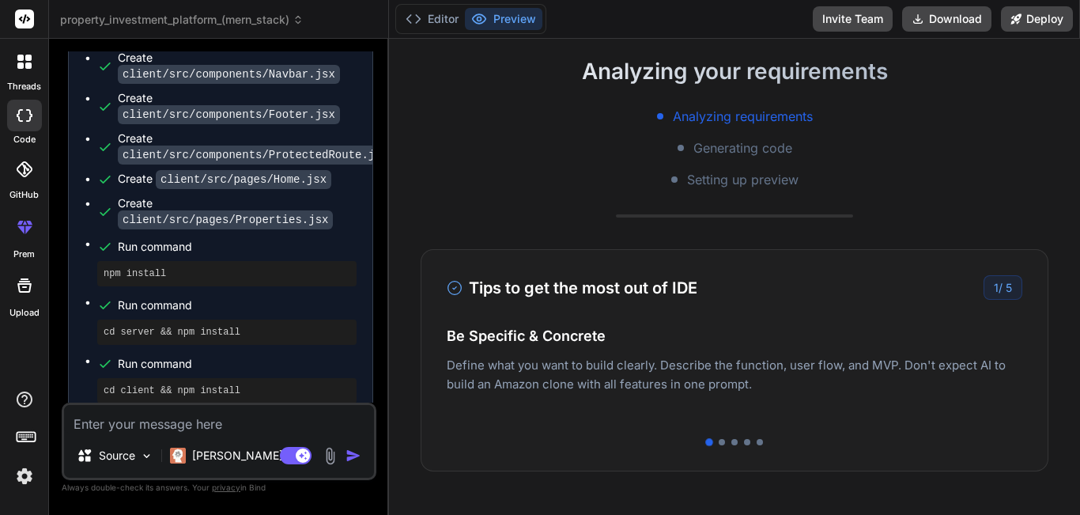
scroll to position [243, 0]
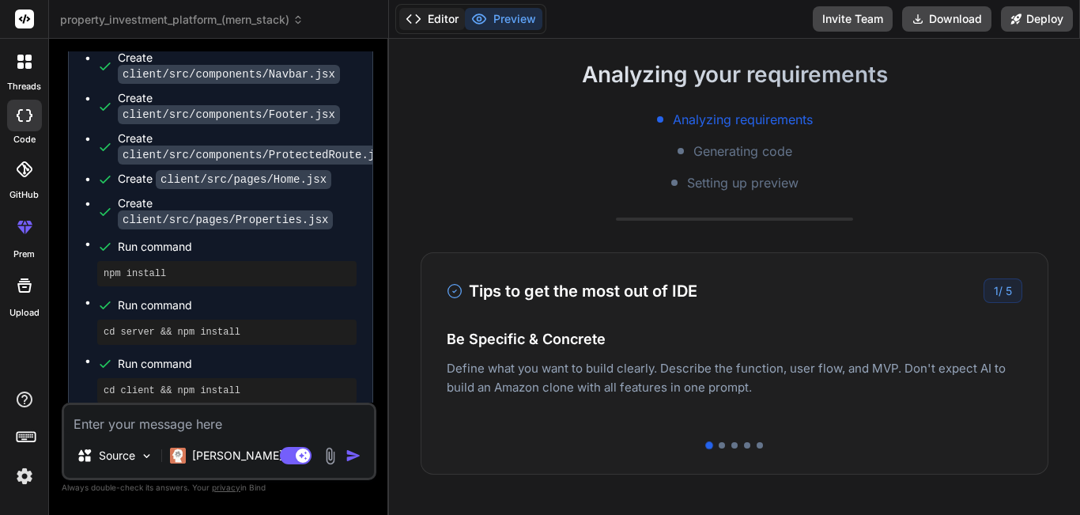
click at [421, 14] on icon at bounding box center [413, 19] width 16 height 16
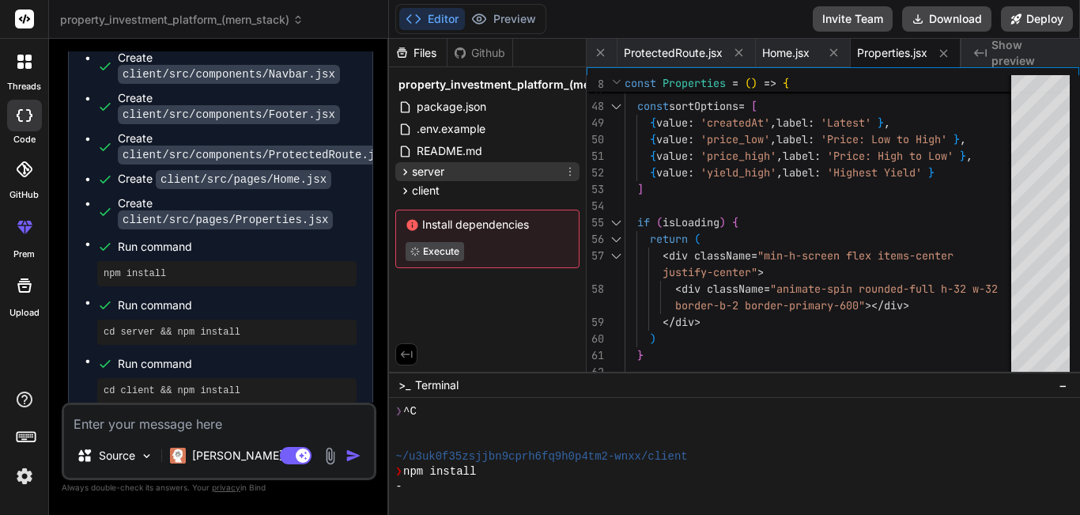
click at [452, 171] on div "server" at bounding box center [487, 171] width 184 height 19
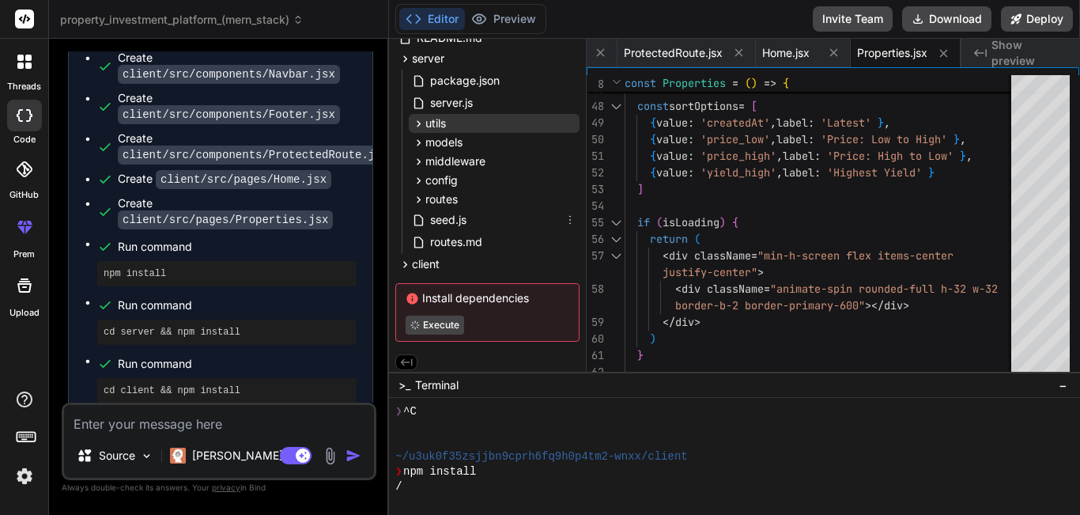
scroll to position [121, 0]
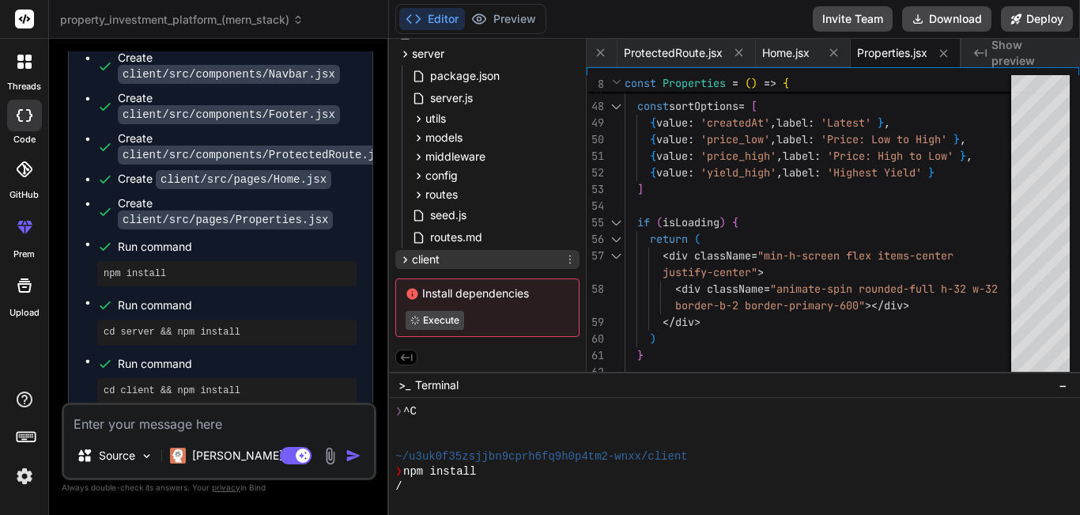
click at [477, 255] on div "client" at bounding box center [487, 259] width 184 height 19
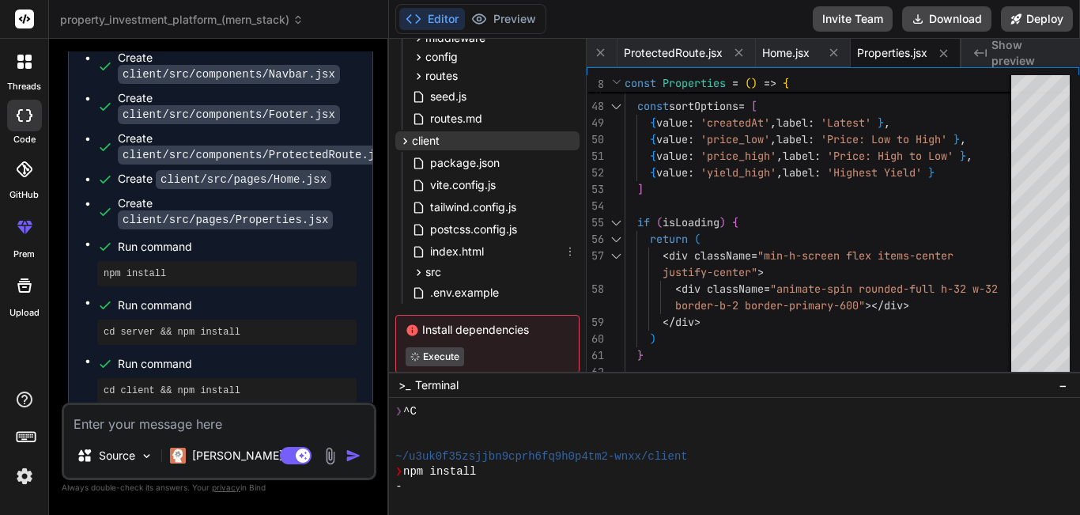
scroll to position [237, 0]
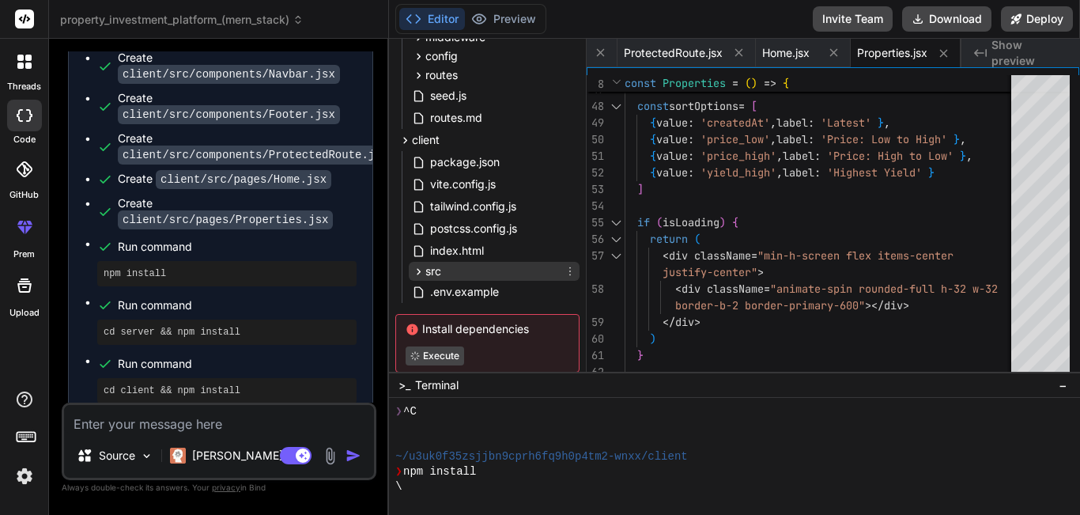
click at [476, 265] on div "src" at bounding box center [494, 271] width 171 height 19
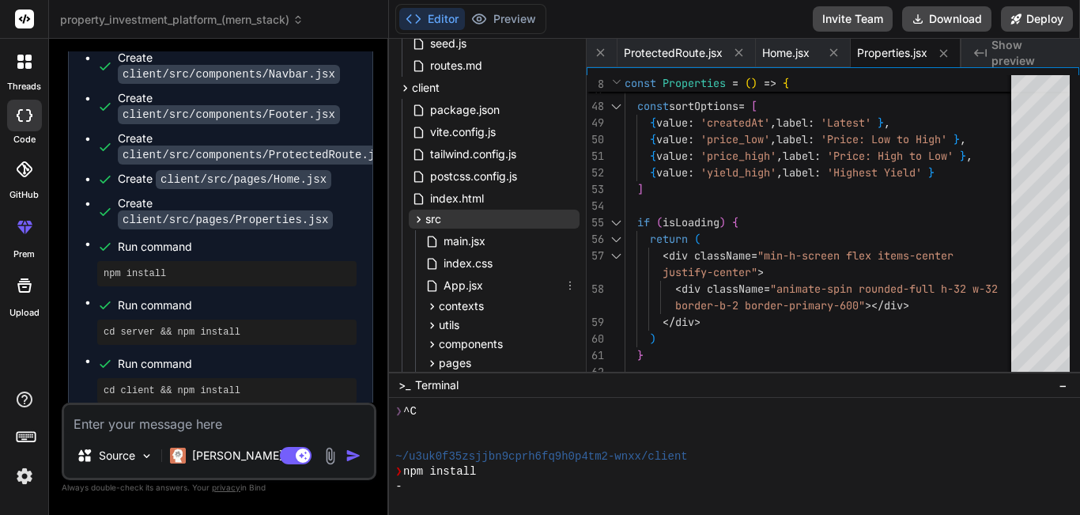
scroll to position [338, 0]
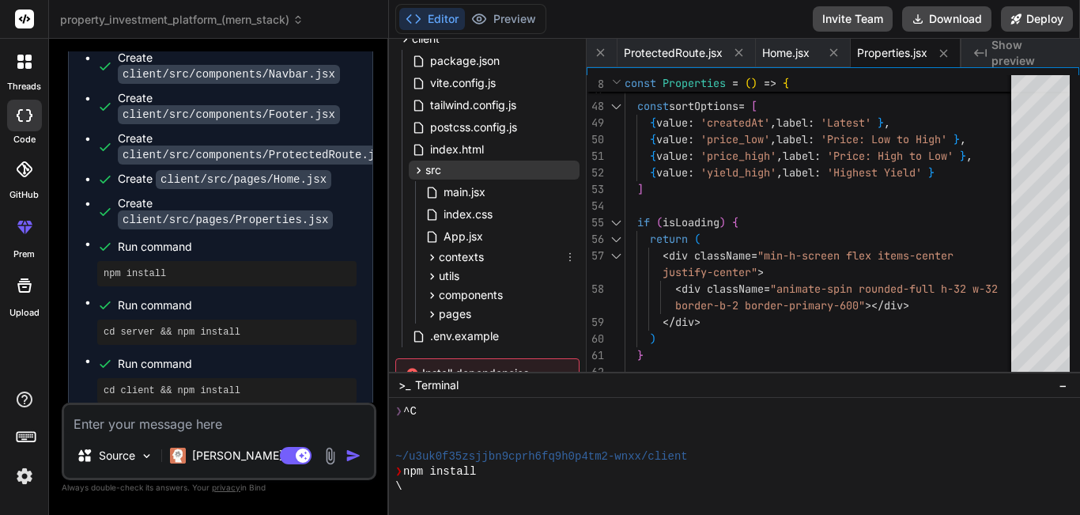
click at [476, 265] on div "contexts" at bounding box center [500, 256] width 157 height 19
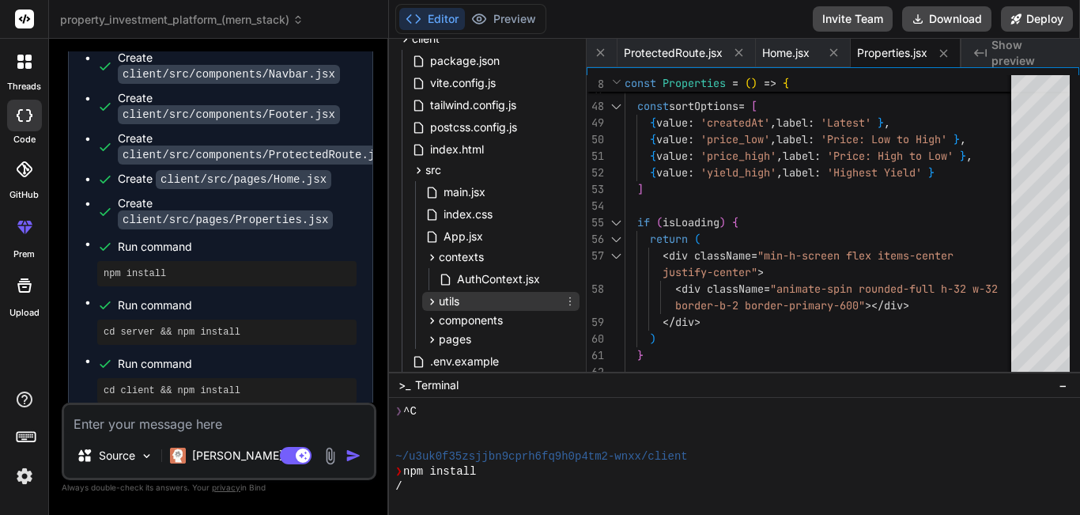
click at [476, 296] on div "utils" at bounding box center [500, 301] width 157 height 19
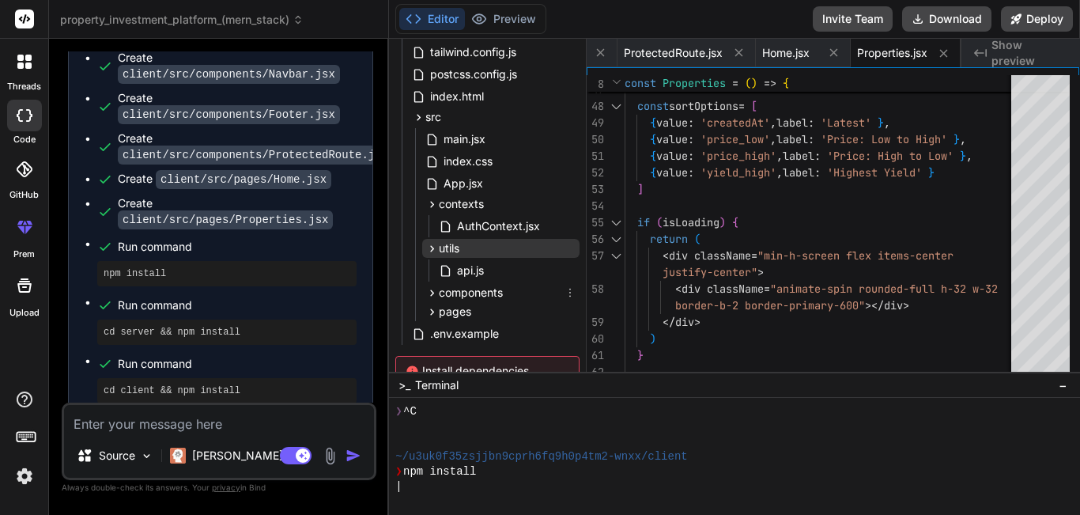
scroll to position [392, 0]
click at [476, 297] on span "components" at bounding box center [471, 292] width 64 height 16
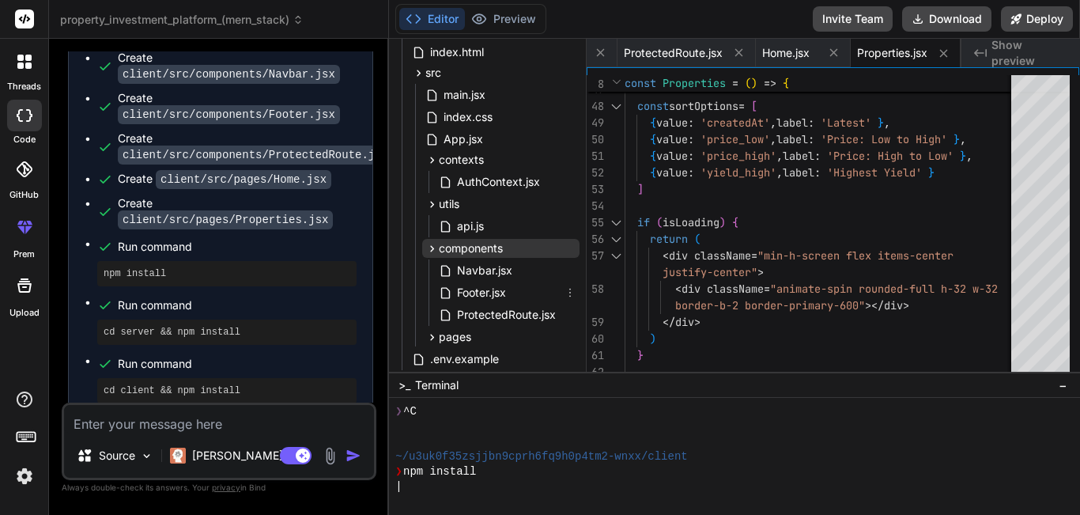
scroll to position [450, 0]
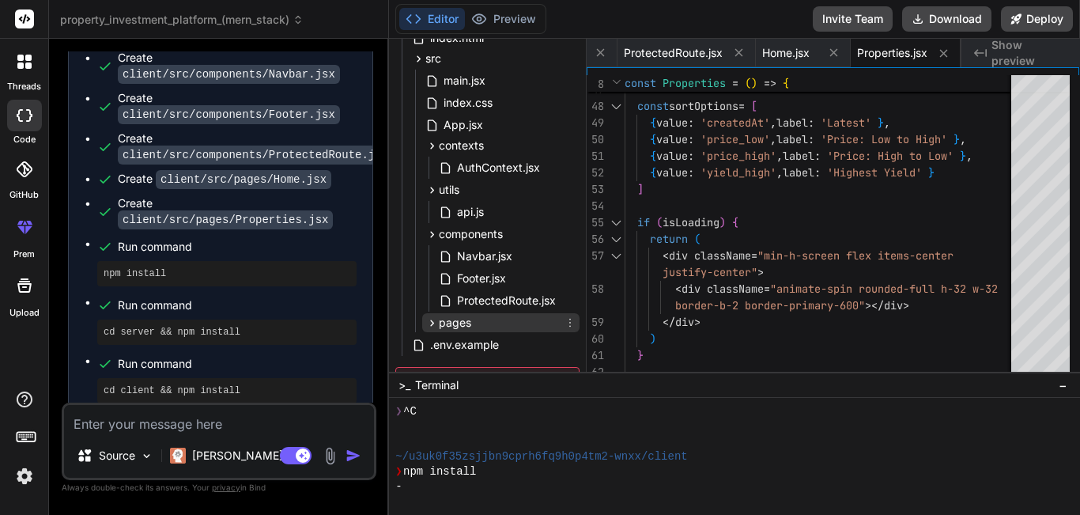
click at [477, 316] on div "pages" at bounding box center [500, 322] width 157 height 19
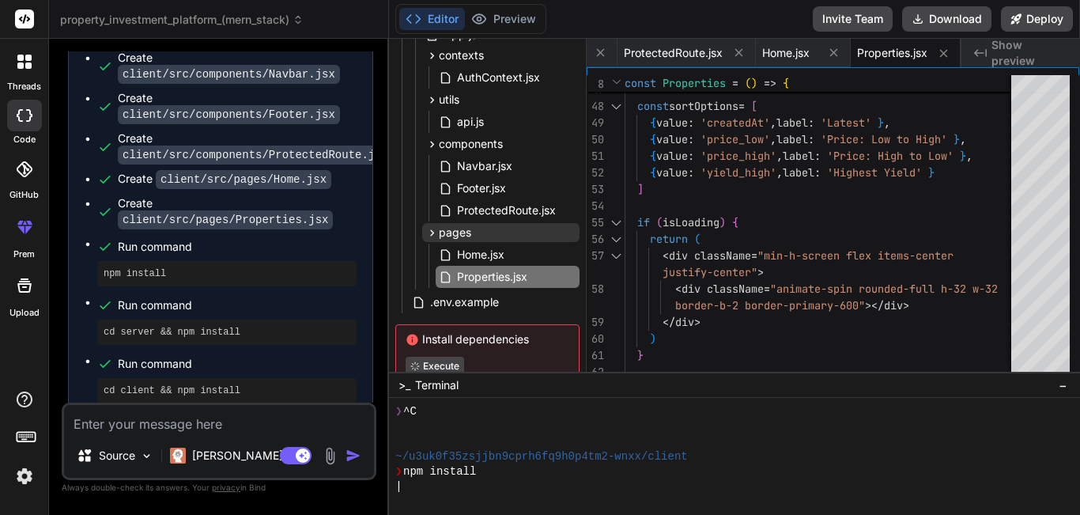
scroll to position [542, 0]
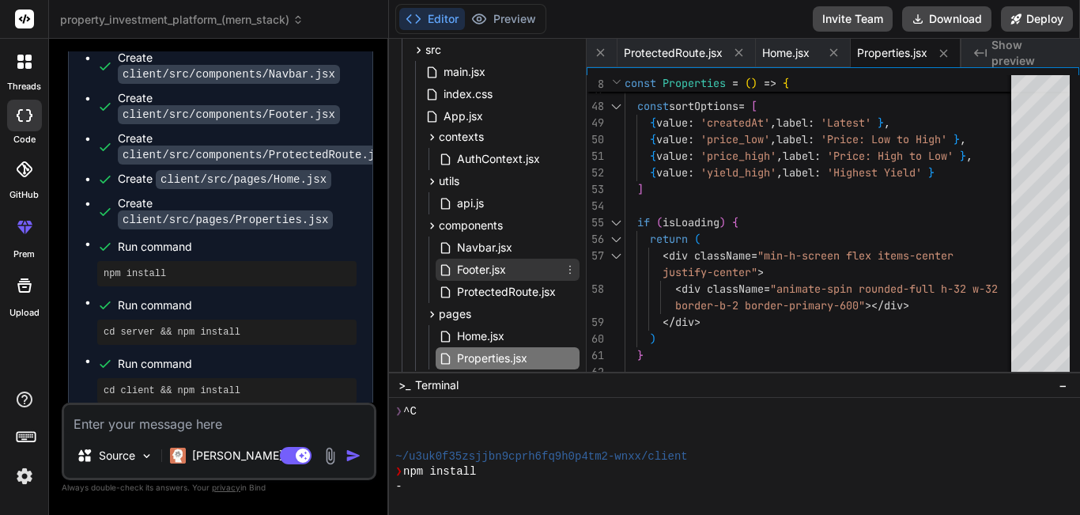
click at [496, 273] on span "Footer.jsx" at bounding box center [481, 269] width 52 height 19
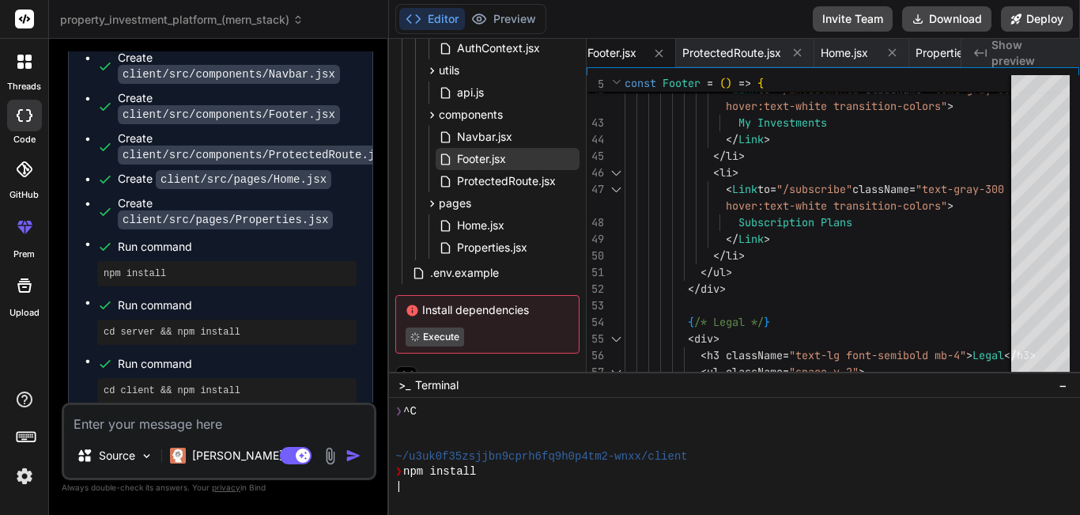
scroll to position [568, 0]
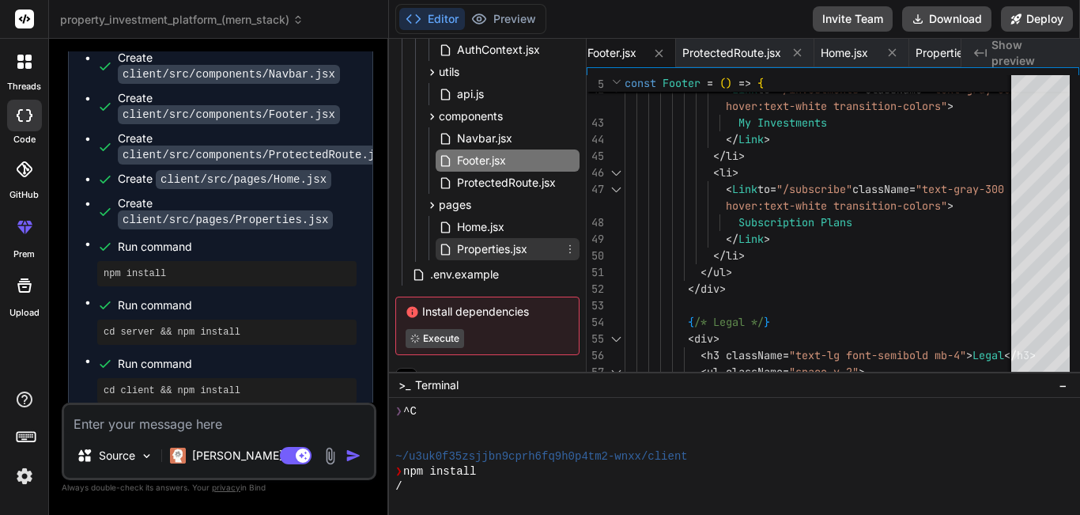
click at [504, 258] on div "Properties.jsx" at bounding box center [508, 249] width 144 height 22
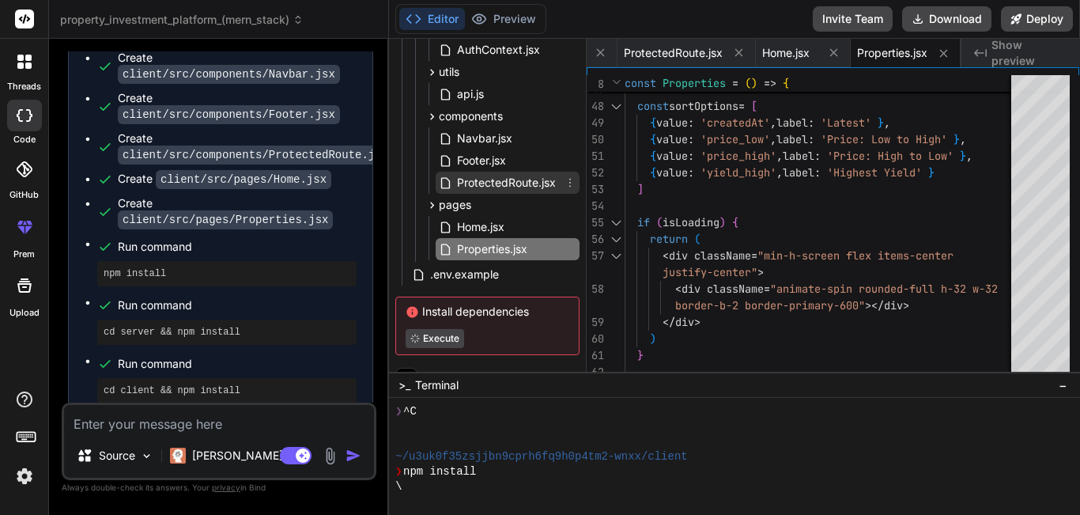
click at [534, 190] on span "ProtectedRoute.jsx" at bounding box center [506, 182] width 102 height 19
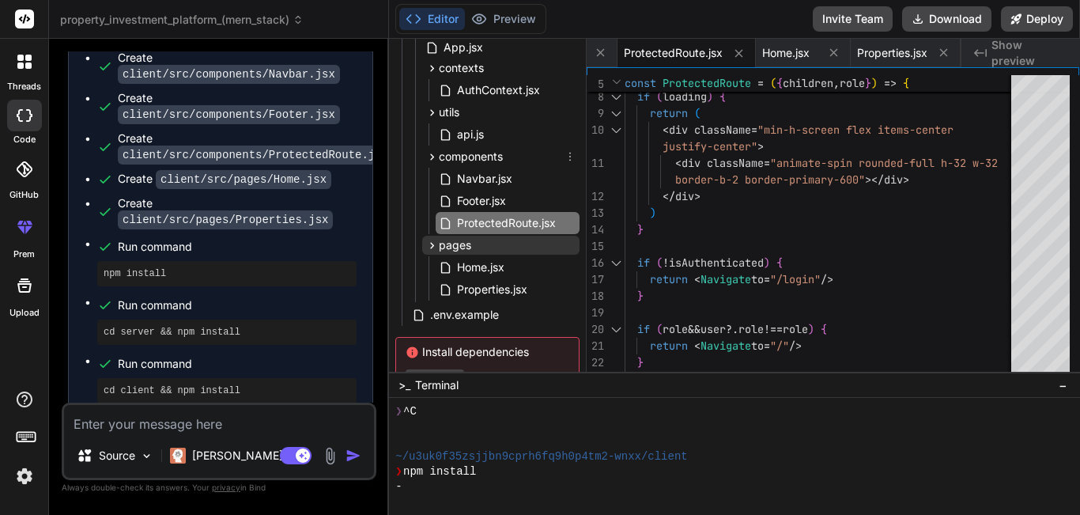
scroll to position [486, 0]
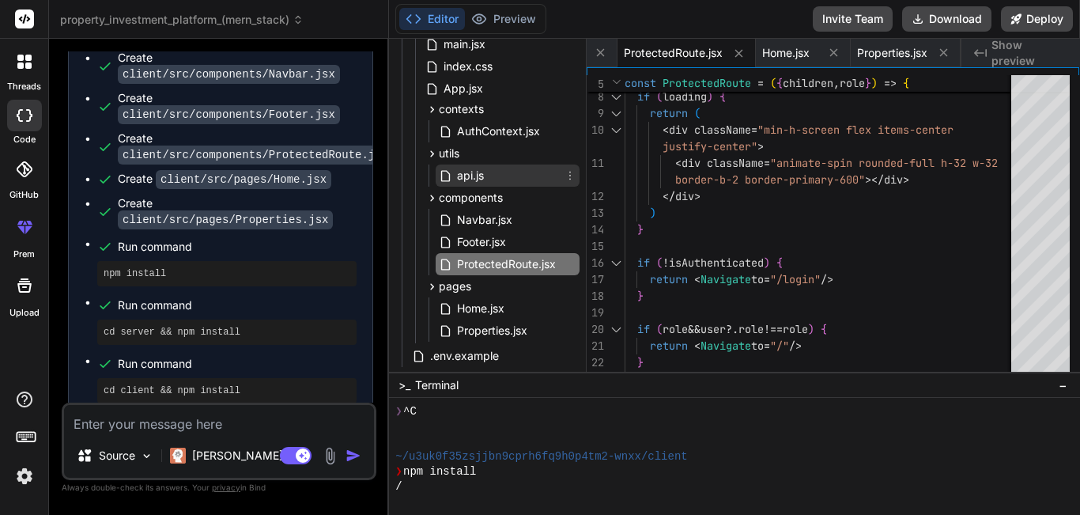
click at [525, 185] on div "api.js" at bounding box center [508, 175] width 144 height 22
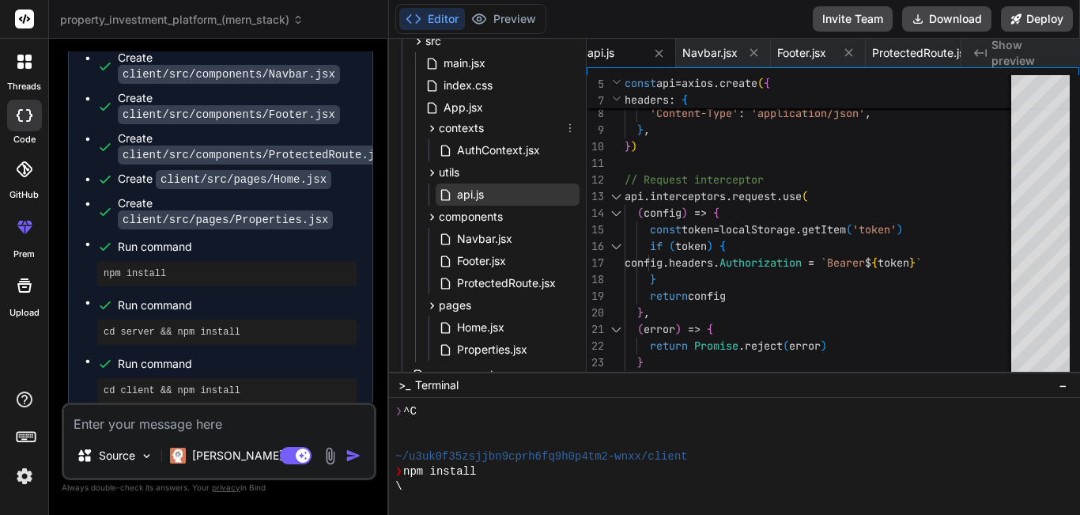
scroll to position [407, 0]
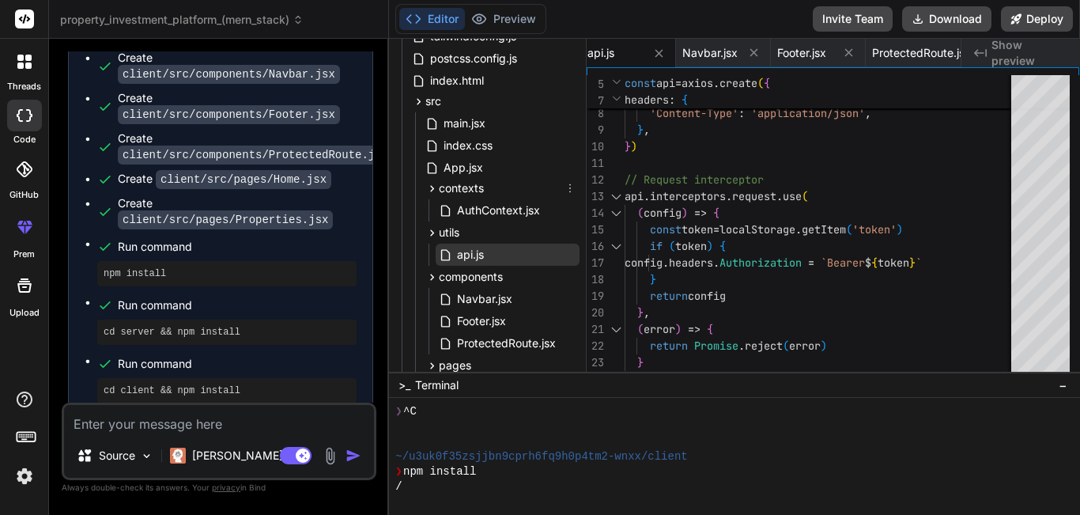
click at [527, 185] on div "contexts" at bounding box center [500, 188] width 157 height 19
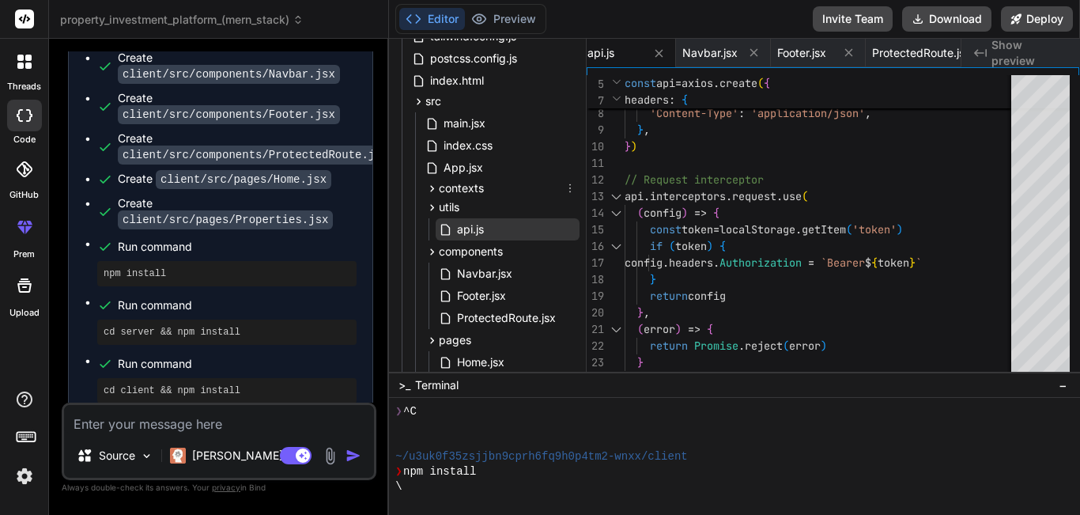
click at [527, 185] on div "contexts" at bounding box center [500, 188] width 157 height 19
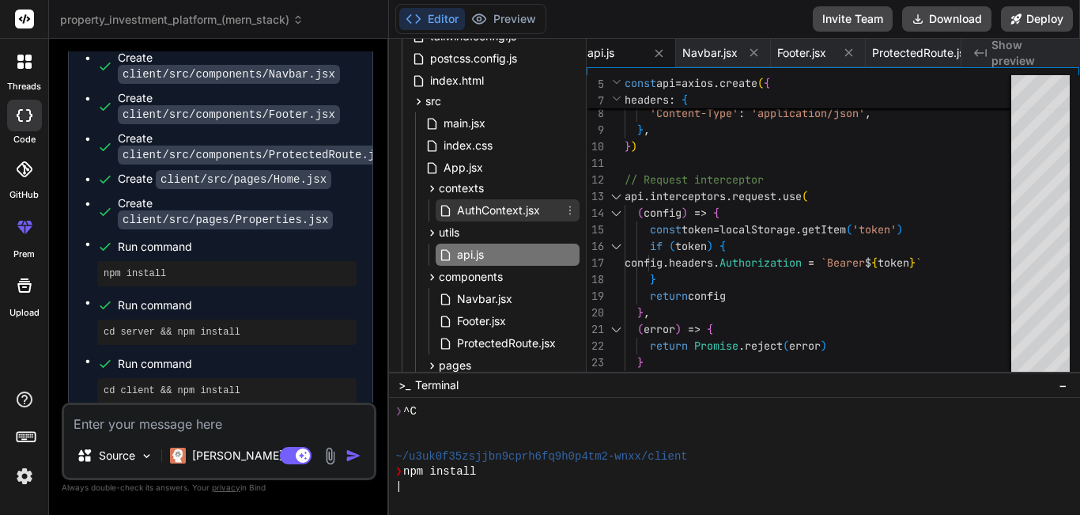
click at [526, 199] on div "AuthContext.jsx" at bounding box center [508, 210] width 144 height 22
type textarea "{children} </AuthContext.Provider> ) }"
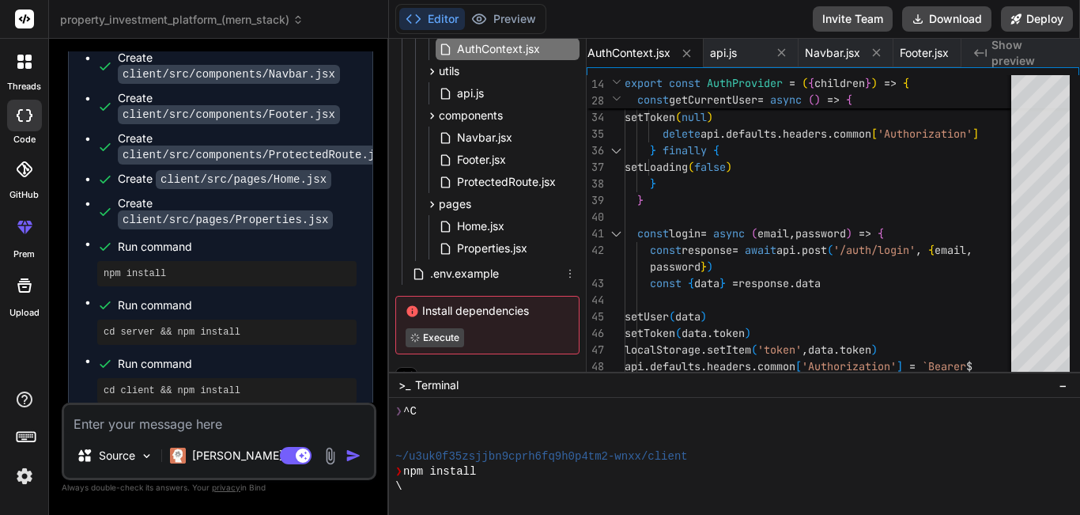
scroll to position [589, 0]
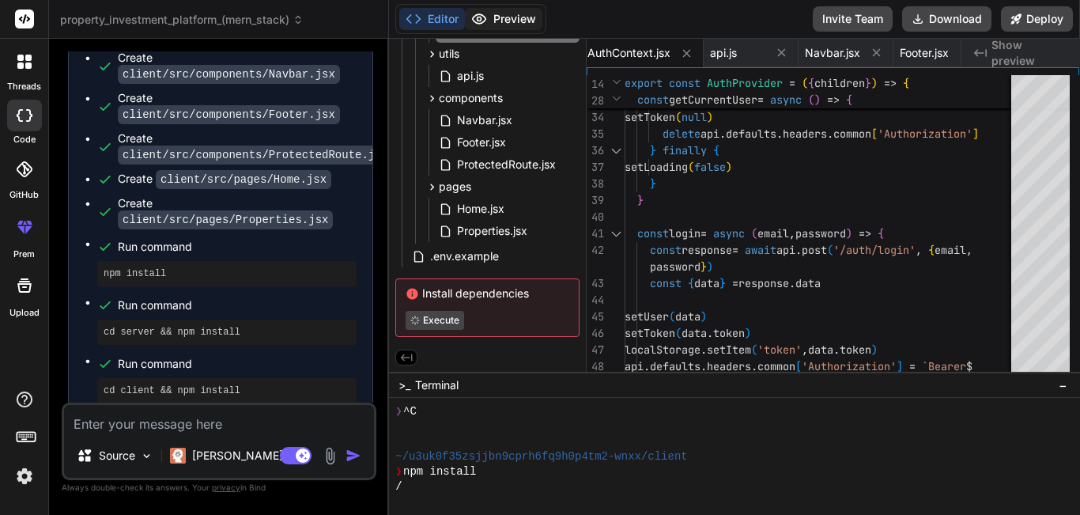
click at [517, 16] on button "Preview" at bounding box center [503, 19] width 77 height 22
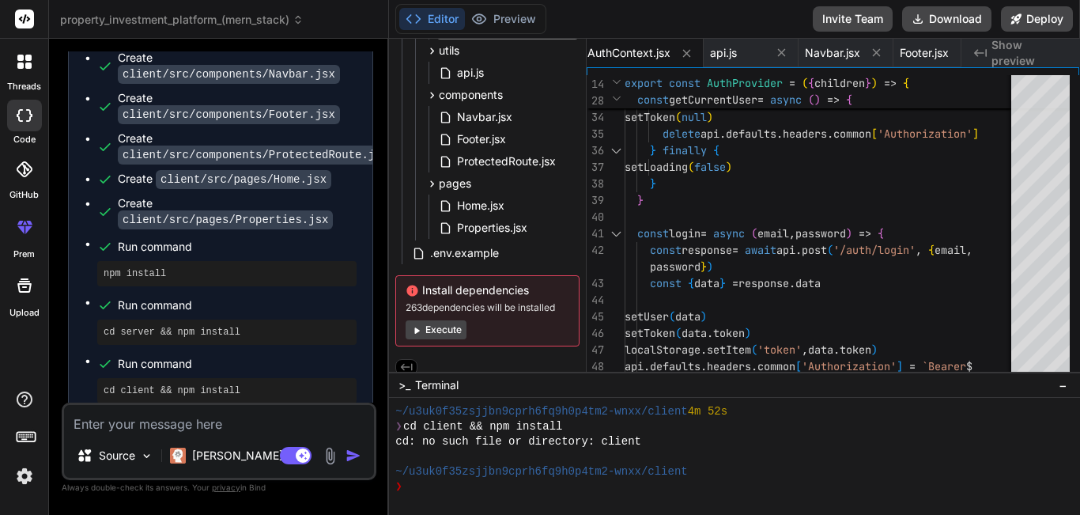
scroll to position [916, 0]
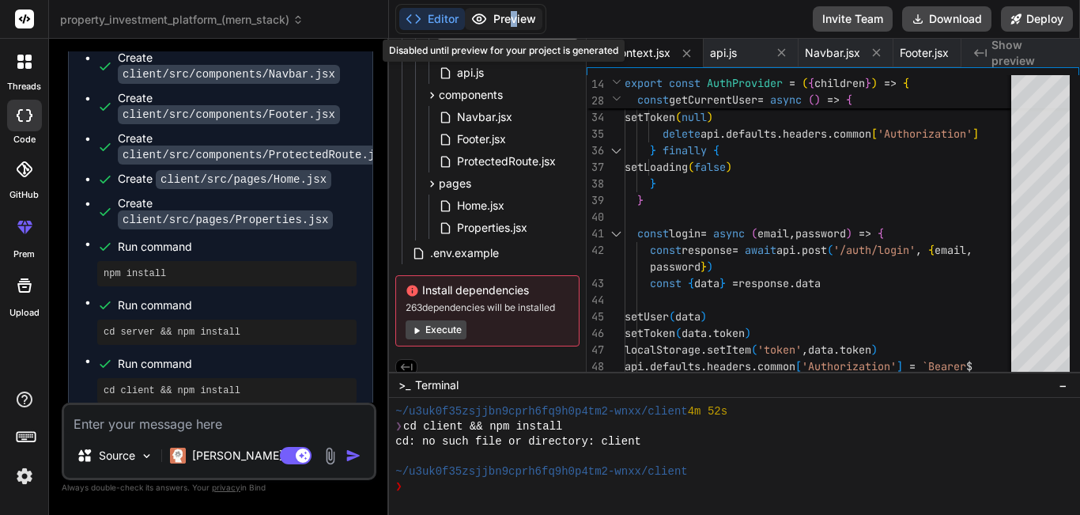
click at [518, 24] on div "Editor Preview Disabled until preview for your project is generated" at bounding box center [470, 19] width 151 height 30
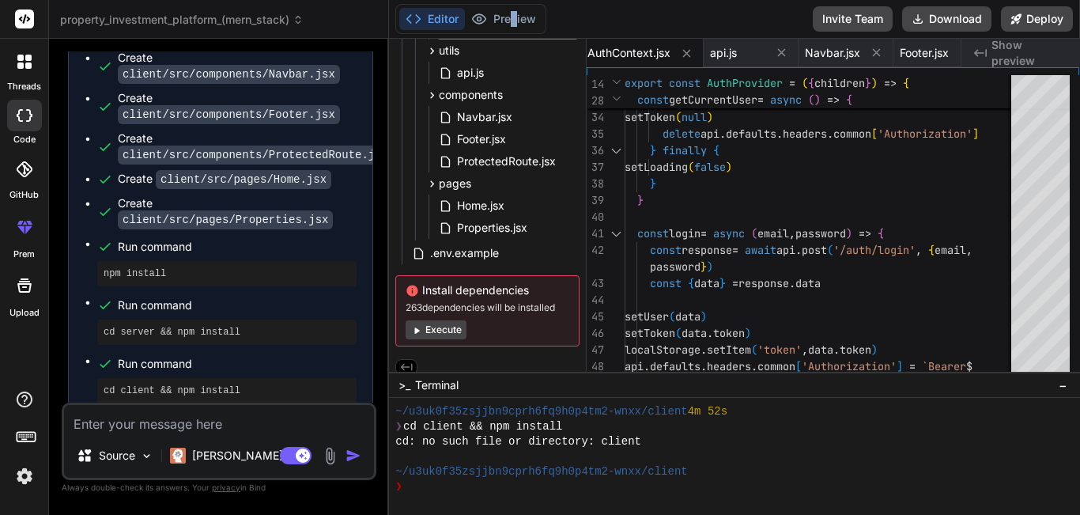
click at [448, 324] on button "Execute" at bounding box center [435, 329] width 61 height 19
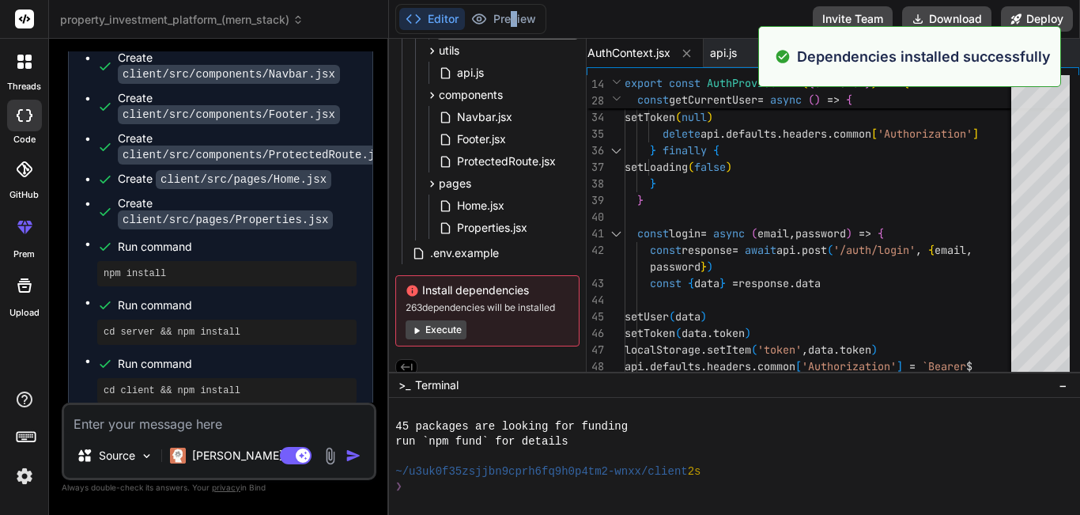
scroll to position [1156, 0]
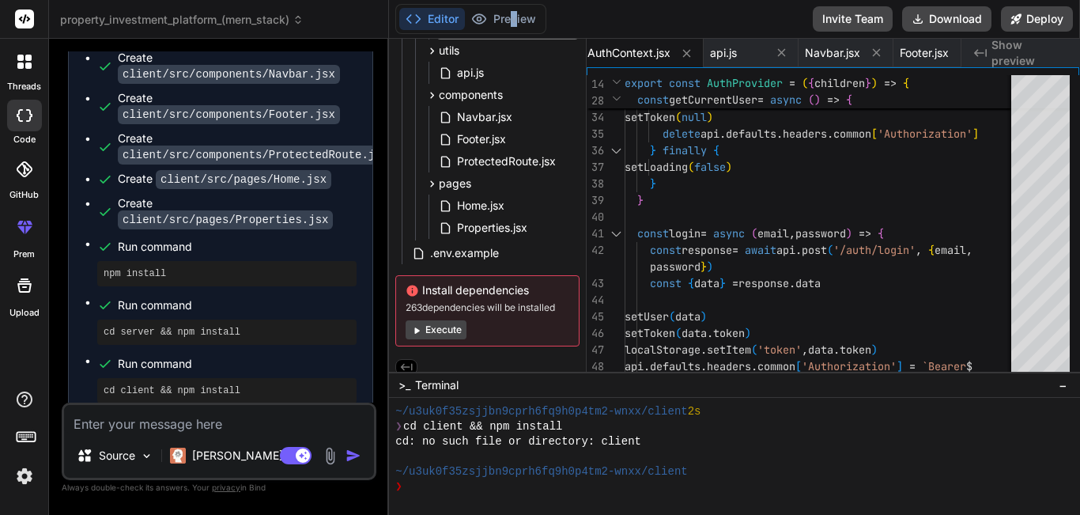
click at [439, 322] on button "Execute" at bounding box center [435, 329] width 61 height 19
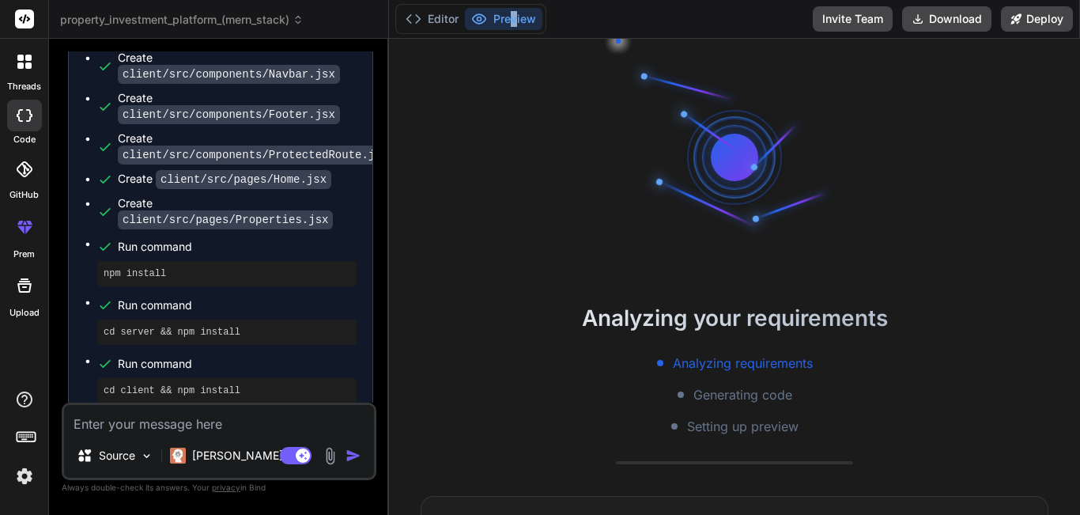
scroll to position [1337, 0]
type textarea "x"
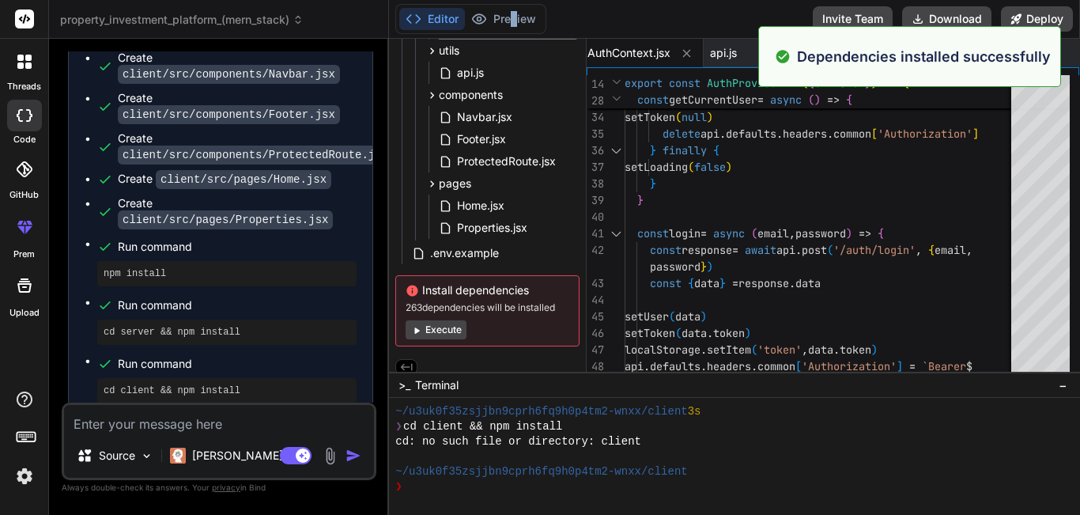
scroll to position [601, 0]
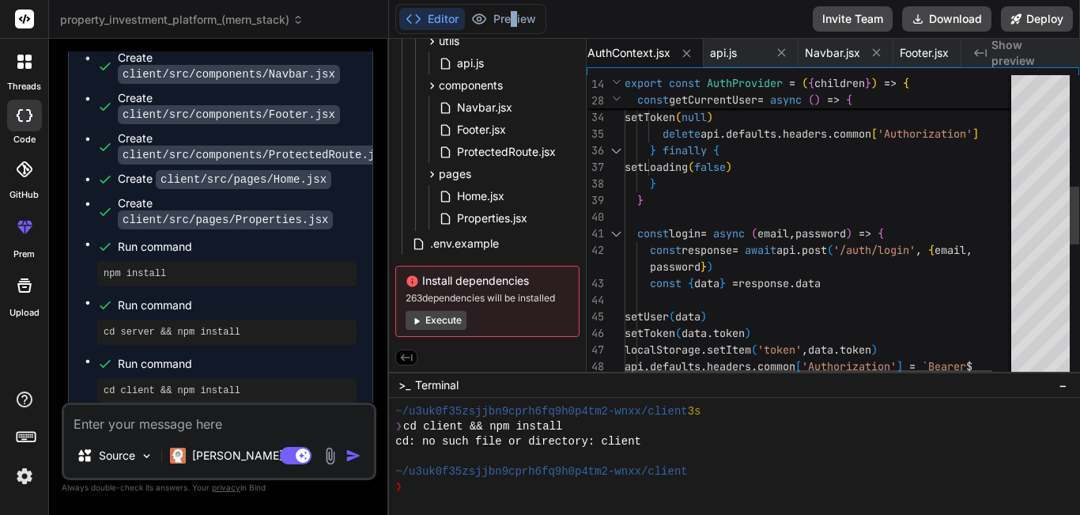
click at [669, 275] on div "setUser ( response . data . data ) } catch ( error ) { localStorage . removeIte…" at bounding box center [832, 288] width 416 height 1586
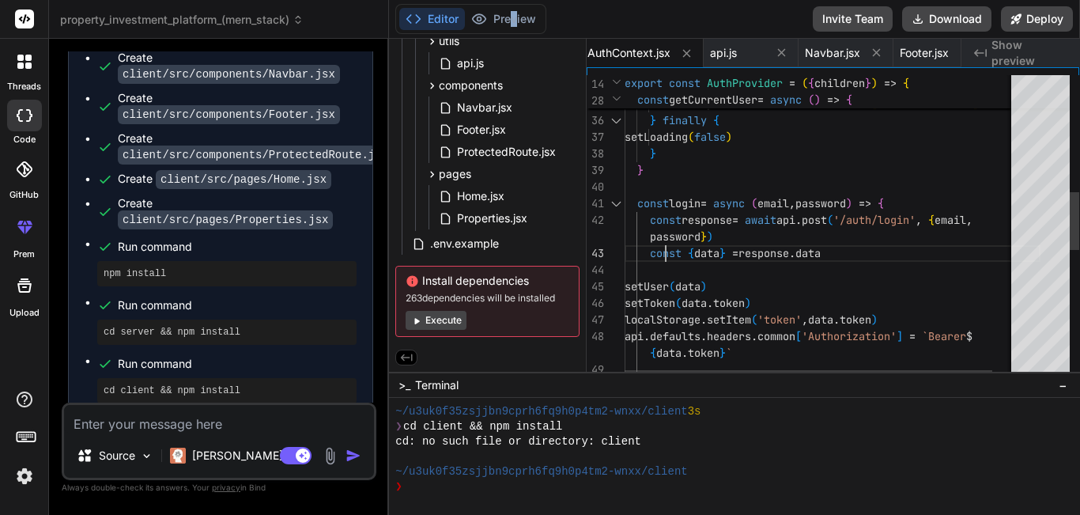
type textarea "setLoading(false) } } const login = async (email, password) => { const response…"
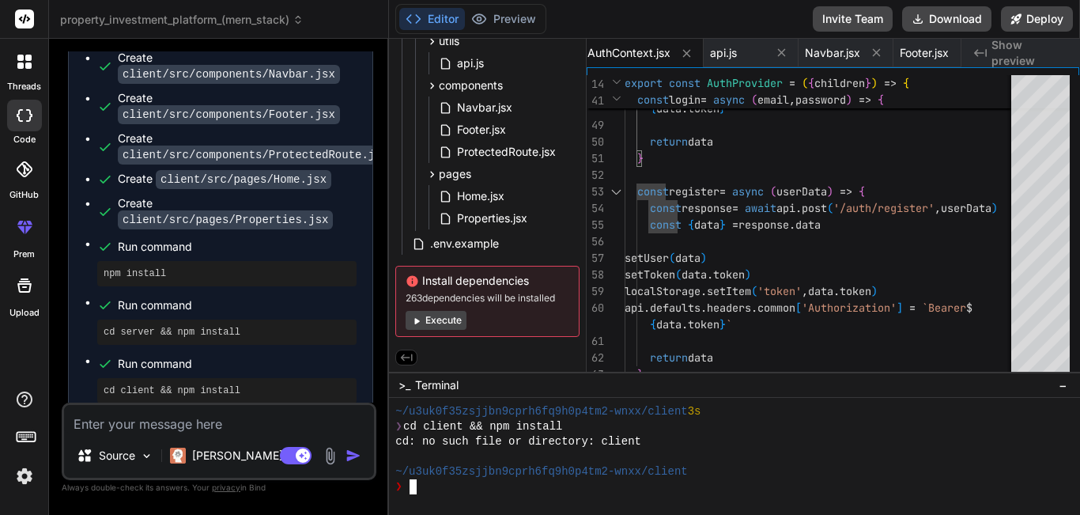
click at [737, 473] on div "~/u3uk0f35zsjjbn9cprh6fq9h0p4tm2-wnxx/client" at bounding box center [727, 471] width 664 height 15
click at [356, 409] on textarea at bounding box center [219, 419] width 310 height 28
paste textarea "Create a full MERN-stack project named `property-invest` (monorepo) with two to…"
type textarea "Create a full MERN-stack project named `property-invest` (monorepo) with two to…"
type textarea "x"
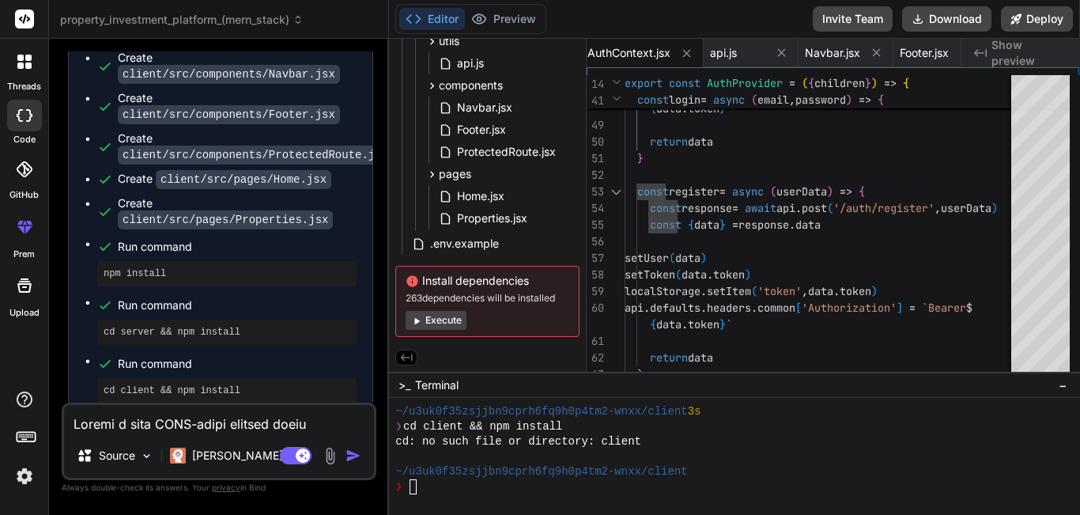
scroll to position [6925, 0]
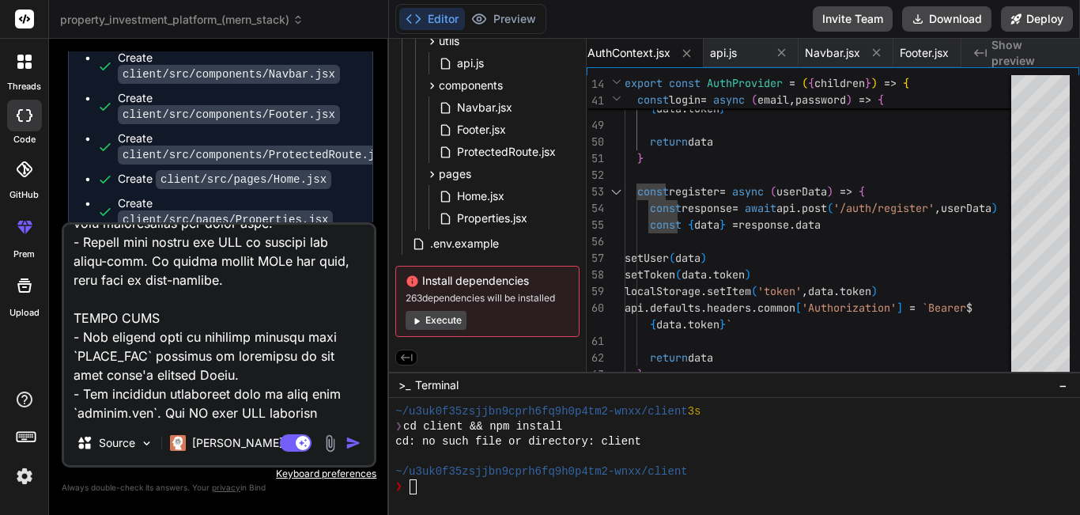
type textarea "Create a full MERN-stack project named `property-invest` (monorepo) with two to…"
type textarea "x"
type textarea "Create a full MERN-stack project named `property-invest` (monorepo) with two to…"
type textarea "x"
type textarea "Create a full MERN-stack project named `property-invest` (monorepo) with two to…"
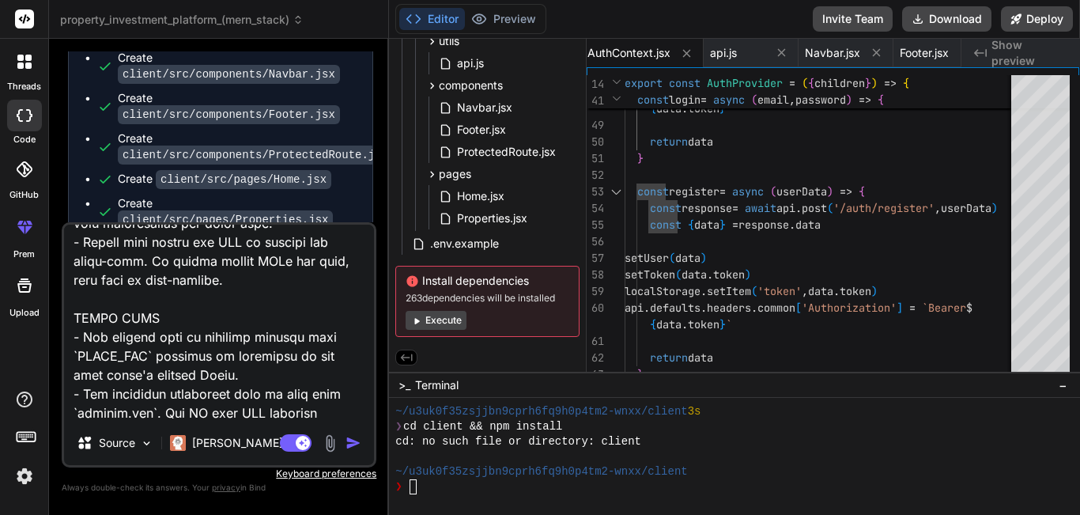
type textarea "x"
type textarea "Create a full MERN-stack project named `property-invest` (monorepo) with two to…"
type textarea "x"
type textarea "Create a full MERN-stack project named `property-invest` (monorepo) with two to…"
type textarea "x"
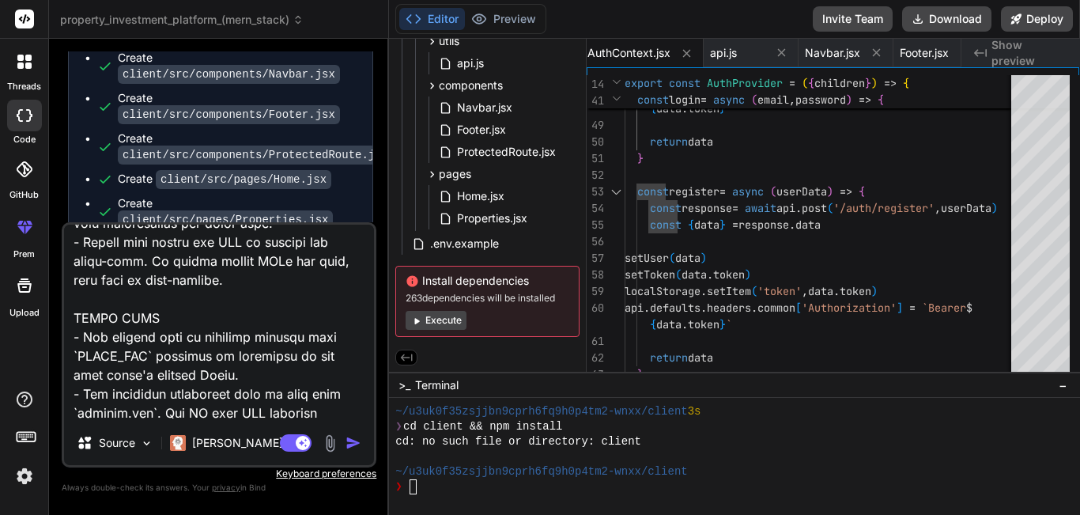
type textarea "Create a full MERN-stack project named `property-invest` (monorepo) with two to…"
type textarea "x"
type textarea "Create a full MERN-stack project named `property-invest` (monorepo) with two to…"
type textarea "x"
type textarea "Create a full MERN-stack project named `property-invest` (monorepo) with two to…"
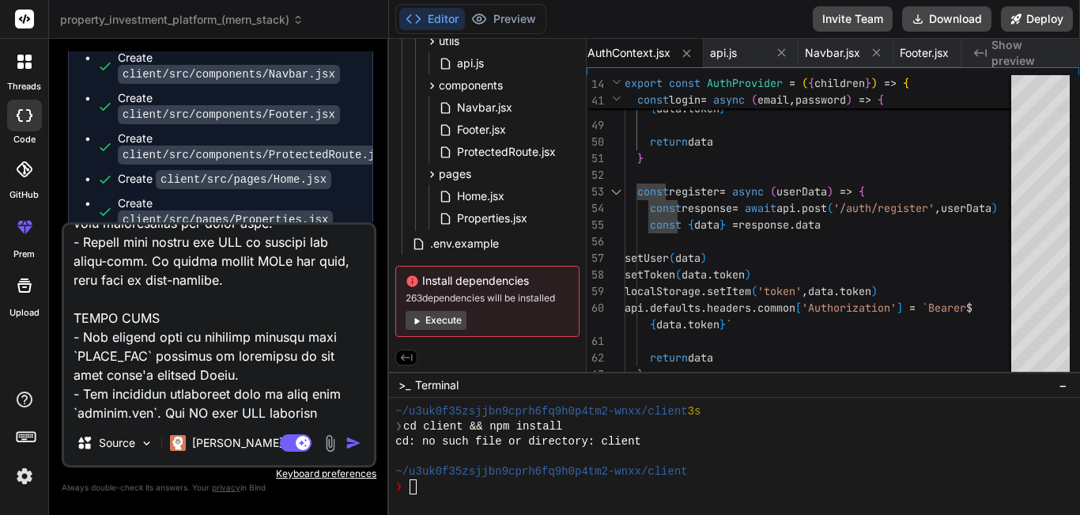
type textarea "x"
type textarea "Create a full MERN-stack project named `property-invest` (monorepo) with two to…"
type textarea "x"
type textarea "Create a full MERN-stack project named `property-invest` (monorepo) with two to…"
type textarea "x"
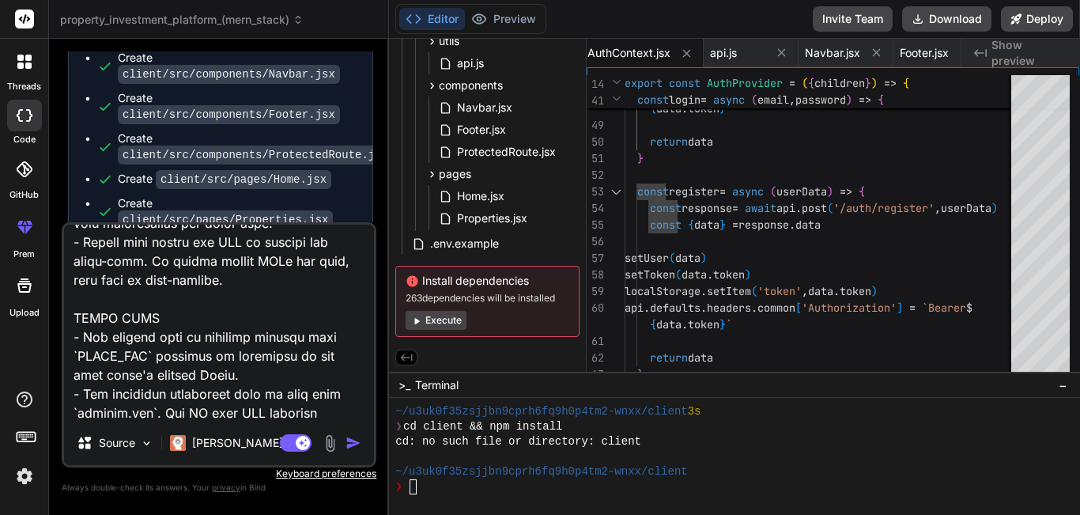
scroll to position [6944, 0]
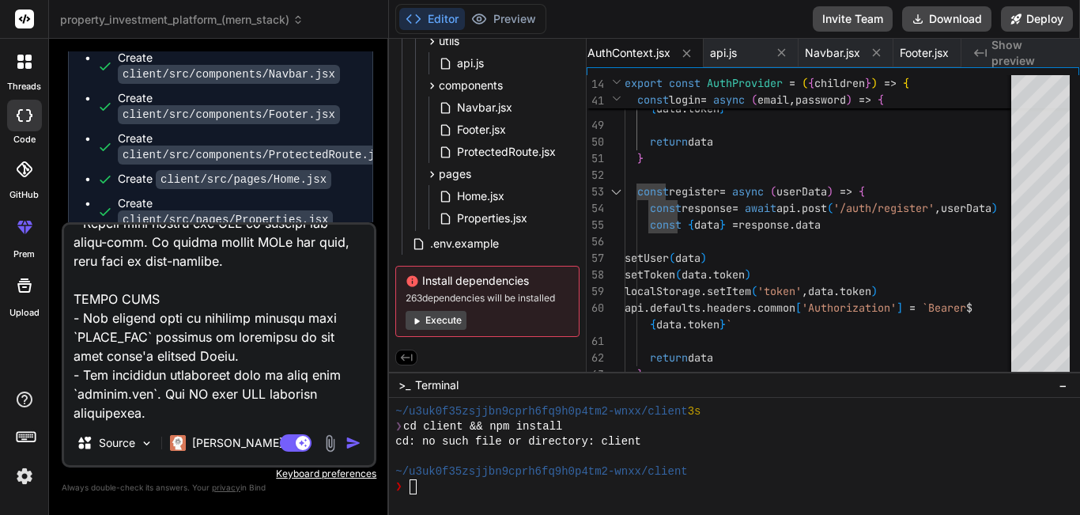
type textarea "Create a full MERN-stack project named `property-invest` (monorepo) with two to…"
type textarea "x"
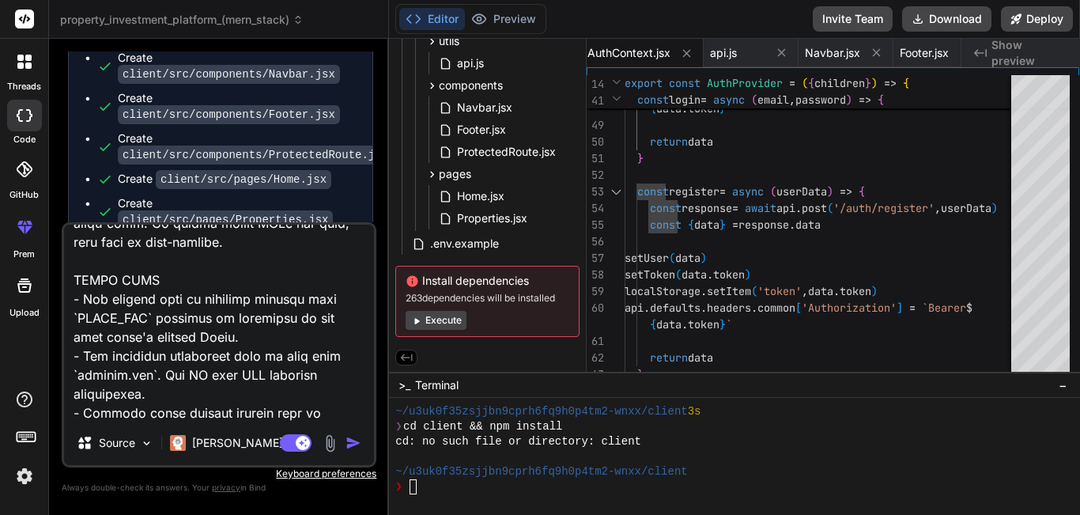
type textarea "Create a full MERN-stack project named `property-invest` (monorepo) with two to…"
type textarea "x"
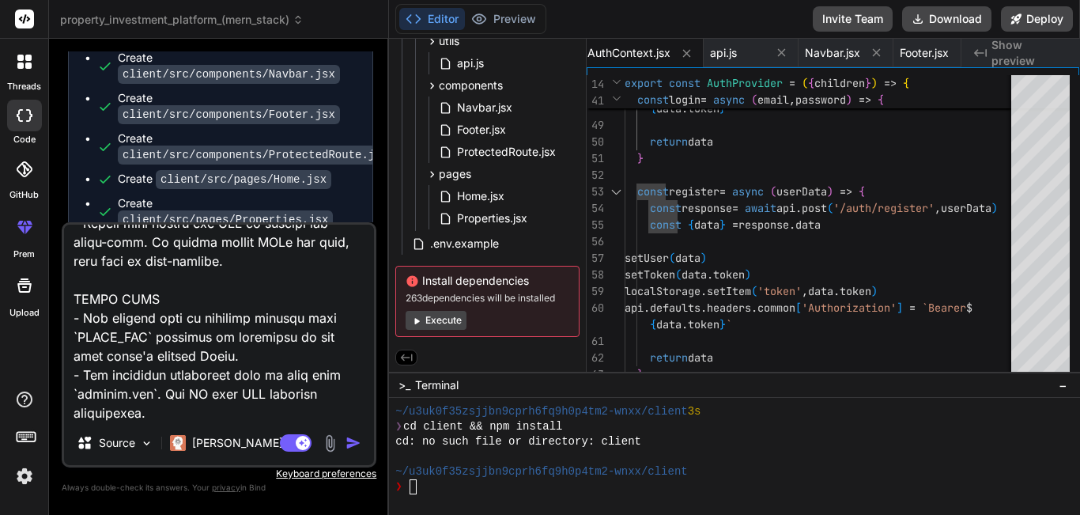
type textarea "Create a full MERN-stack project named `property-invest` (monorepo) with two to…"
type textarea "x"
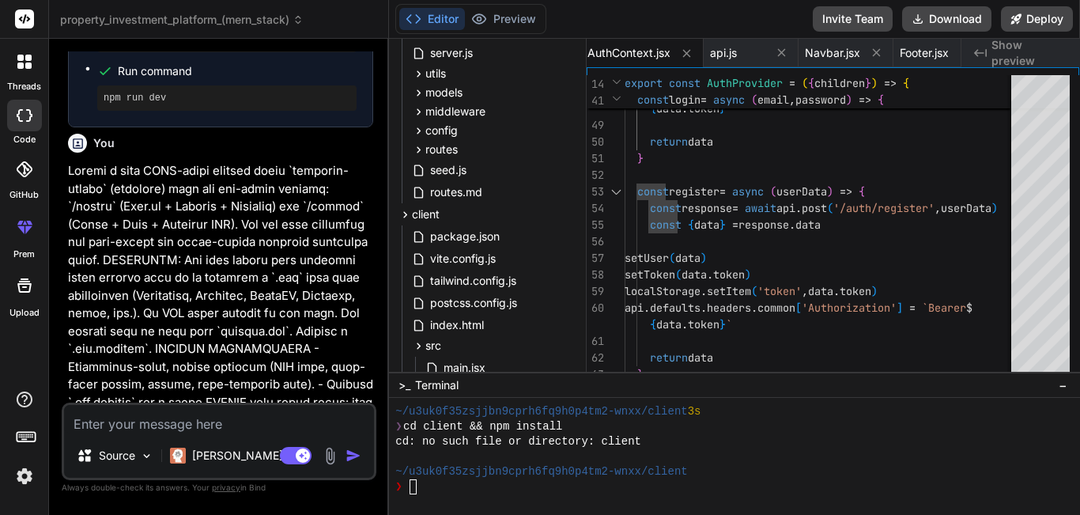
scroll to position [146, 0]
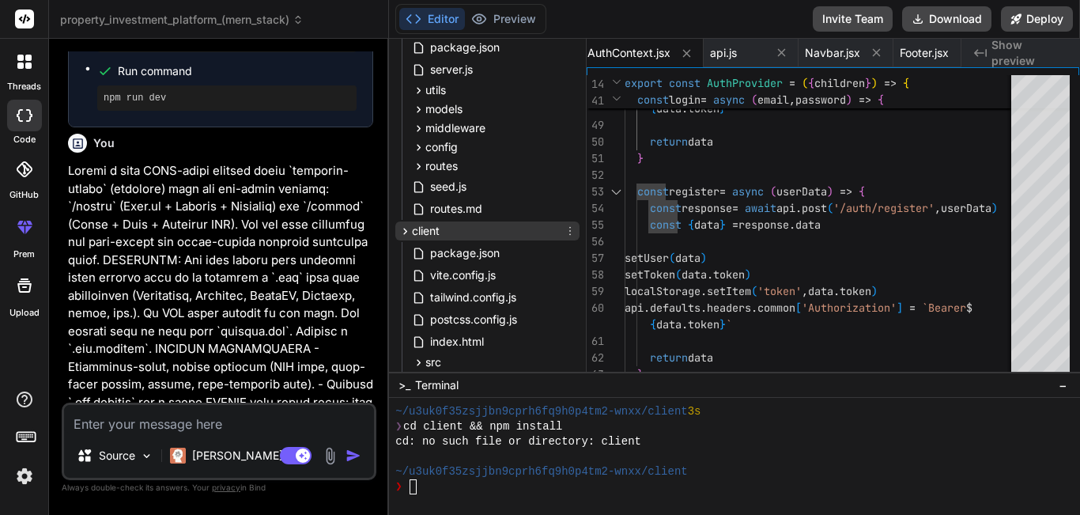
click at [496, 230] on div "client" at bounding box center [487, 230] width 184 height 19
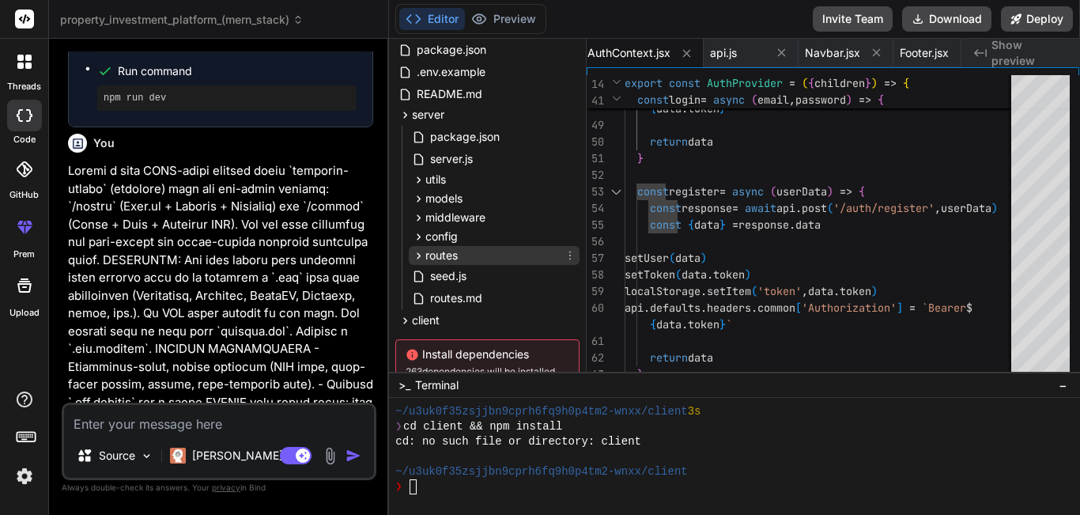
scroll to position [30, 0]
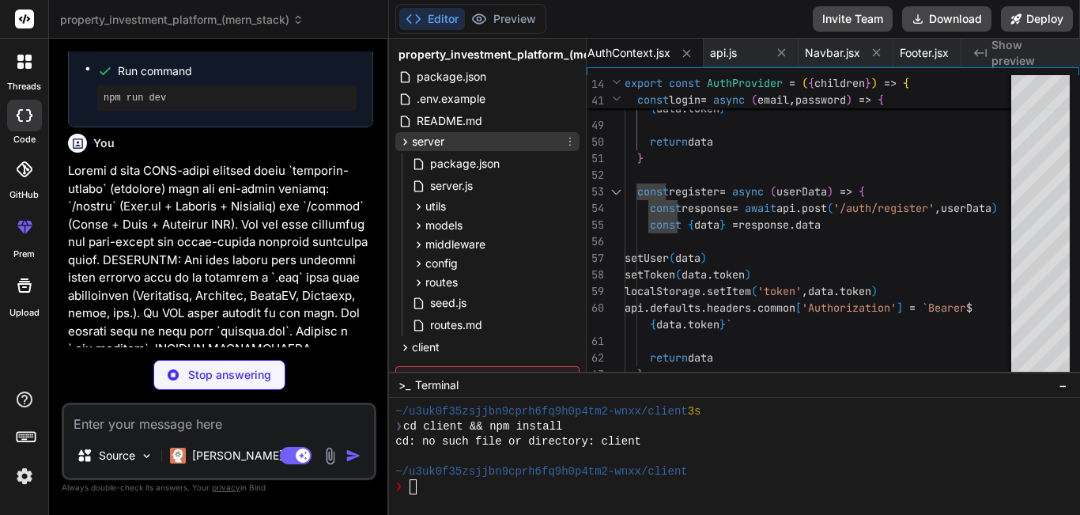
click at [528, 132] on div "server" at bounding box center [487, 141] width 184 height 19
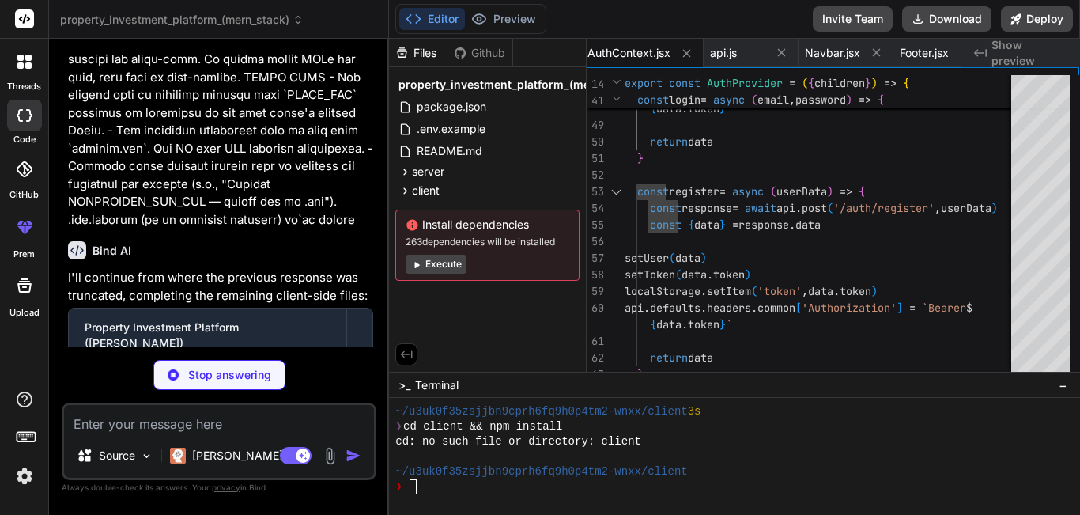
scroll to position [11276, 0]
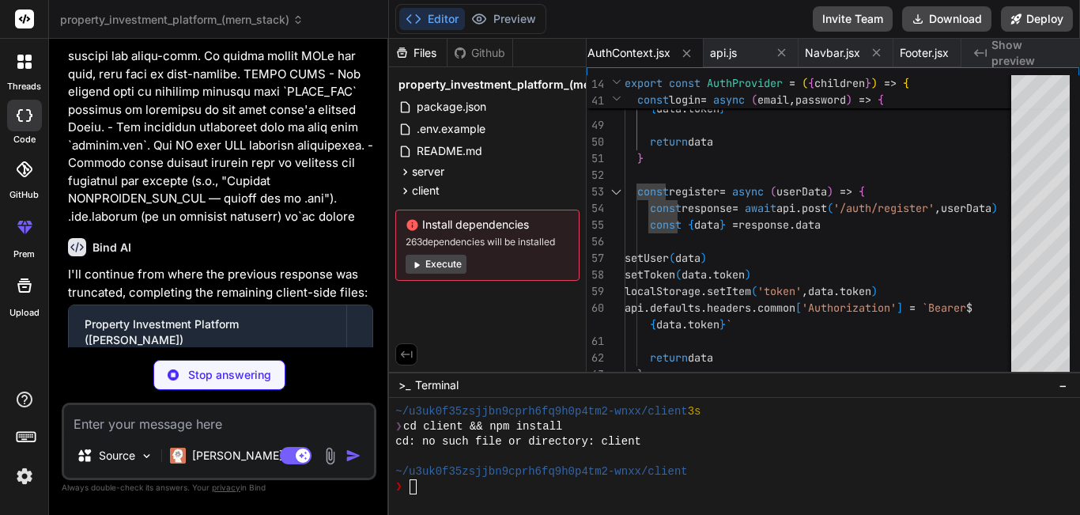
type textarea "x"
type textarea "</div> ) } export default PropertyDetail"
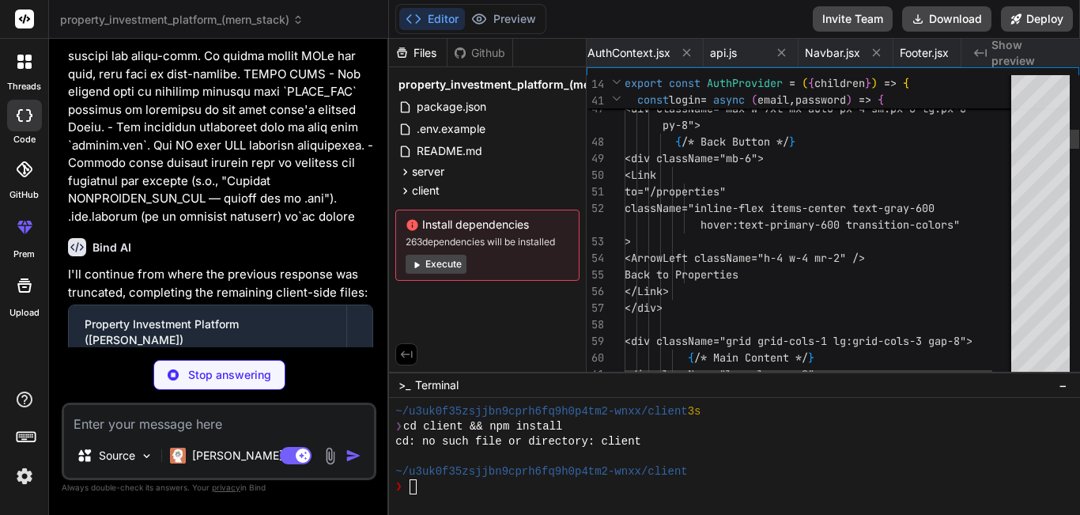
scroll to position [0, 1768]
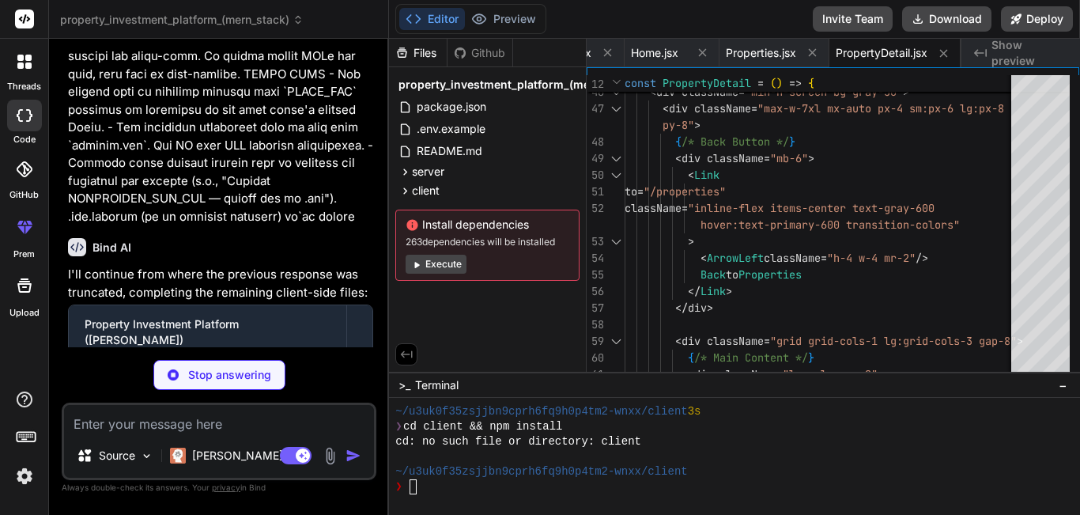
type textarea "x"
type textarea ")} </div> </div> )} </> ) } export default PropertyGallery"
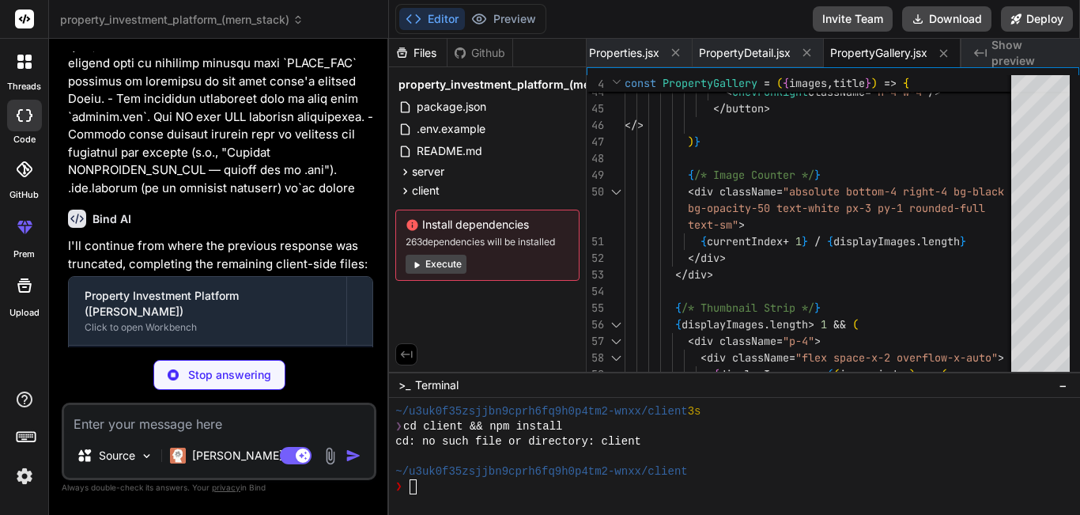
scroll to position [11356, 0]
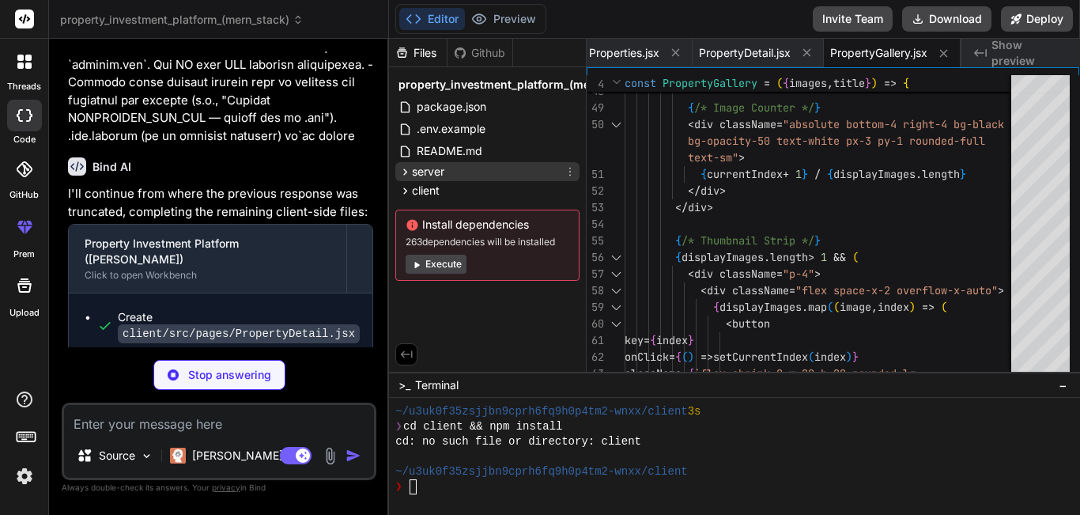
click at [536, 168] on div "server" at bounding box center [487, 171] width 184 height 19
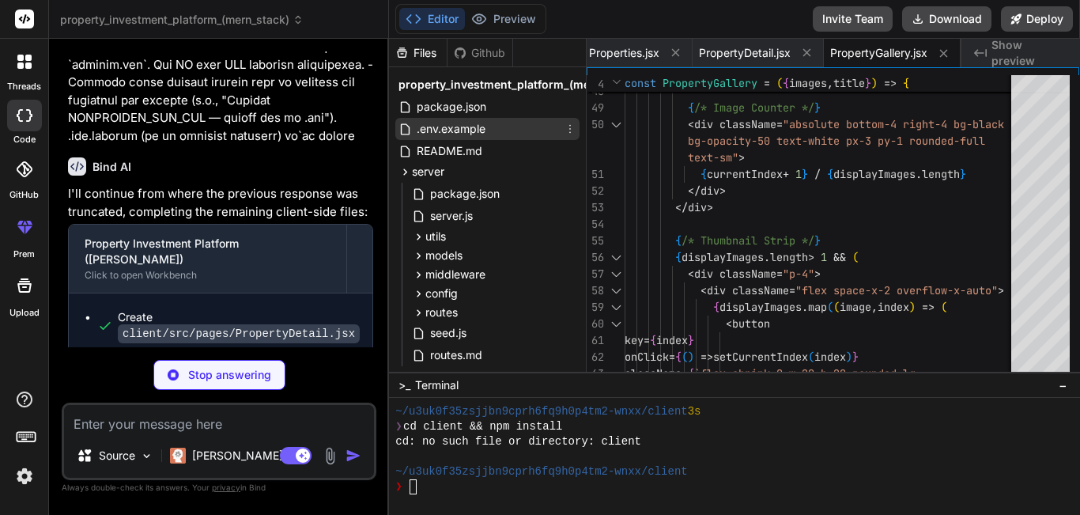
type textarea "x"
click at [531, 130] on div ".env.example" at bounding box center [487, 129] width 184 height 22
type textarea "EMAIL_PORT=587 EMAIL_USER=[EMAIL_ADDRESS][DOMAIN_NAME] EMAIL_PASS=your-app-pass…"
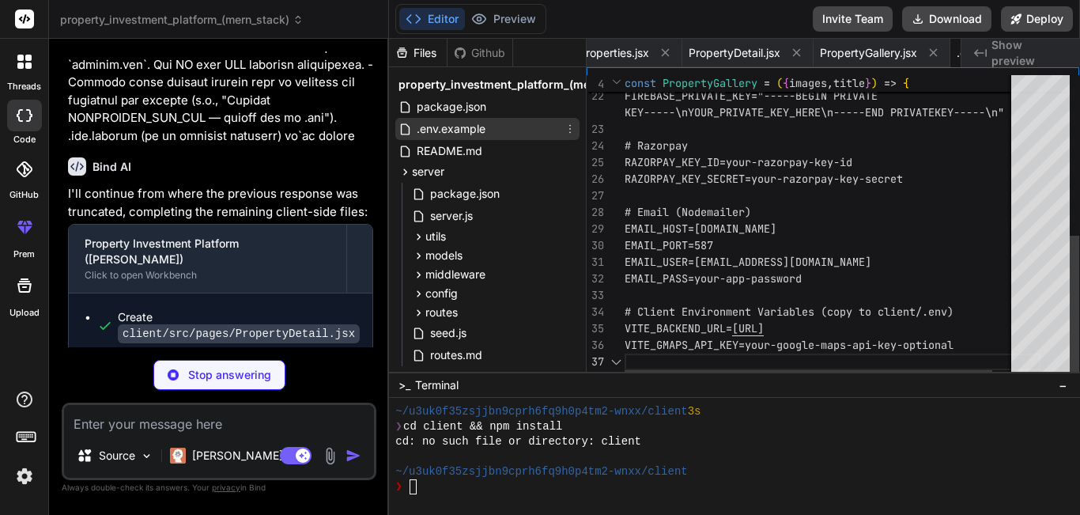
scroll to position [0, 2016]
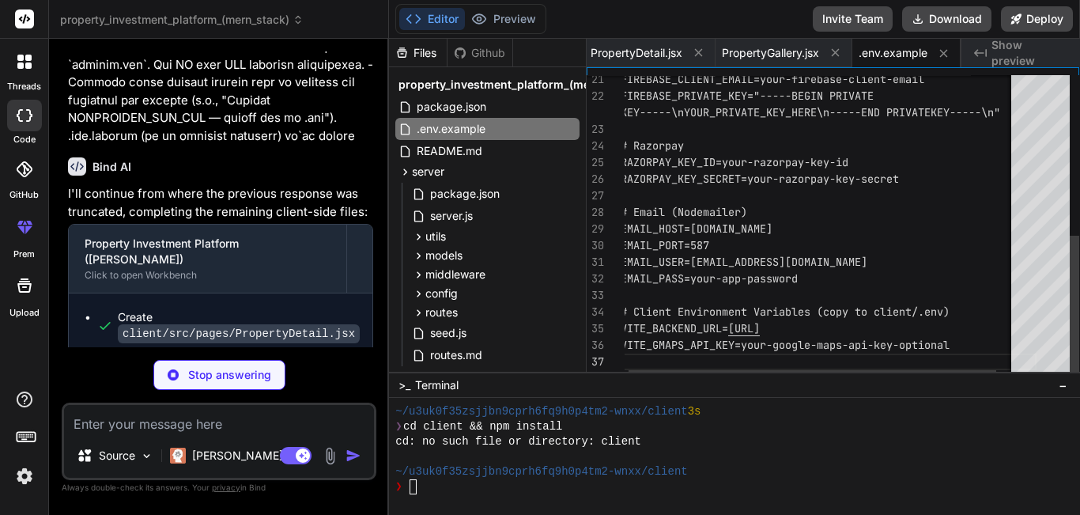
type textarea "x"
type textarea "</div> </div> </div> ) } export default InvestmentCalculator"
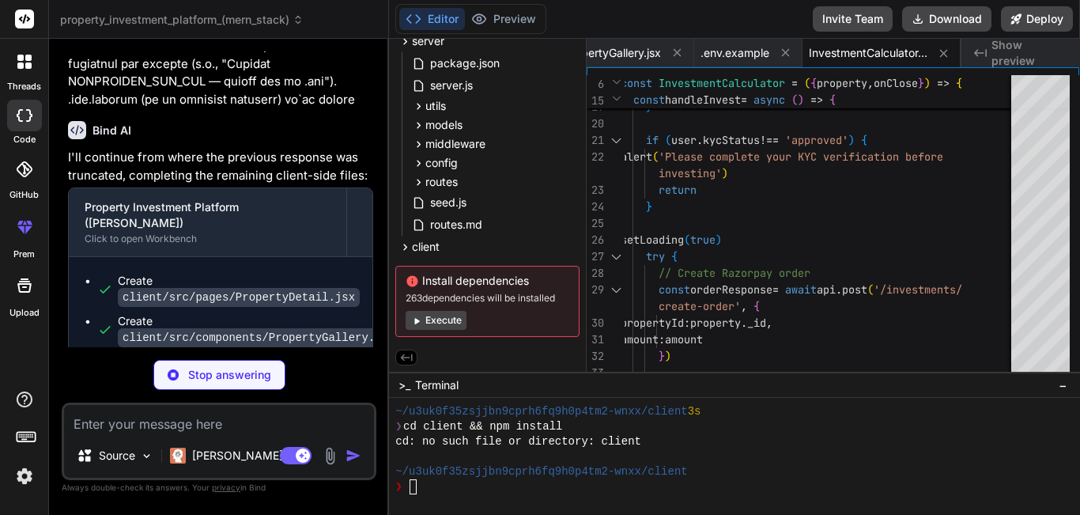
scroll to position [11397, 0]
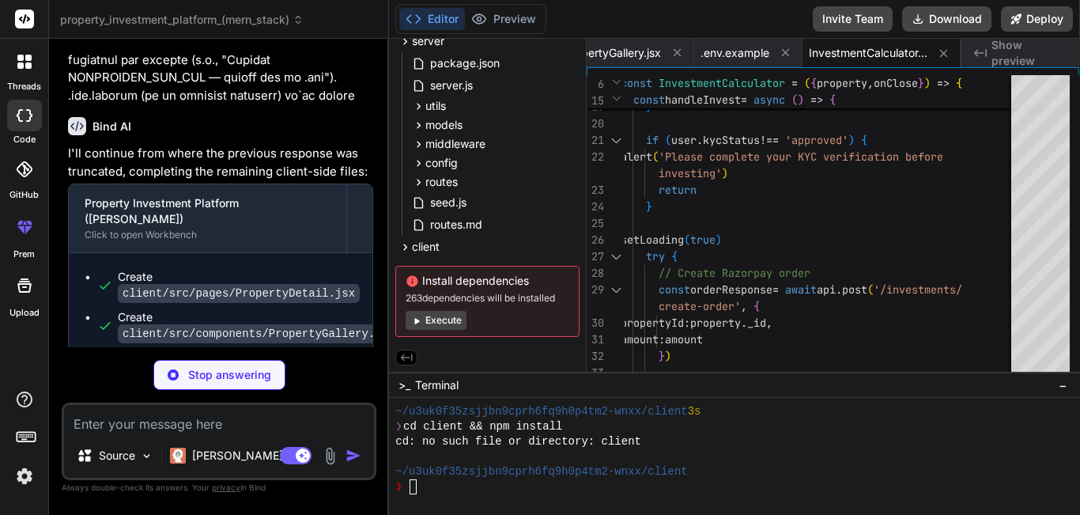
type textarea "x"
type textarea "export default AskQuestionModal"
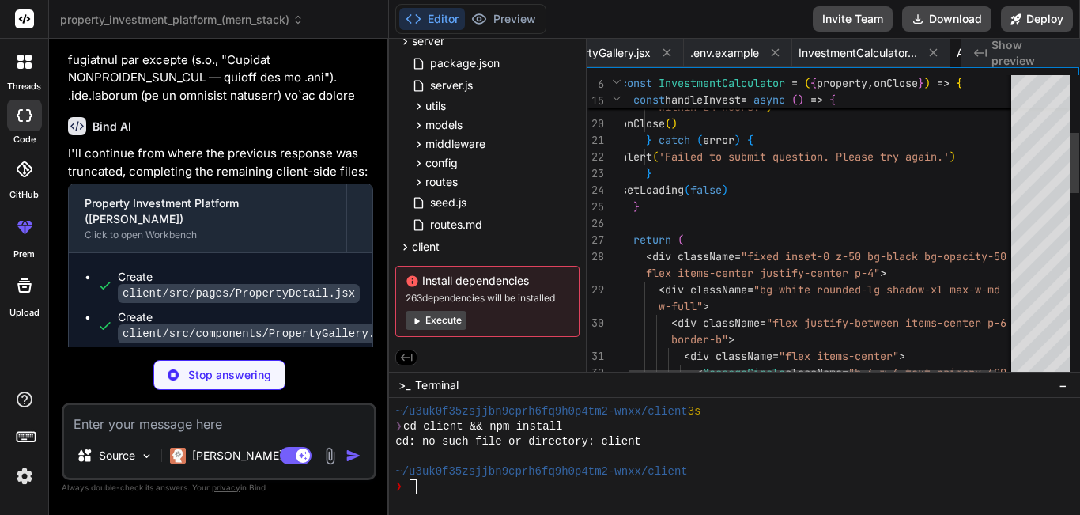
scroll to position [0, 2329]
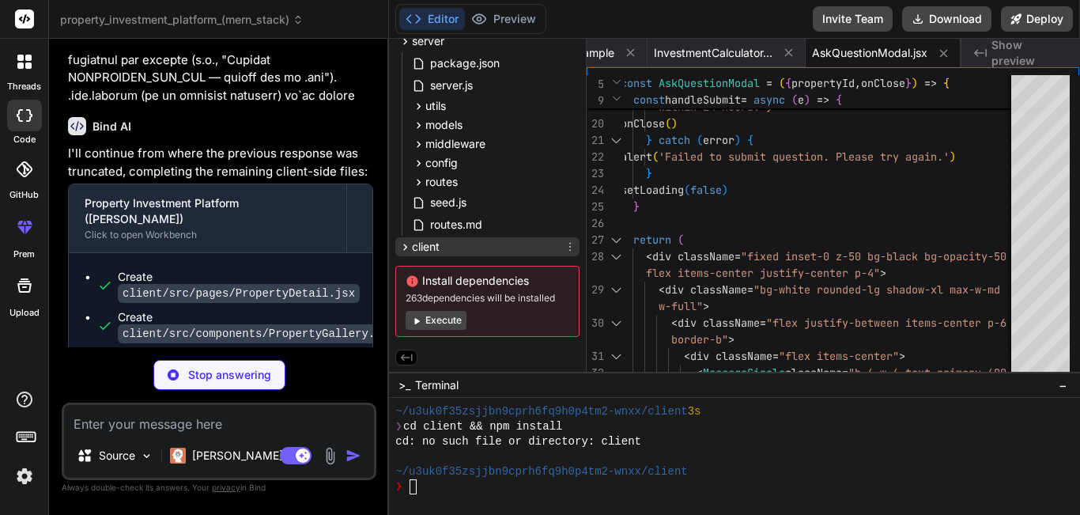
click at [452, 245] on div "client" at bounding box center [487, 246] width 184 height 19
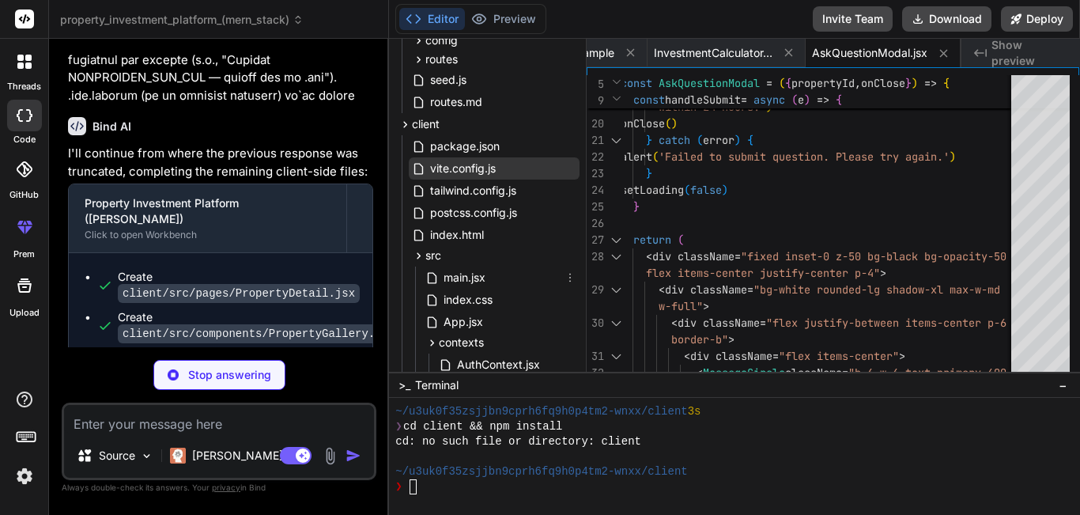
scroll to position [273, 0]
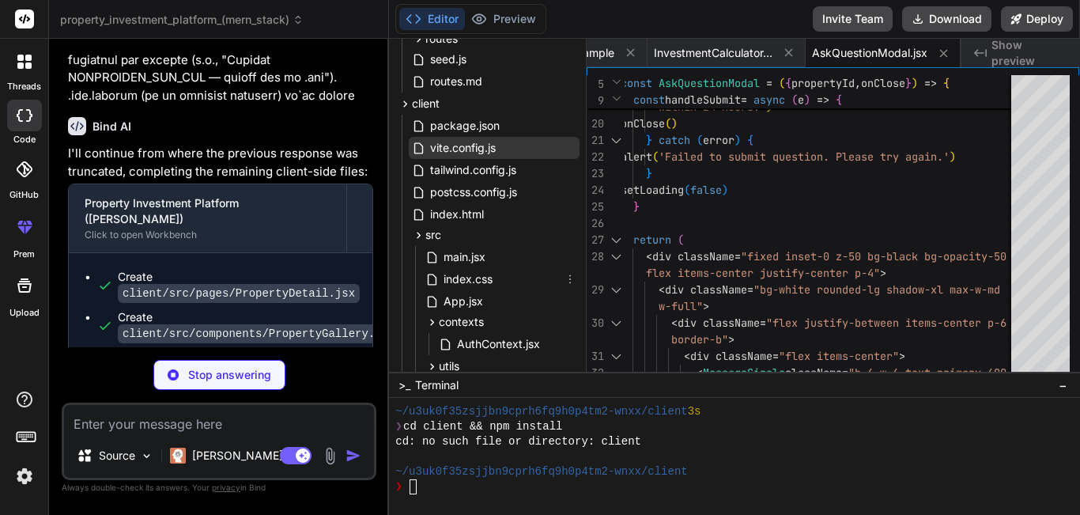
click at [471, 285] on span "index.css" at bounding box center [468, 279] width 52 height 19
type textarea "x"
type textarea "} .input-field { @apply w-full px-3 py-2 border border-gray-300 rounded-lg focu…"
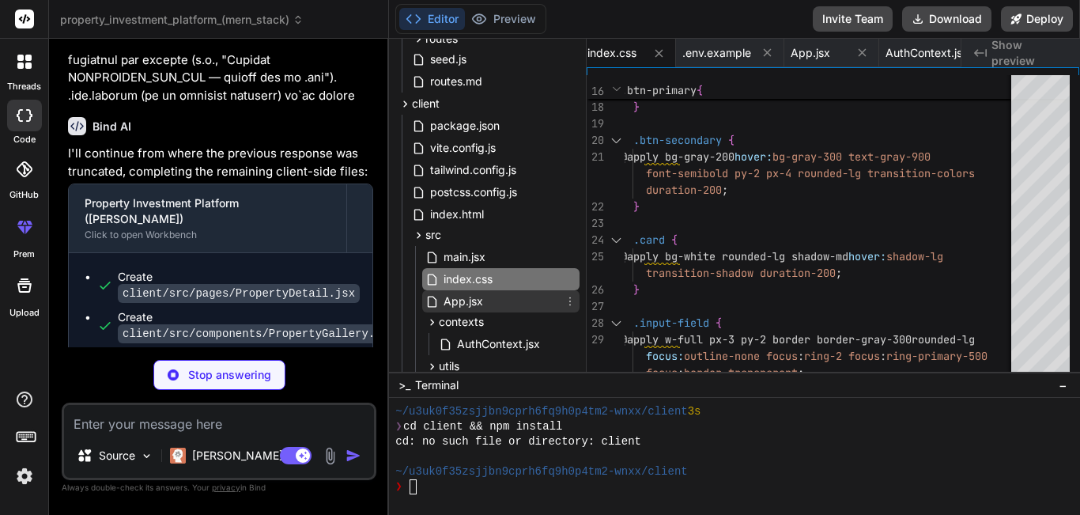
click at [500, 299] on div "App.jsx" at bounding box center [500, 301] width 157 height 22
type textarea "x"
type textarea ") } export default App"
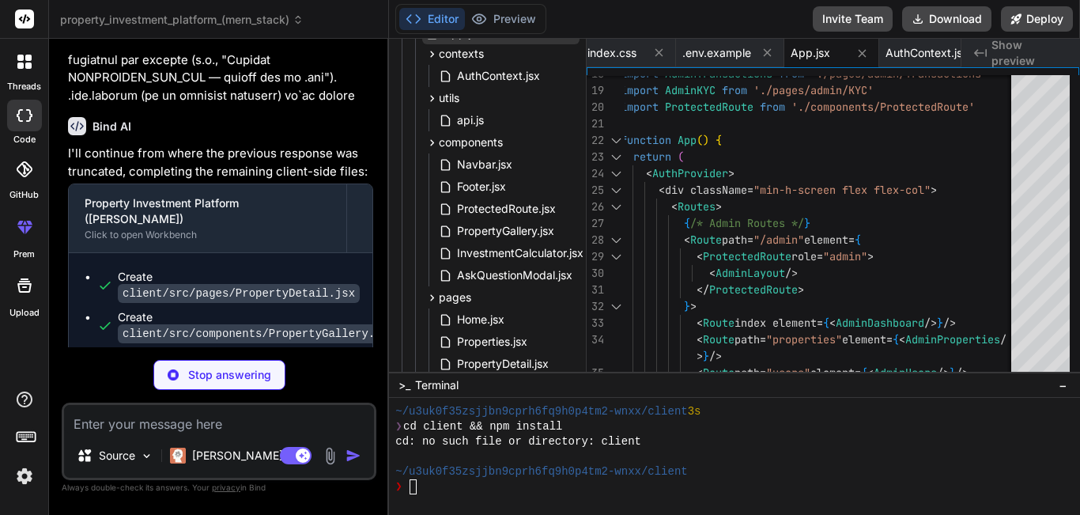
scroll to position [543, 0]
click at [518, 213] on span "ProtectedRoute.jsx" at bounding box center [506, 207] width 102 height 19
type textarea "x"
type textarea "if (role && user?.role !== role) { return <Navigate to="/" /> } return children…"
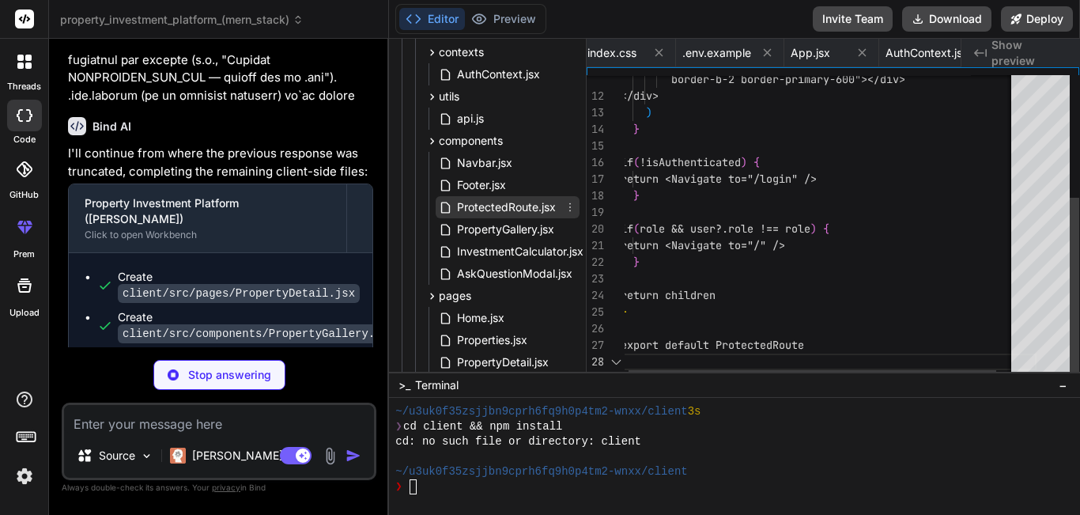
scroll to position [0, 1430]
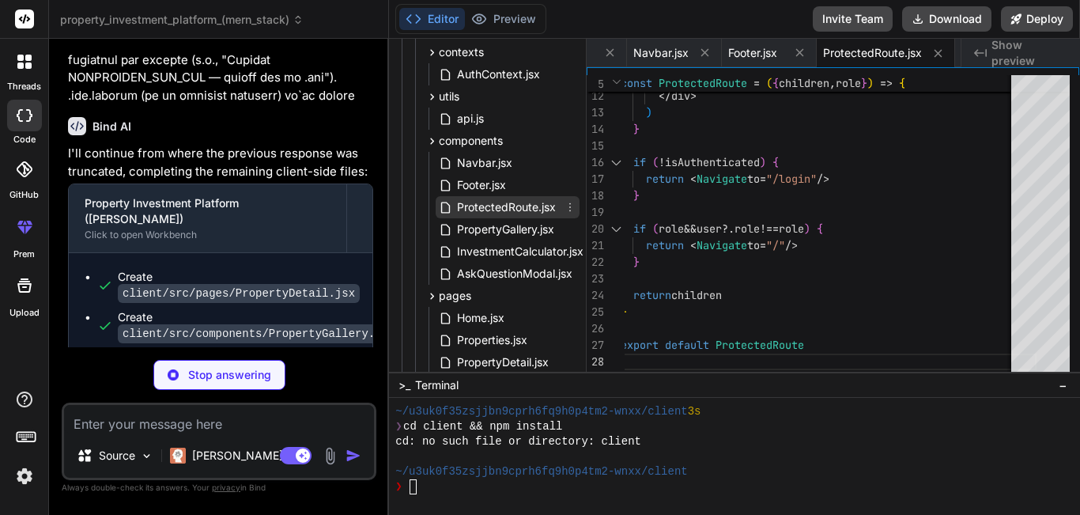
type textarea "x"
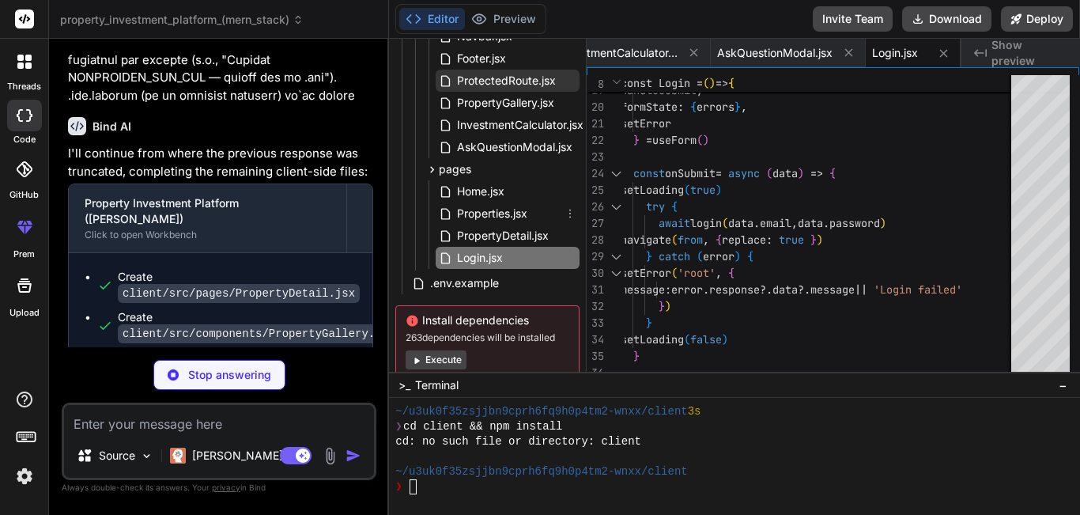
scroll to position [712, 0]
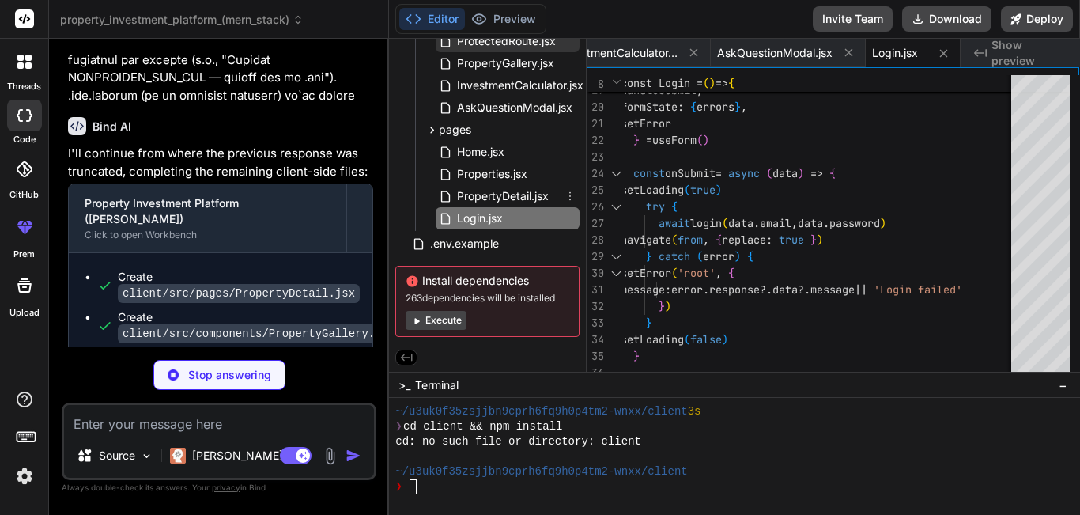
click at [524, 202] on div "PropertyDetail.jsx" at bounding box center [508, 196] width 144 height 22
type textarea "x"
type textarea "</div> ) } export default PropertyDetail"
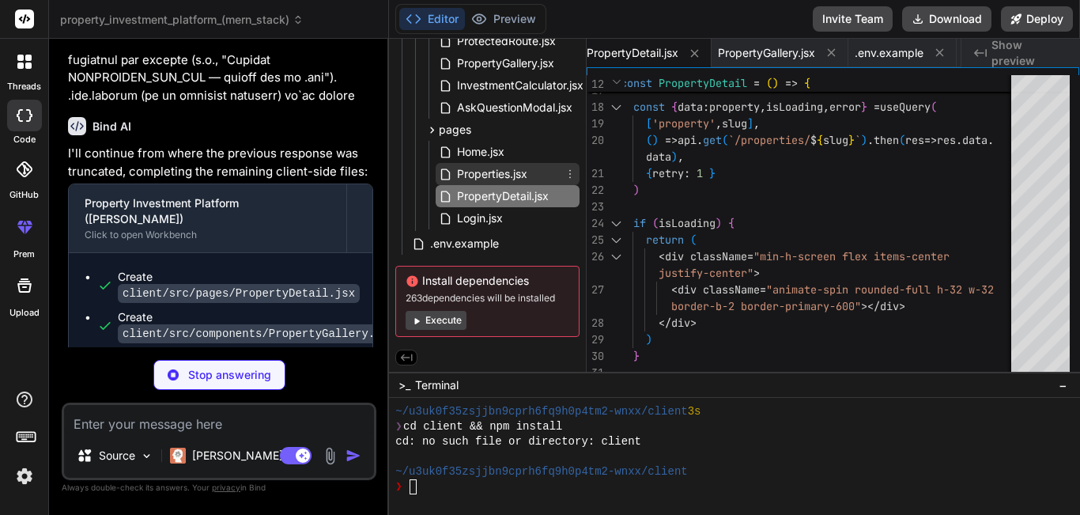
click at [534, 174] on div "Properties.jsx" at bounding box center [508, 174] width 144 height 22
type textarea "x"
type textarea "export default Properties"
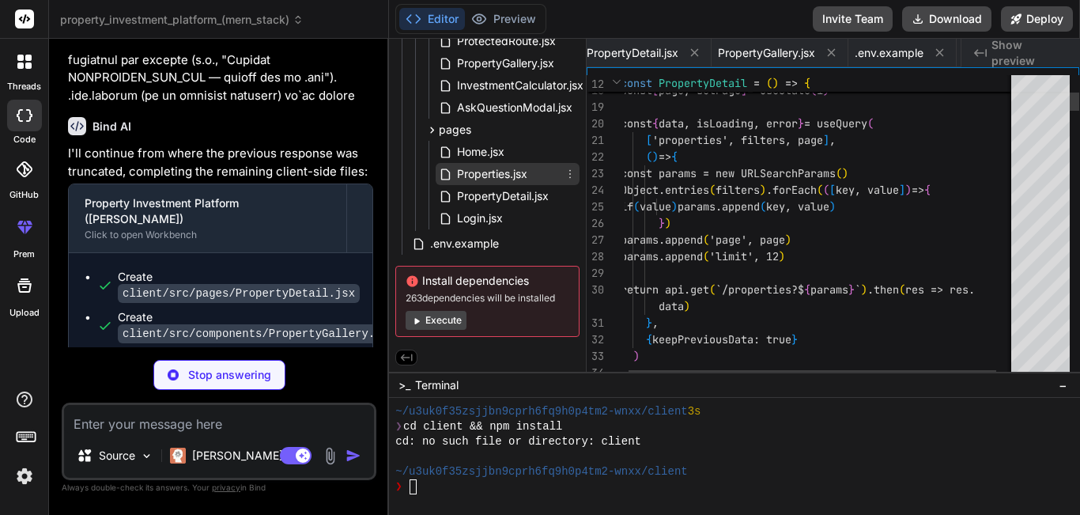
scroll to position [0, 1899]
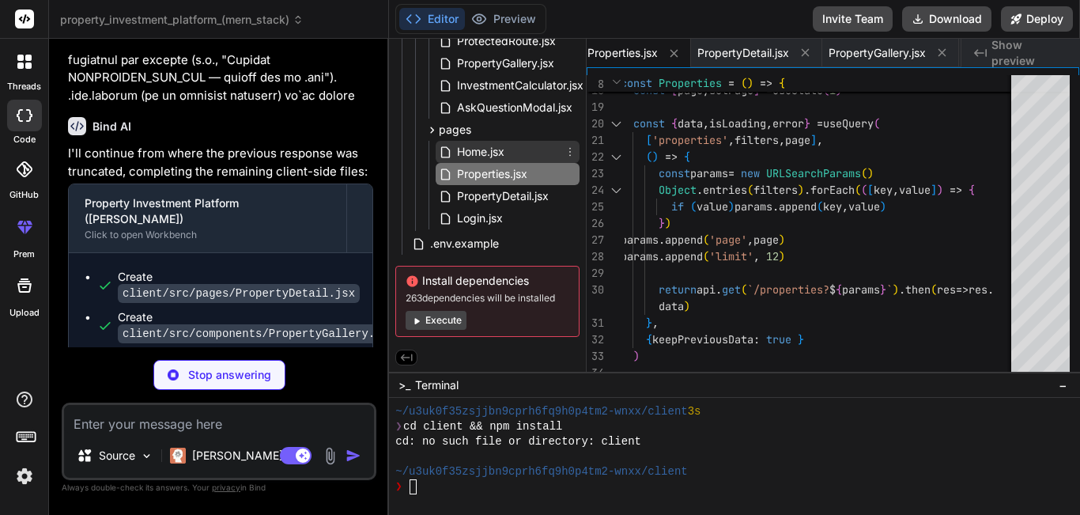
type textarea "x"
click at [537, 156] on div "Home.jsx" at bounding box center [508, 152] width 144 height 22
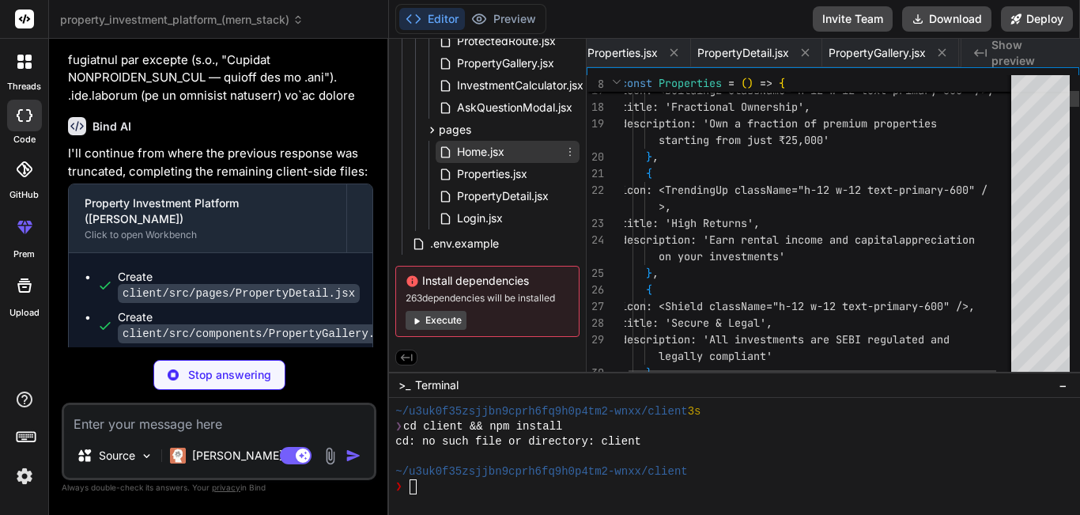
scroll to position [0, 1804]
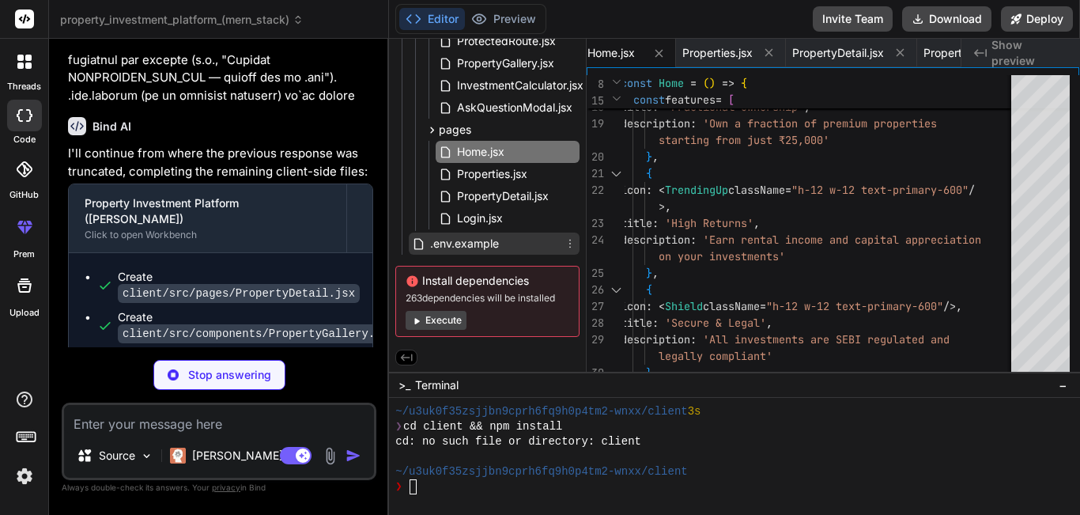
click at [530, 236] on div ".env.example" at bounding box center [494, 243] width 171 height 22
type textarea "x"
type textarea "VITE_BACKEND_URL=[URL] VITE_GMAPS_API_KEY=your-google-maps-api-key-optional"
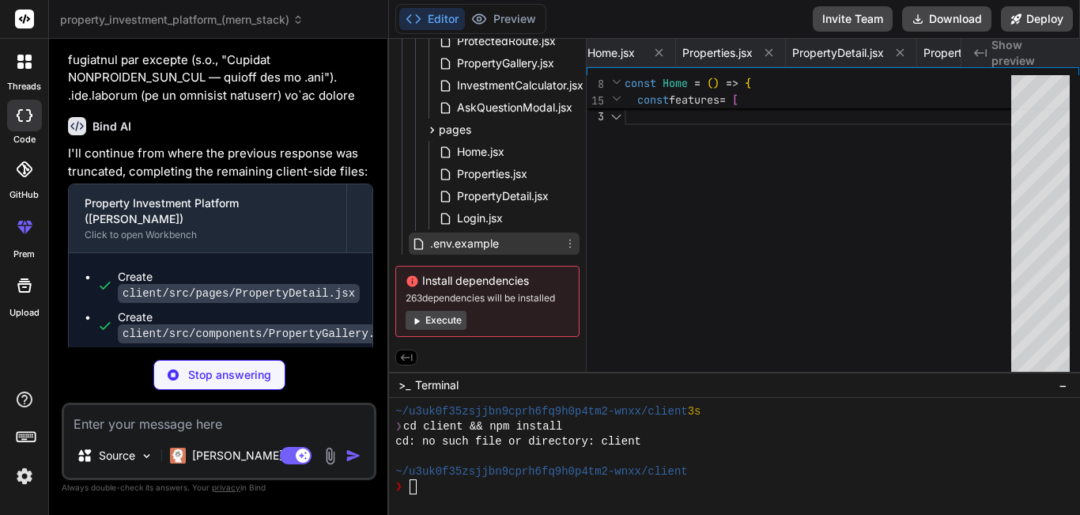
scroll to position [0, 1055]
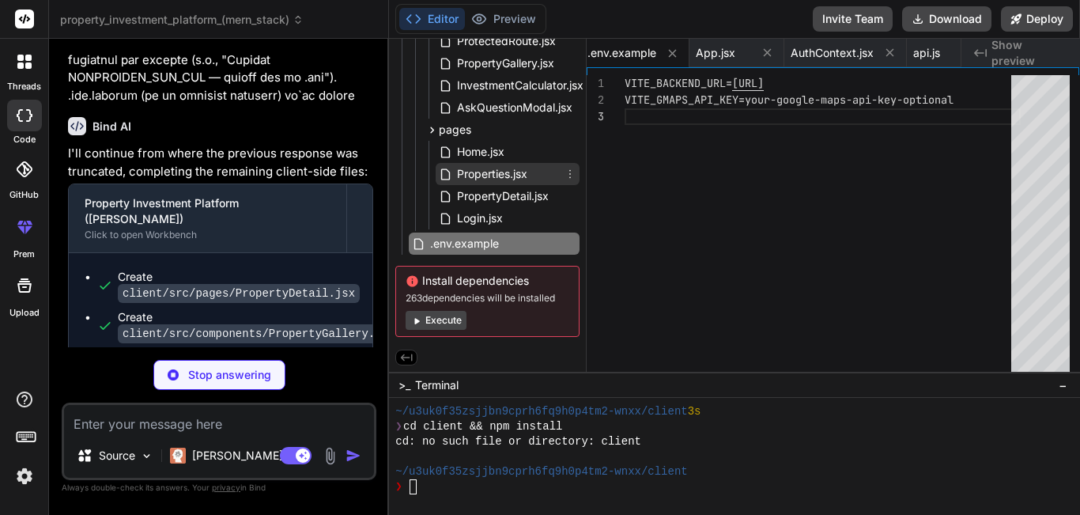
type textarea "x"
type textarea "</div> ) } export default Register"
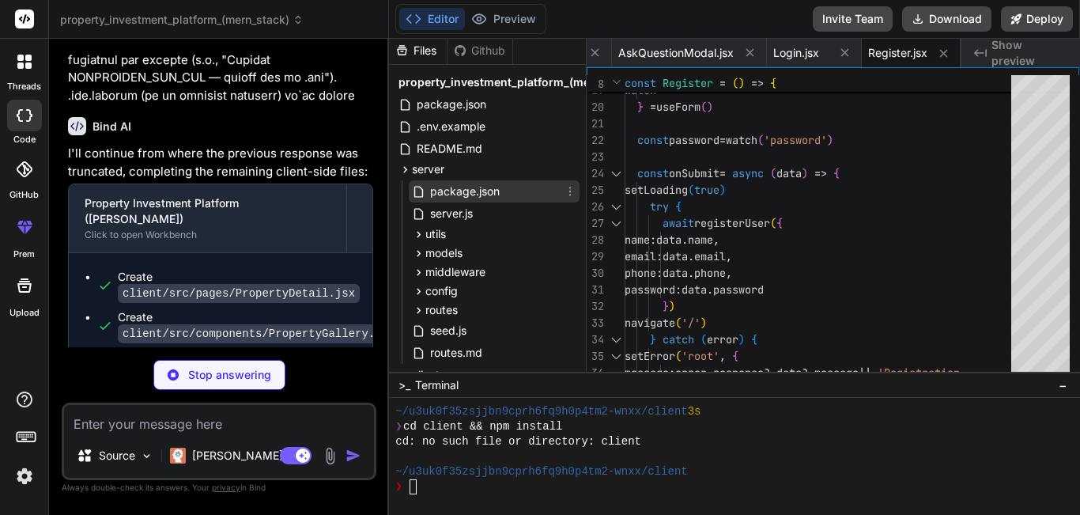
scroll to position [0, 0]
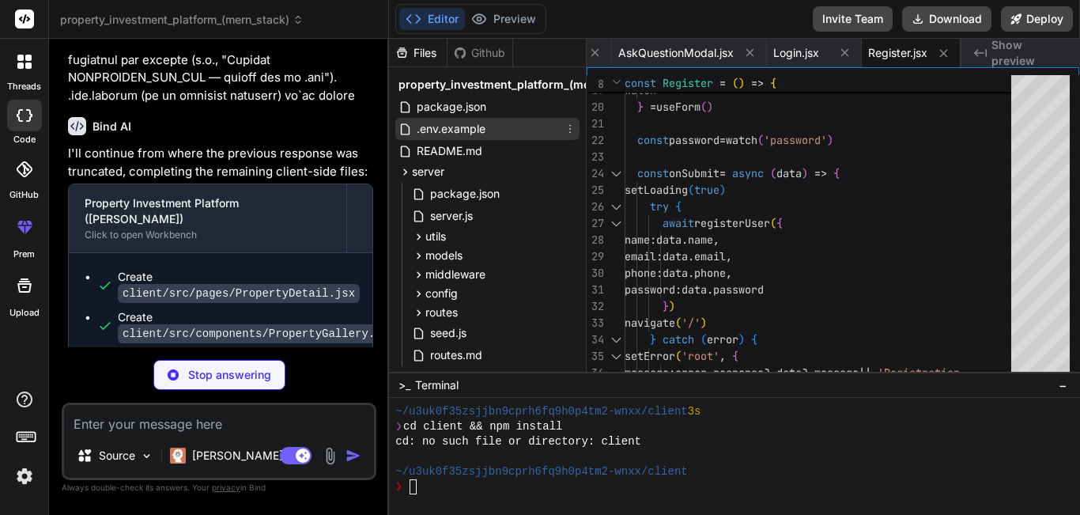
click at [545, 131] on div ".env.example" at bounding box center [487, 129] width 184 height 22
type textarea "x"
type textarea "EMAIL_PORT=587 EMAIL_USER=[EMAIL_ADDRESS][DOMAIN_NAME] EMAIL_PASS=your-app-pass…"
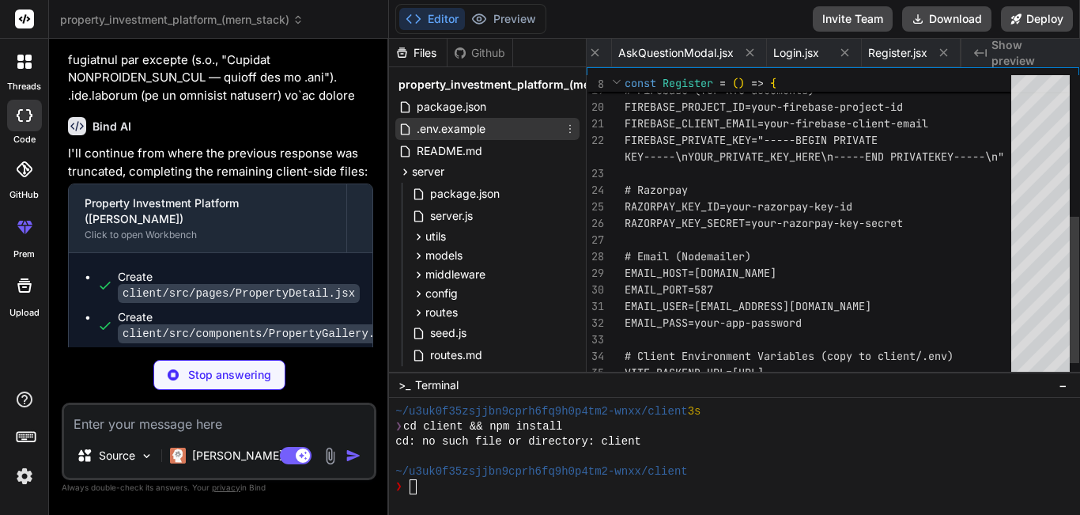
scroll to position [0, 2280]
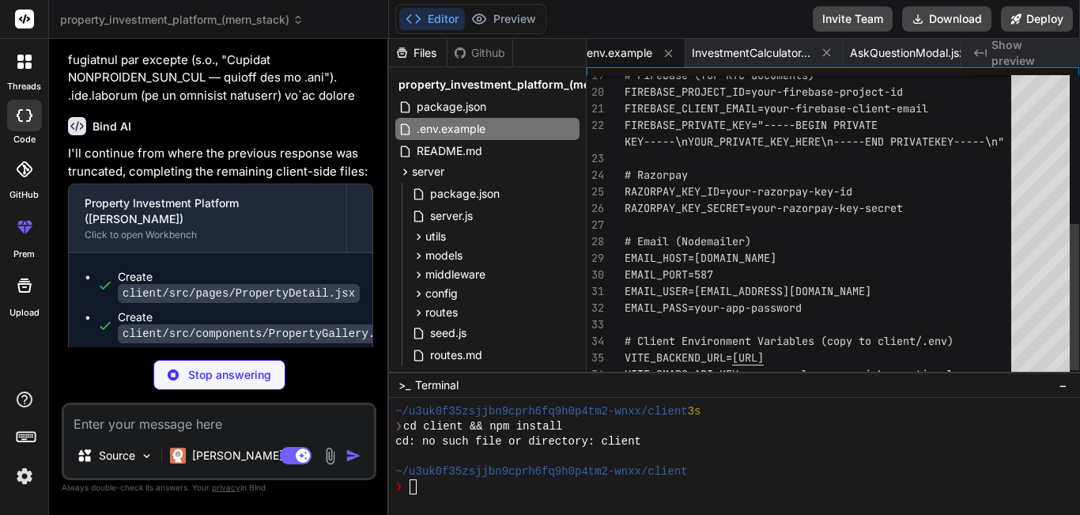
type textarea "x"
type textarea "export default Profile"
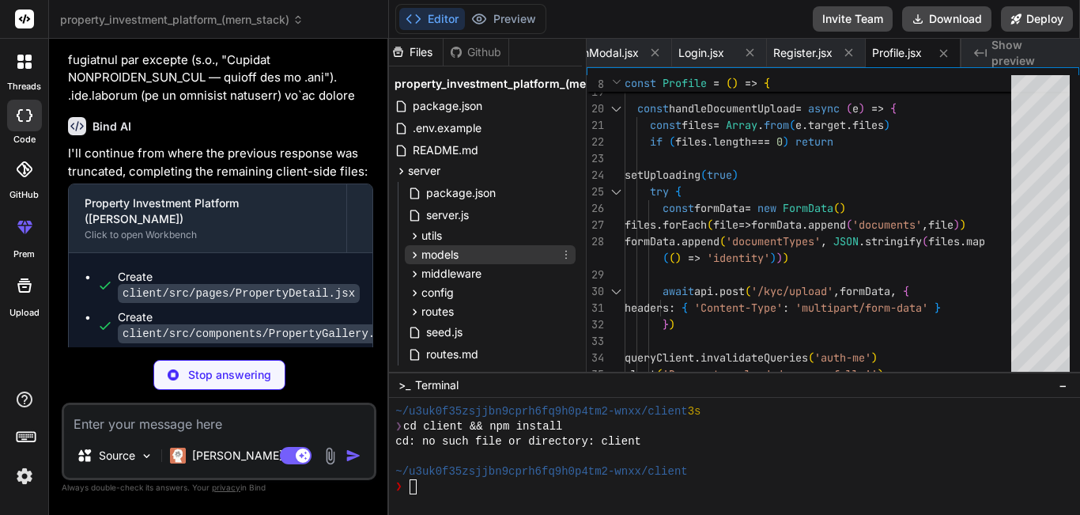
scroll to position [0, 4]
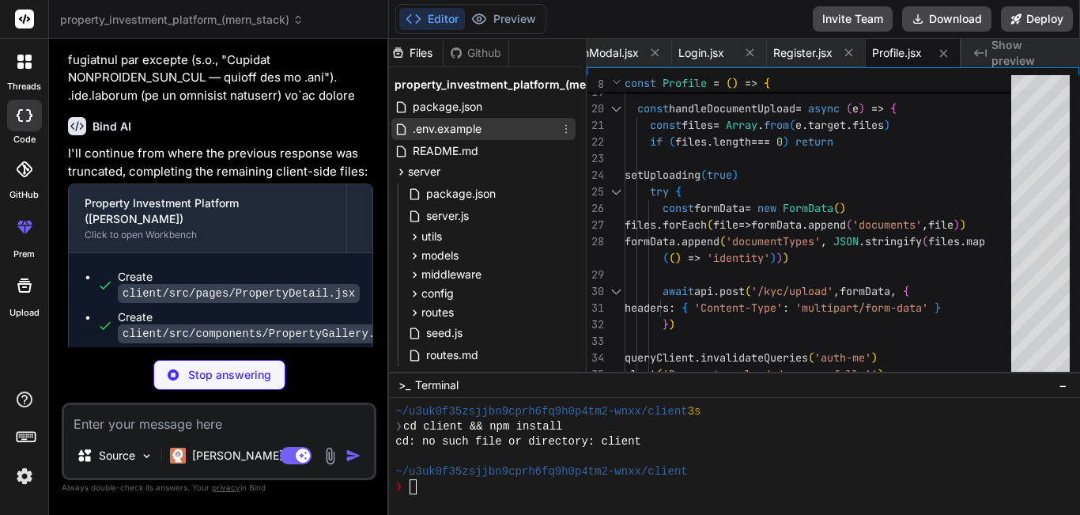
click at [547, 129] on div ".env.example" at bounding box center [483, 129] width 184 height 22
type textarea "x"
type textarea "EMAIL_PORT=587 EMAIL_USER=[EMAIL_ADDRESS][DOMAIN_NAME] EMAIL_PASS=your-app-pass…"
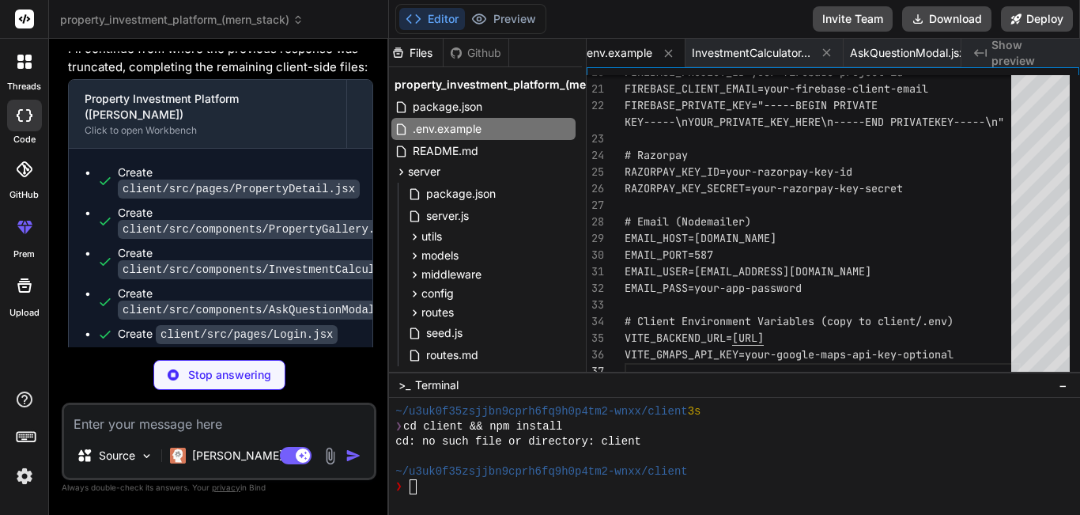
scroll to position [11511, 0]
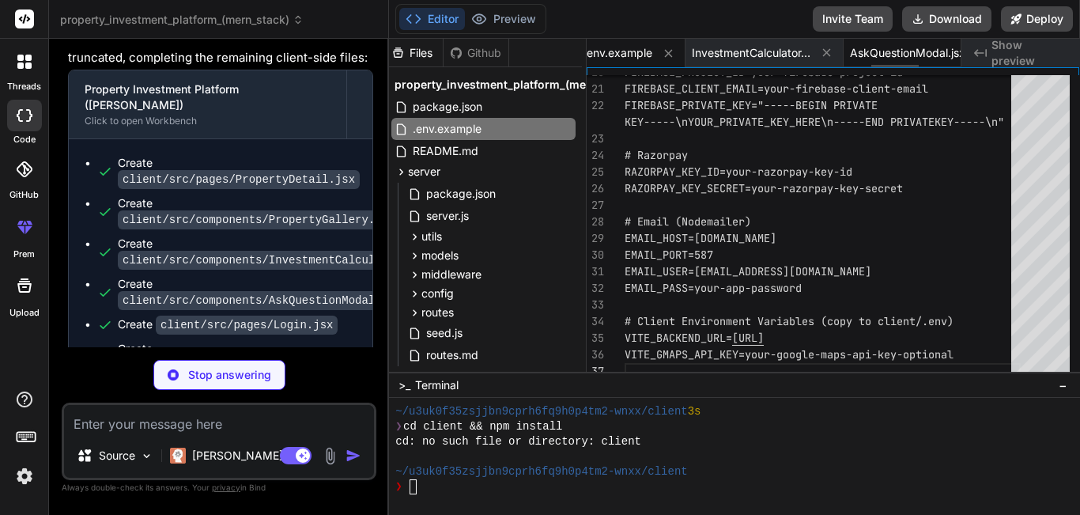
click at [901, 51] on span "AskQuestionModal.jsx" at bounding box center [907, 53] width 115 height 16
type textarea "x"
type textarea "export default AskQuestionModal"
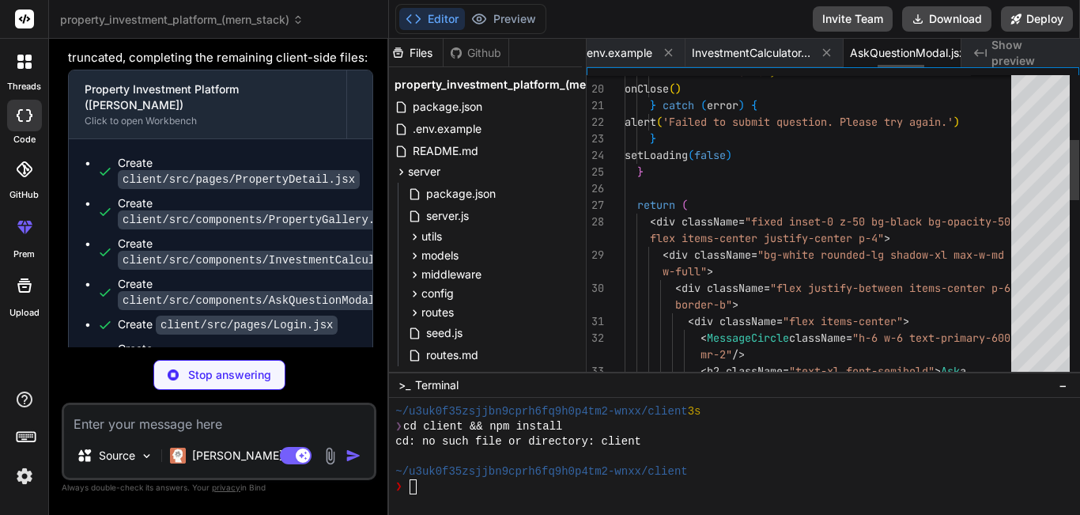
scroll to position [0, 2329]
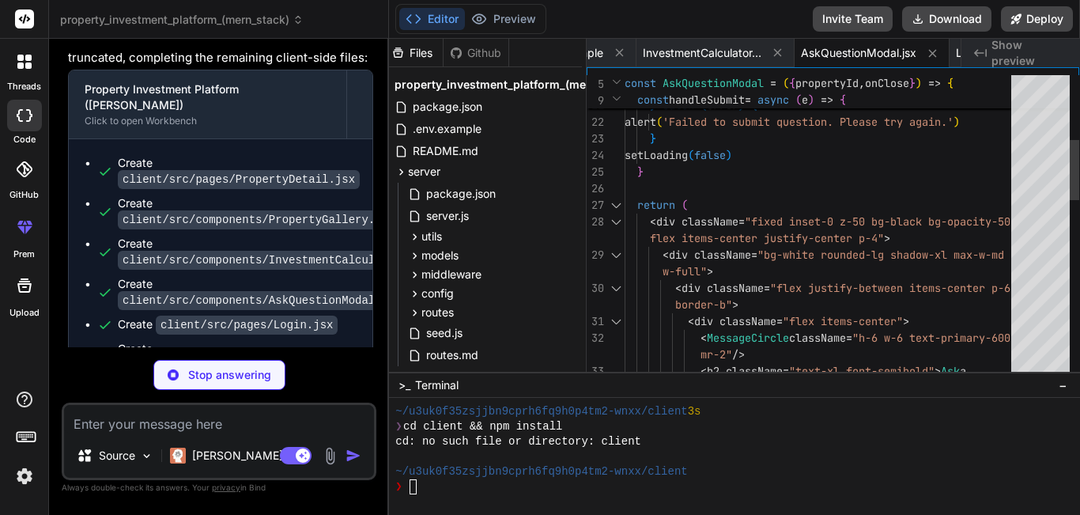
type textarea "x"
type textarea "export default Investments"
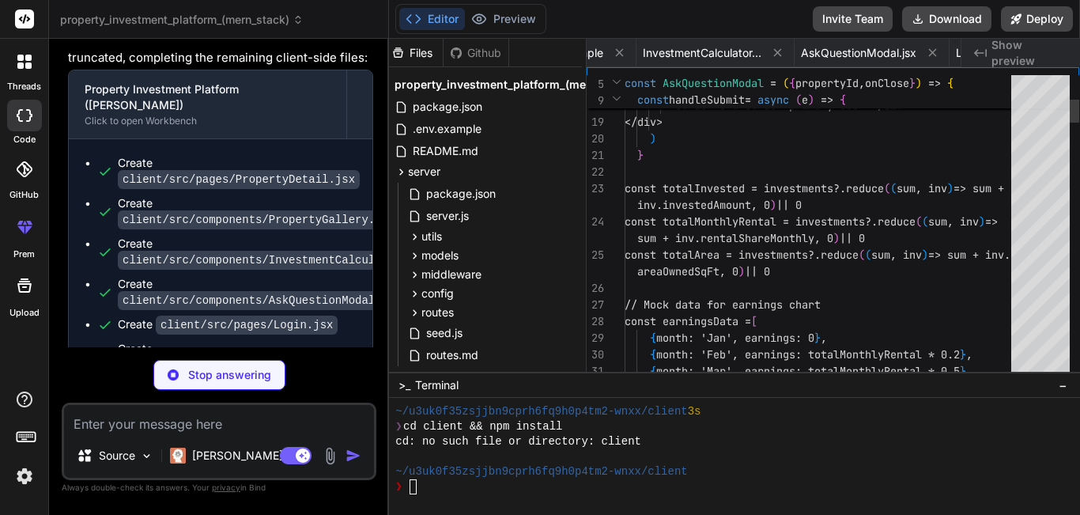
scroll to position [0, 2740]
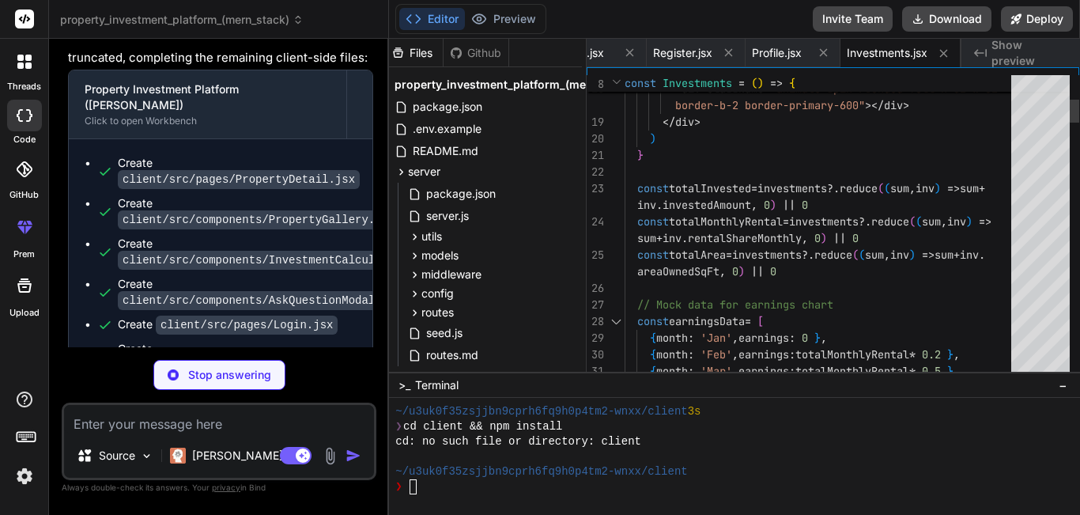
type textarea "x"
type textarea "</div> </div> ) } export default Subscribe"
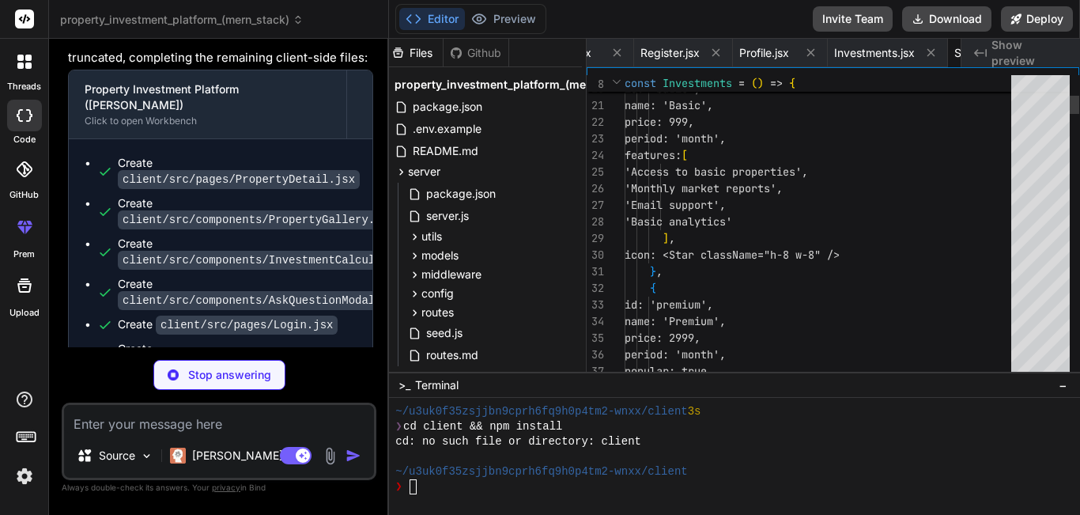
scroll to position [0, 2849]
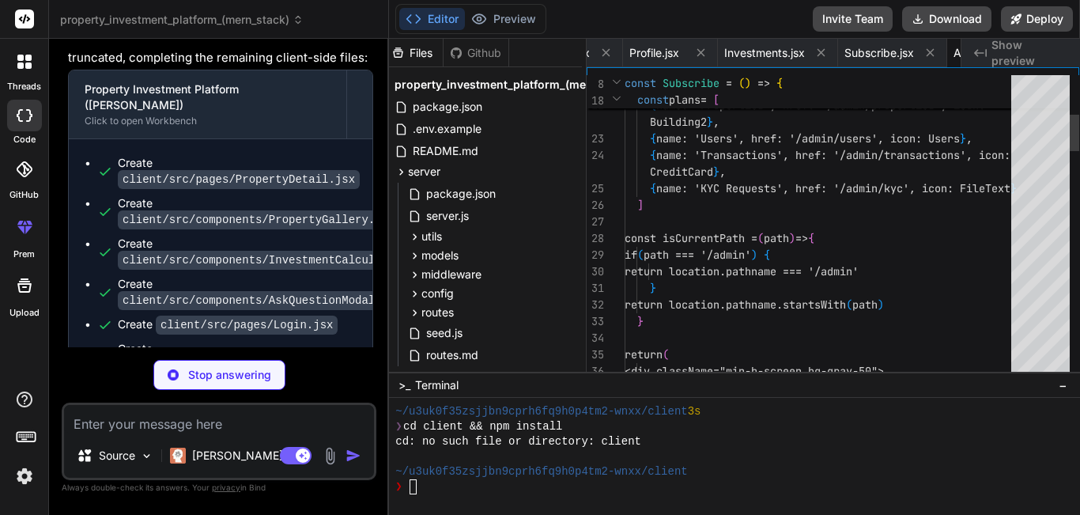
type textarea "x"
type textarea "export default AdminLayout"
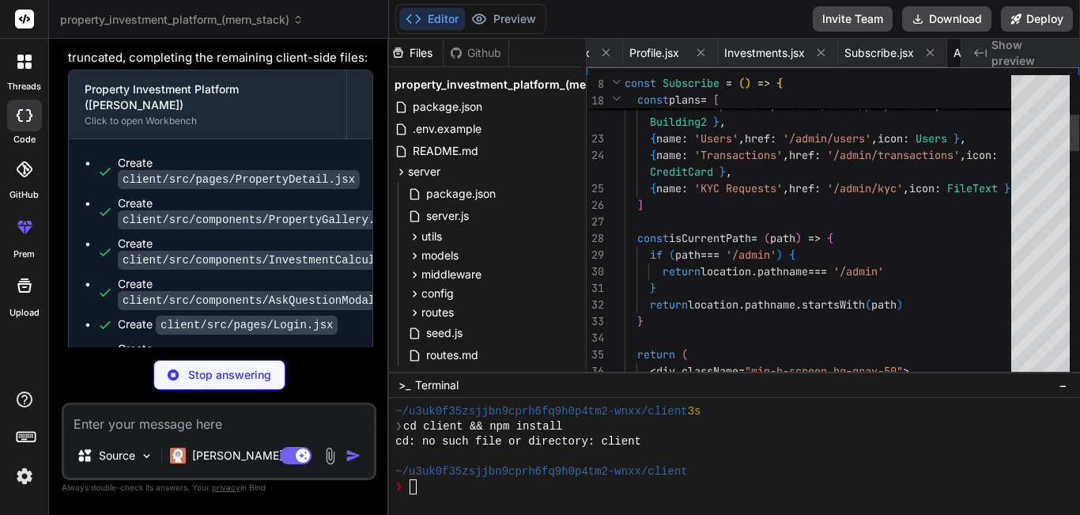
scroll to position [0, 2975]
type textarea "x"
type textarea "</div> </div> </div> </motion.div> </div> ) } export default Dashboard"
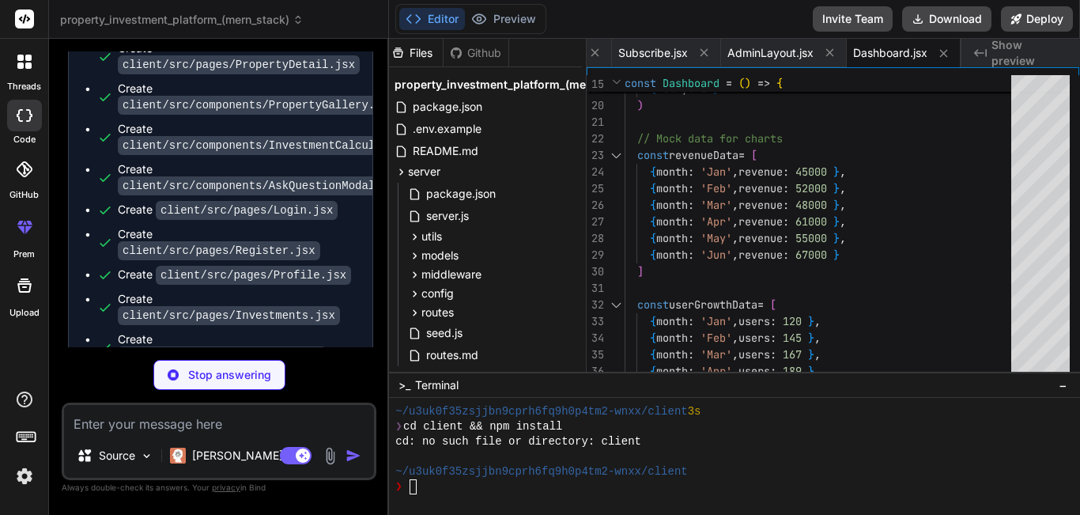
scroll to position [11654, 0]
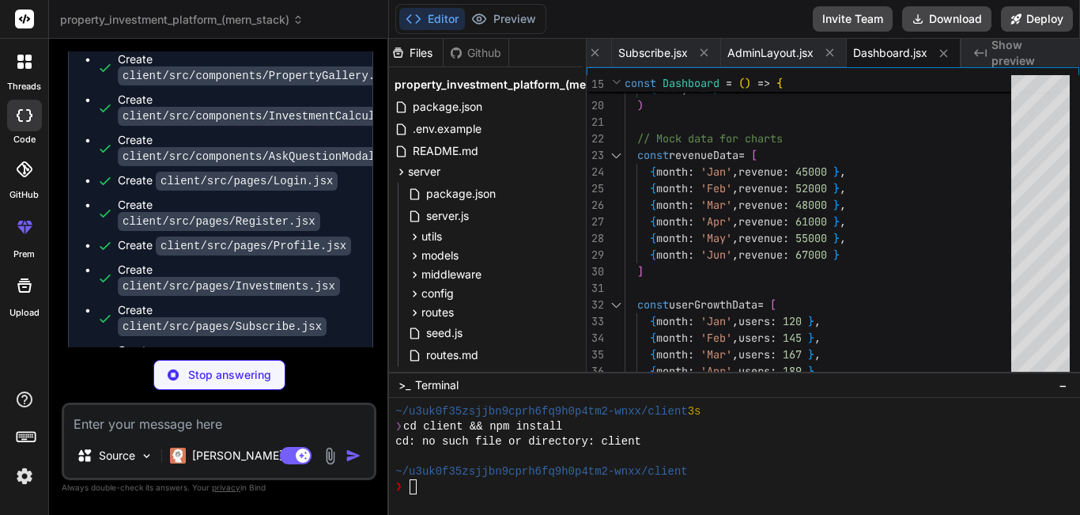
type textarea "x"
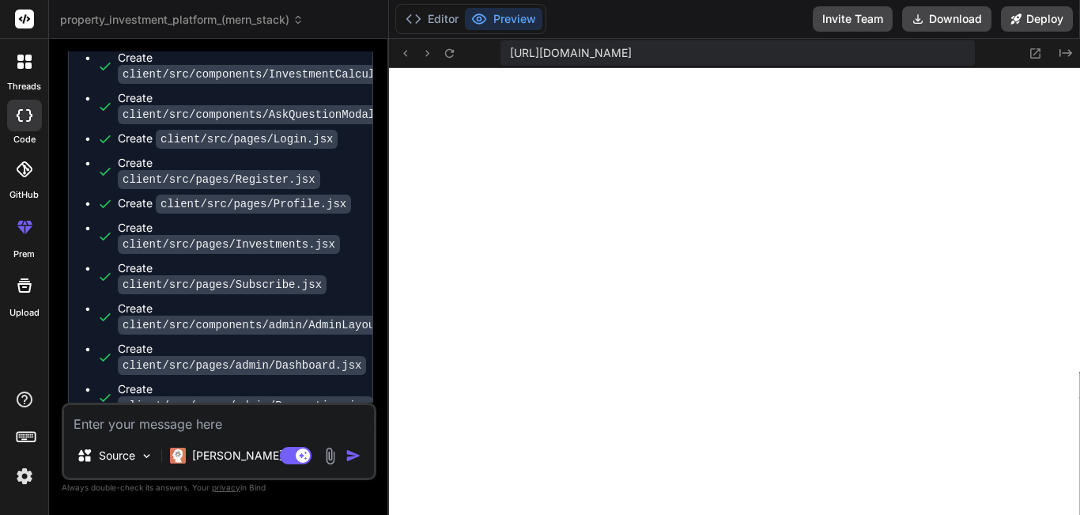
scroll to position [1607, 0]
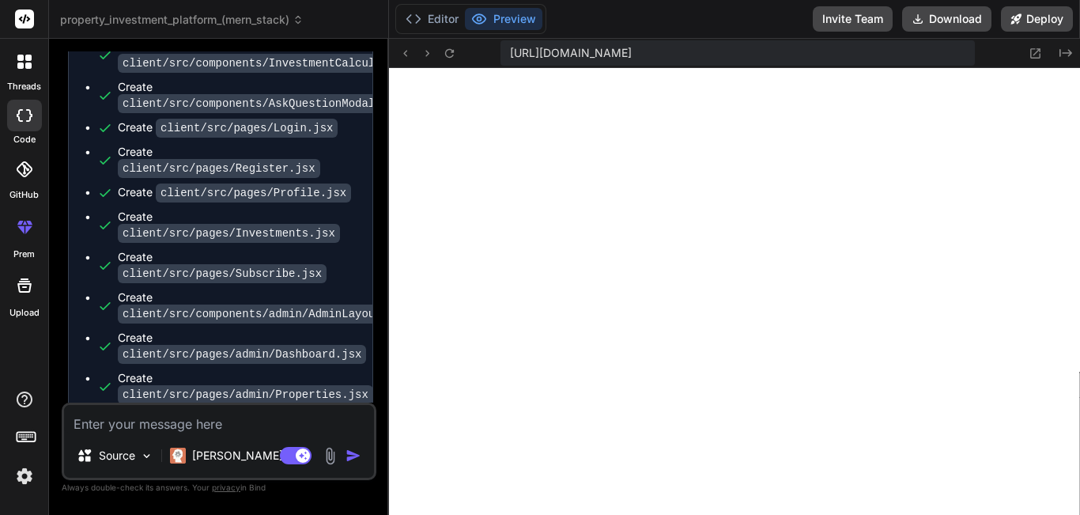
click at [276, 289] on div "Create client/src/components/admin/AdminLayout.jsx" at bounding box center [265, 305] width 295 height 32
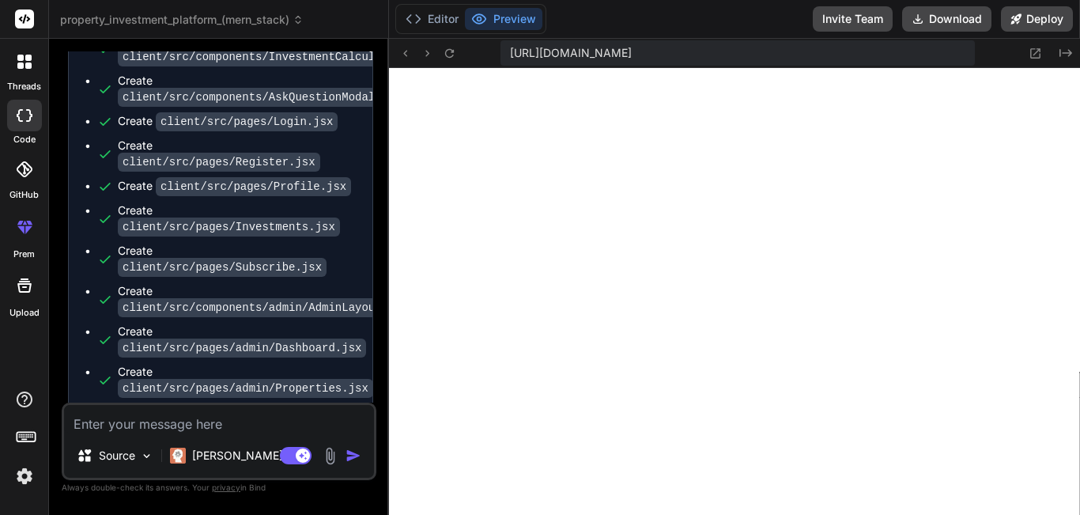
scroll to position [11764, 0]
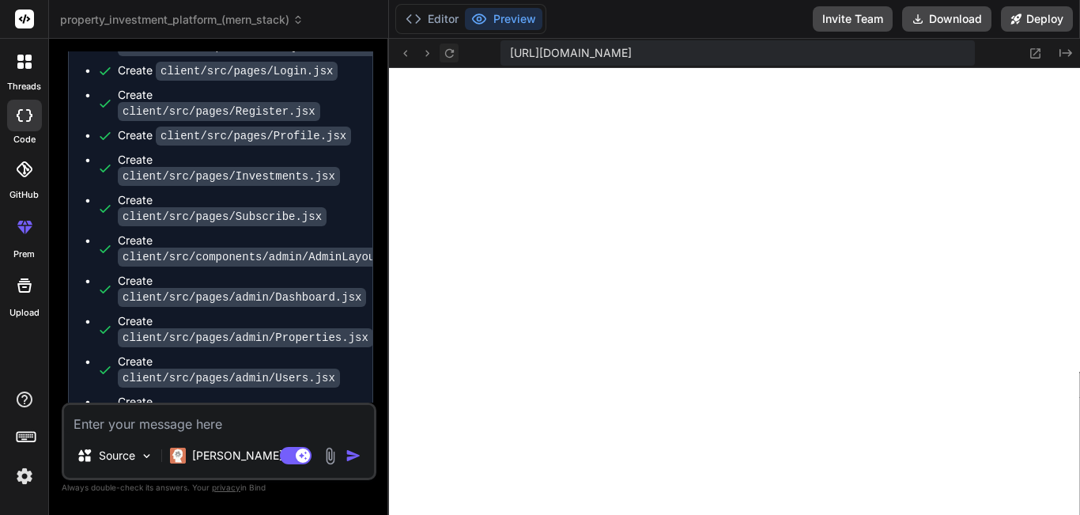
click at [446, 50] on icon at bounding box center [449, 53] width 13 height 13
click at [240, 421] on textarea at bounding box center [219, 419] width 310 height 28
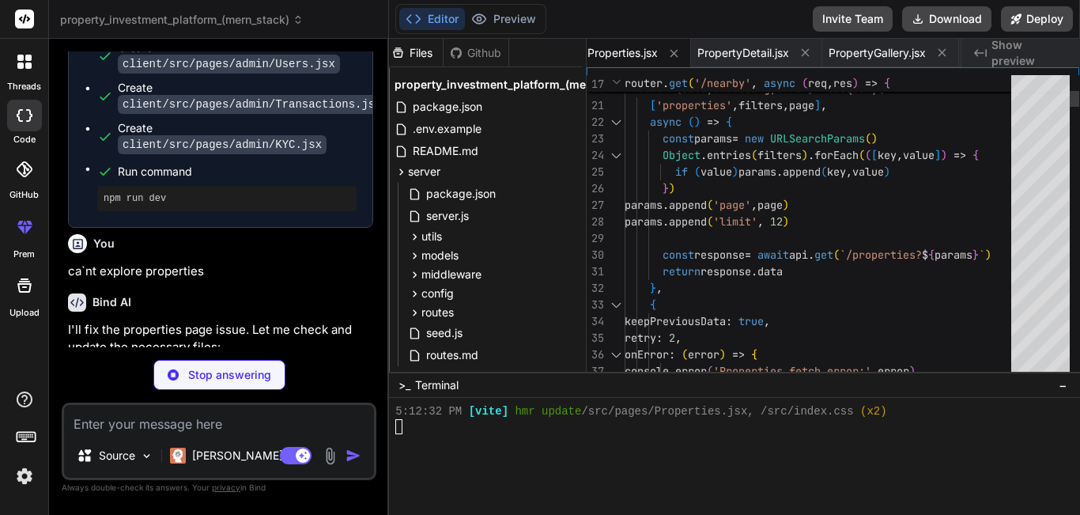
scroll to position [1697, 0]
click at [515, 17] on button "Preview" at bounding box center [503, 19] width 77 height 22
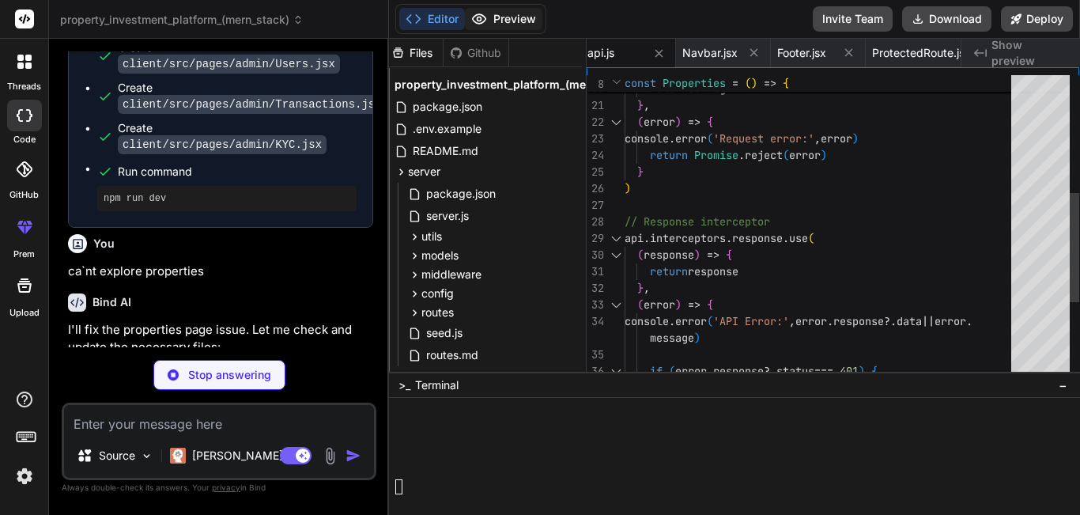
scroll to position [1712, 0]
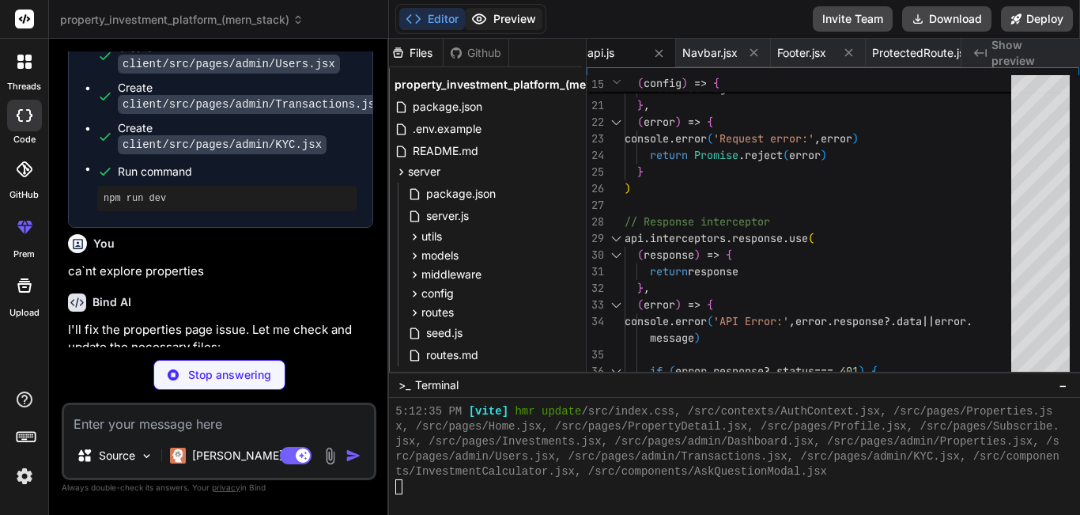
click at [518, 21] on button "Preview" at bounding box center [503, 19] width 77 height 22
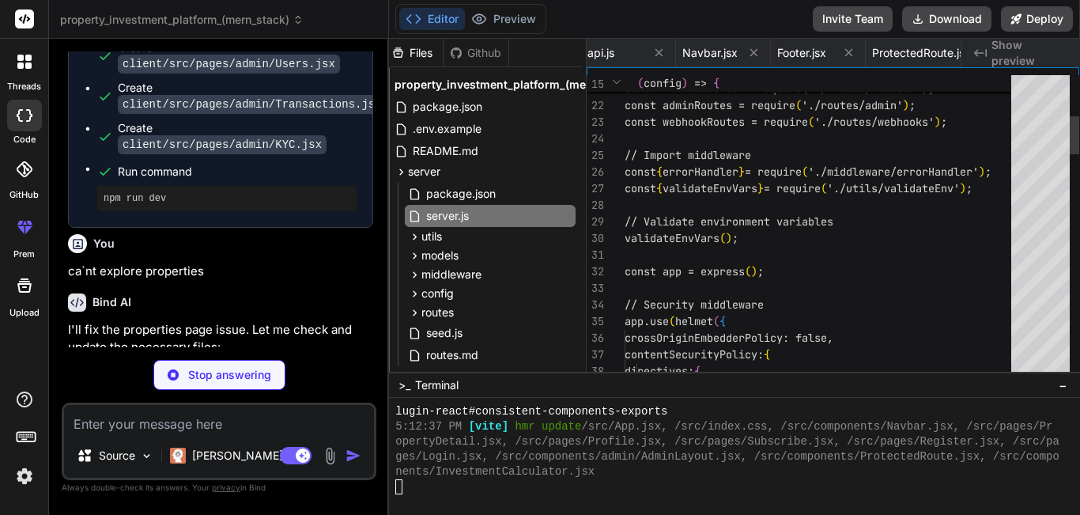
scroll to position [0, 3714]
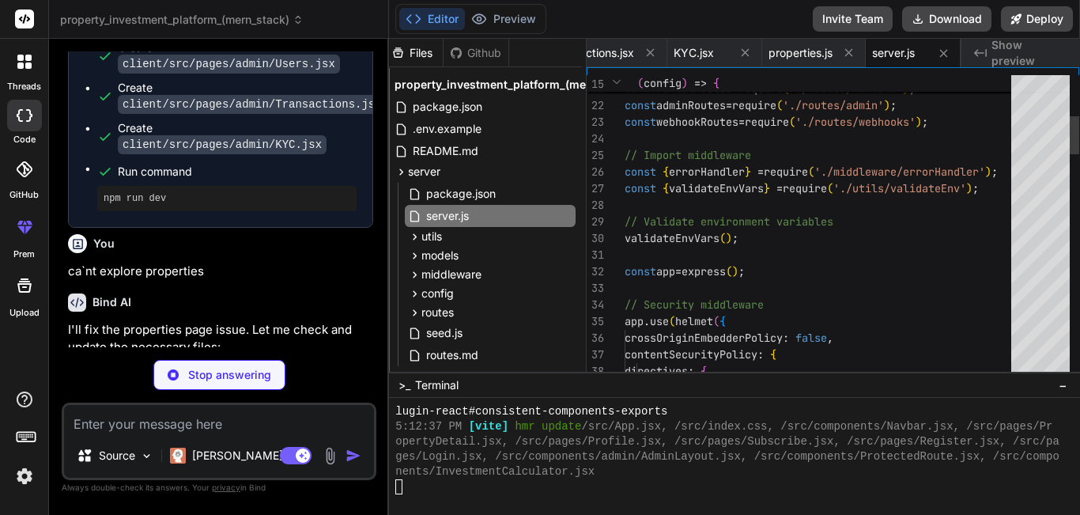
click at [796, 378] on div ">_ Terminal −" at bounding box center [734, 384] width 691 height 26
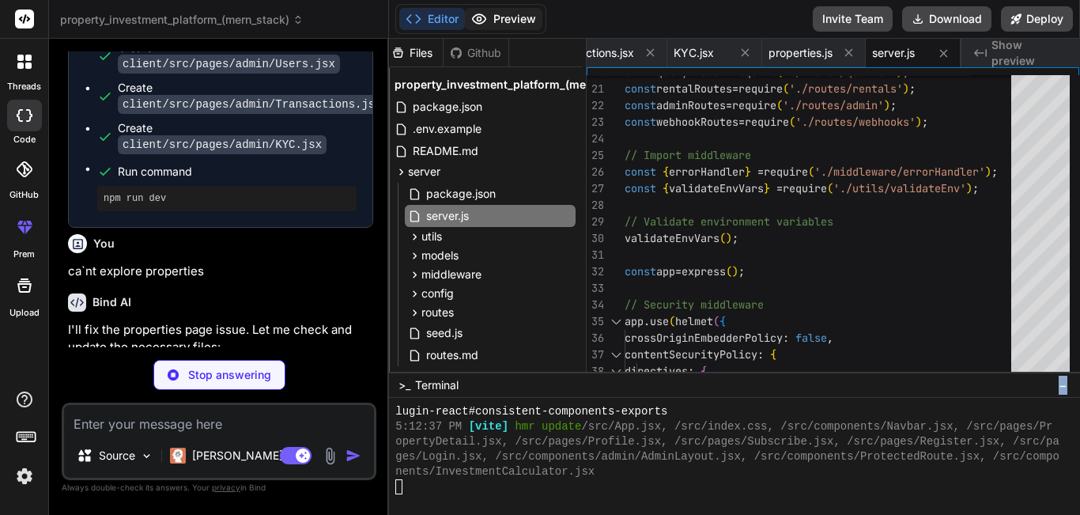
click at [507, 15] on button "Preview" at bounding box center [503, 19] width 77 height 22
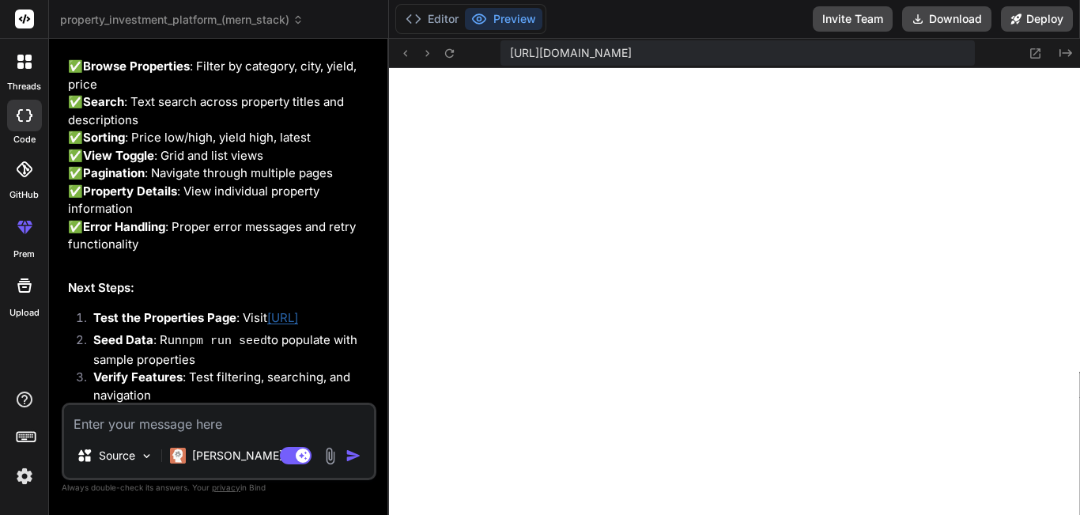
scroll to position [13102, 0]
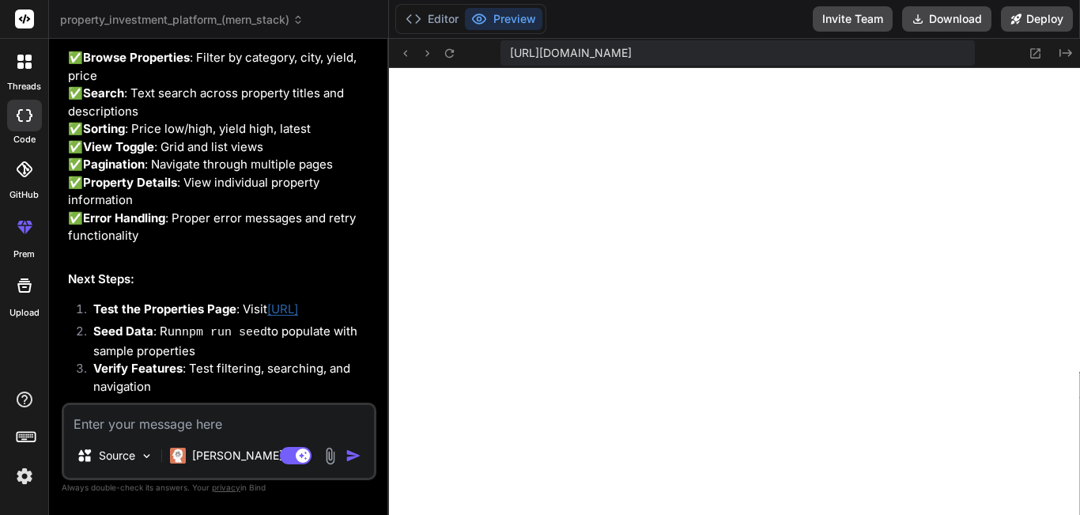
click at [267, 301] on link "[URL]" at bounding box center [282, 308] width 31 height 15
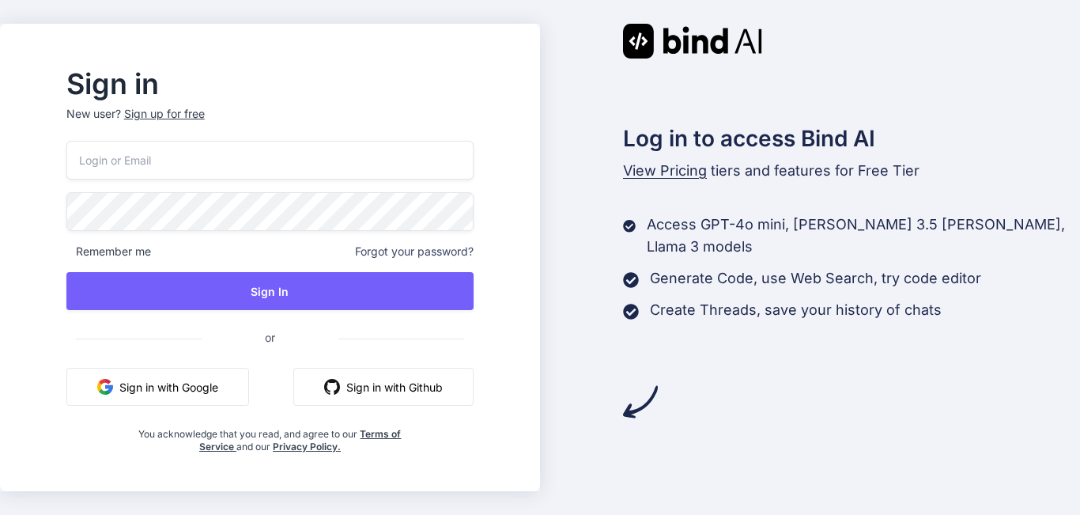
click at [239, 394] on button "Sign in with Google" at bounding box center [157, 387] width 183 height 38
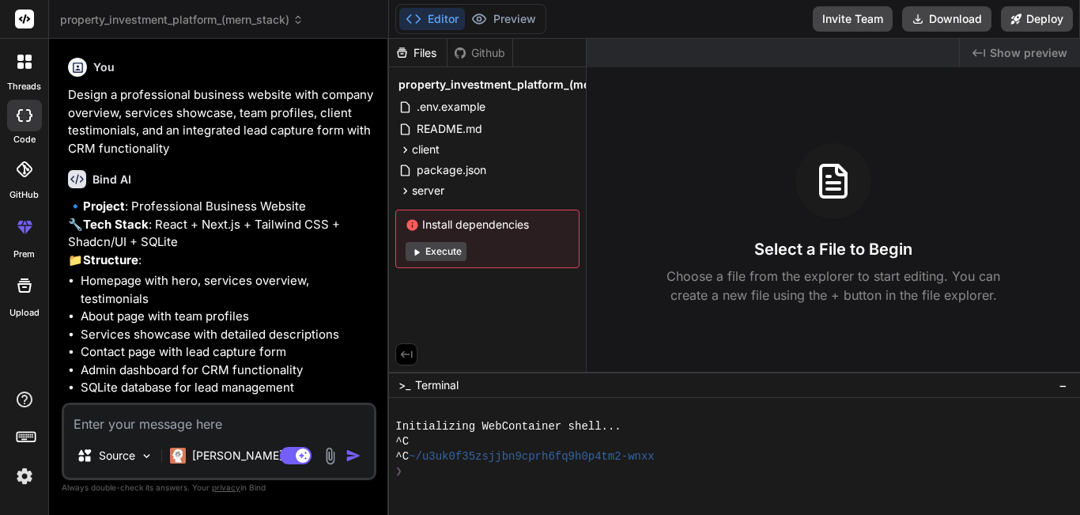
click at [447, 255] on button "Execute" at bounding box center [435, 251] width 61 height 19
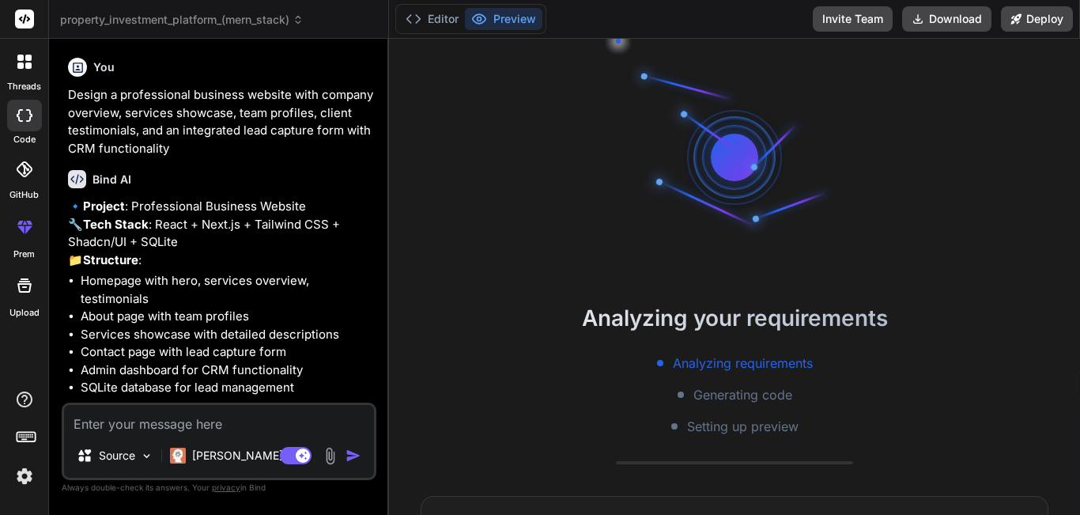
type textarea "x"
